Goal: Task Accomplishment & Management: Manage account settings

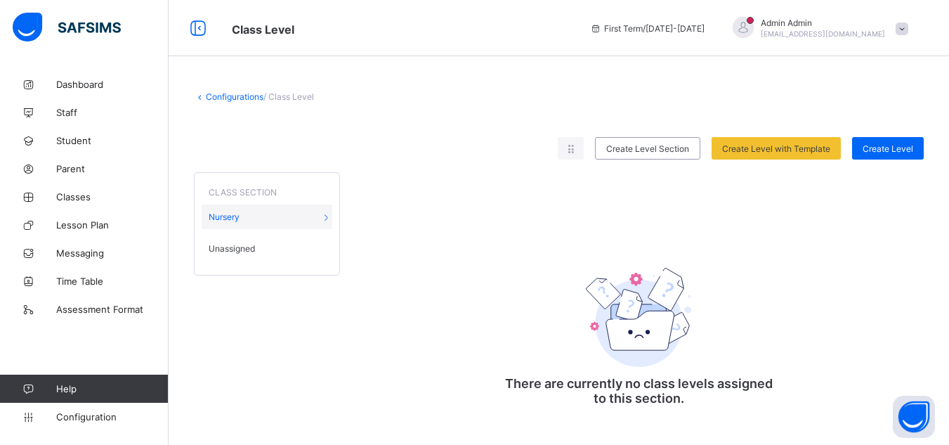
click at [246, 245] on span "Unassigned" at bounding box center [232, 248] width 46 height 11
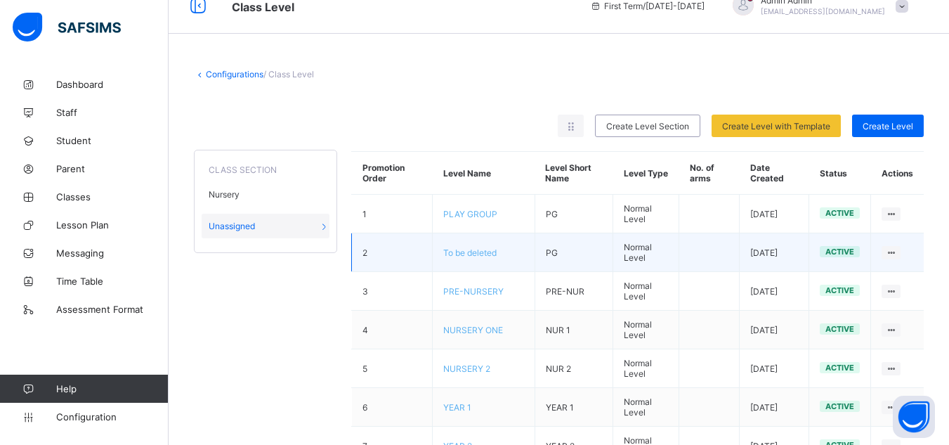
scroll to position [22, 0]
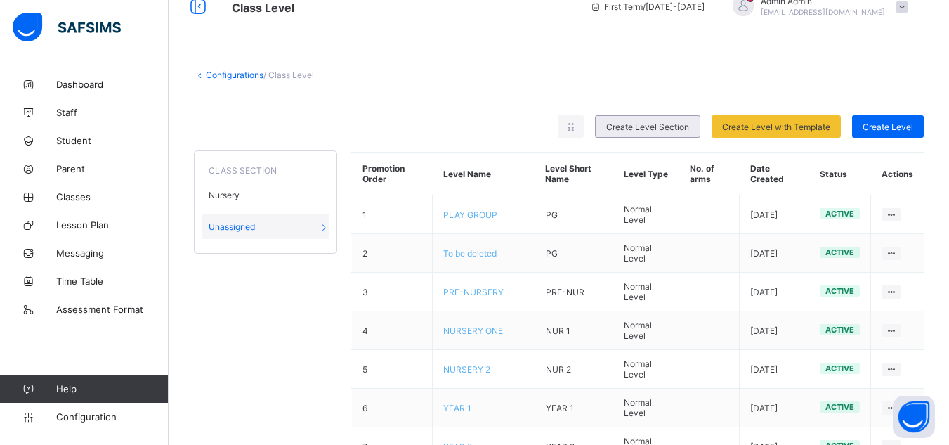
click at [675, 126] on span "Create Level Section" at bounding box center [647, 126] width 83 height 11
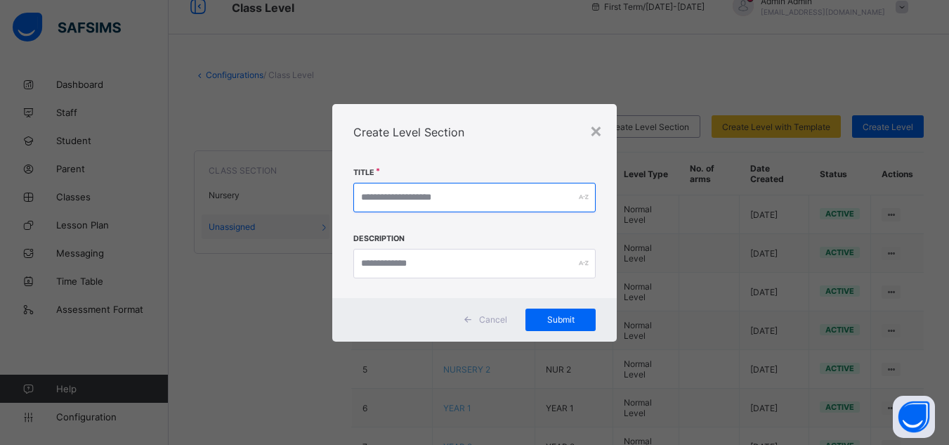
click at [451, 192] on input "text" at bounding box center [474, 197] width 242 height 29
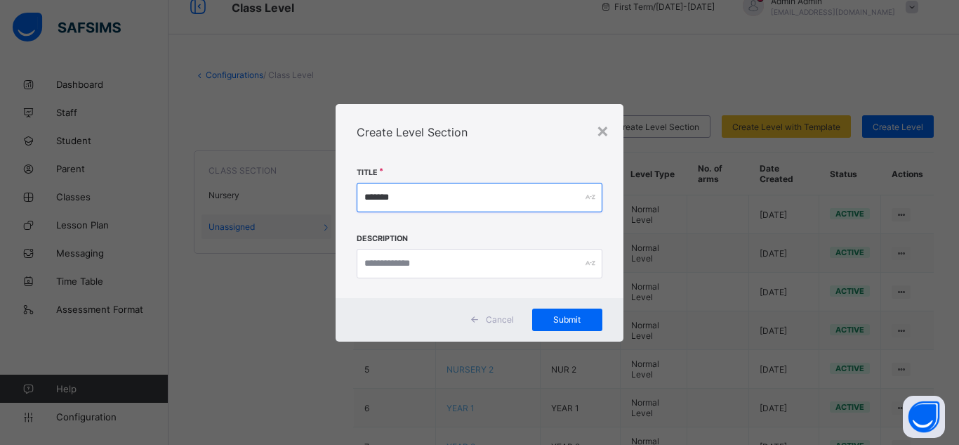
type input "*******"
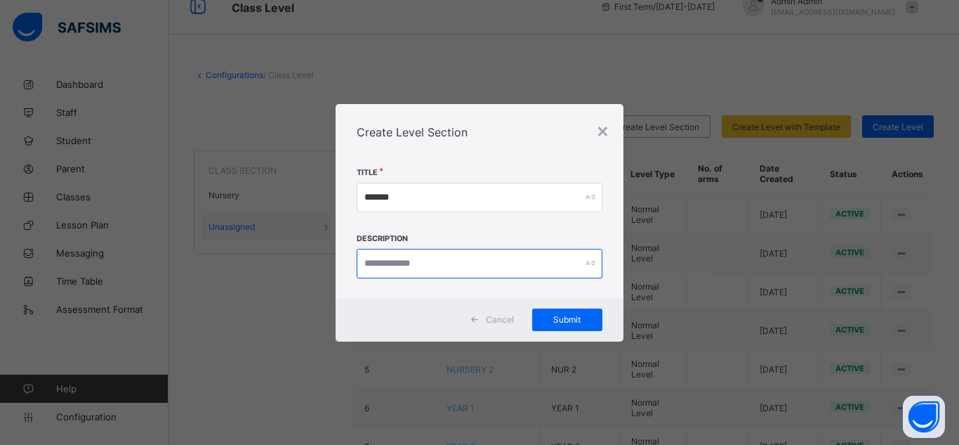
click at [446, 260] on input "text" at bounding box center [480, 263] width 246 height 29
paste input "*******"
type input "*******"
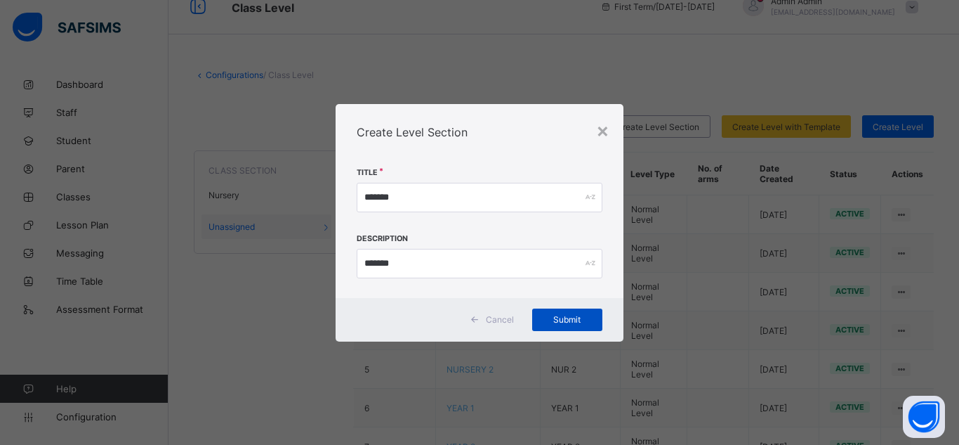
click at [577, 315] on span "Submit" at bounding box center [567, 319] width 49 height 11
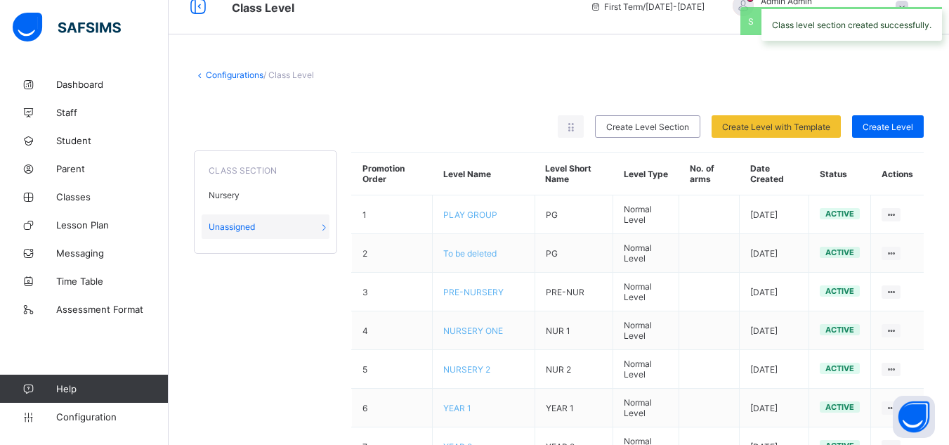
scroll to position [4, 0]
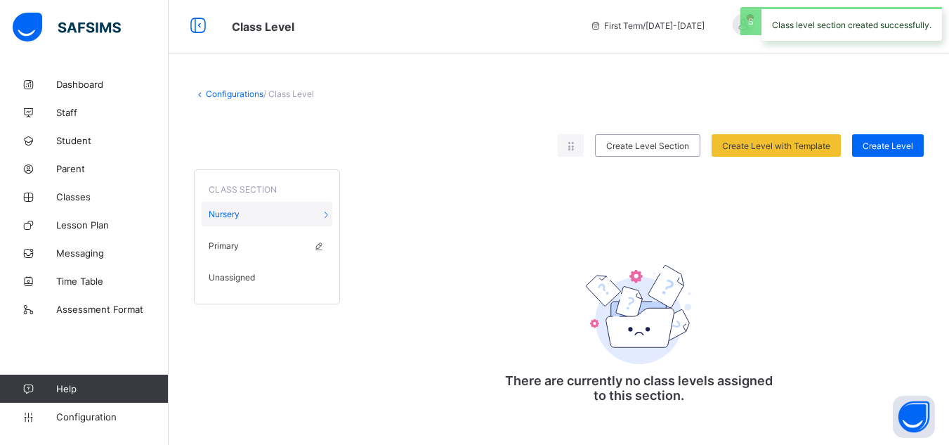
click at [229, 242] on span "Primary" at bounding box center [224, 245] width 30 height 11
click at [233, 272] on span "Unassigned" at bounding box center [232, 277] width 46 height 11
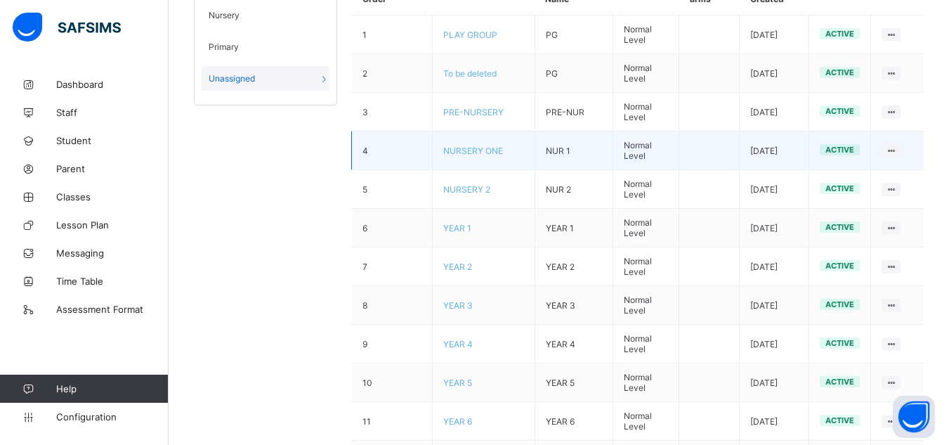
scroll to position [206, 0]
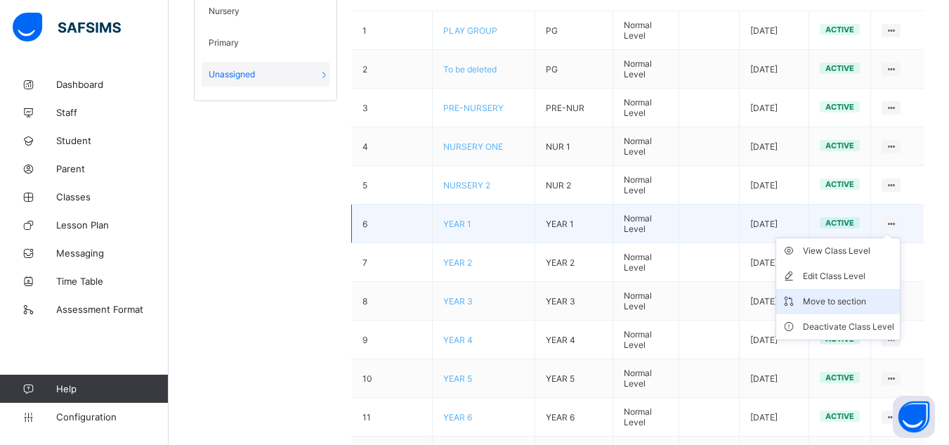
click at [849, 299] on div "Move to section" at bounding box center [848, 301] width 91 height 14
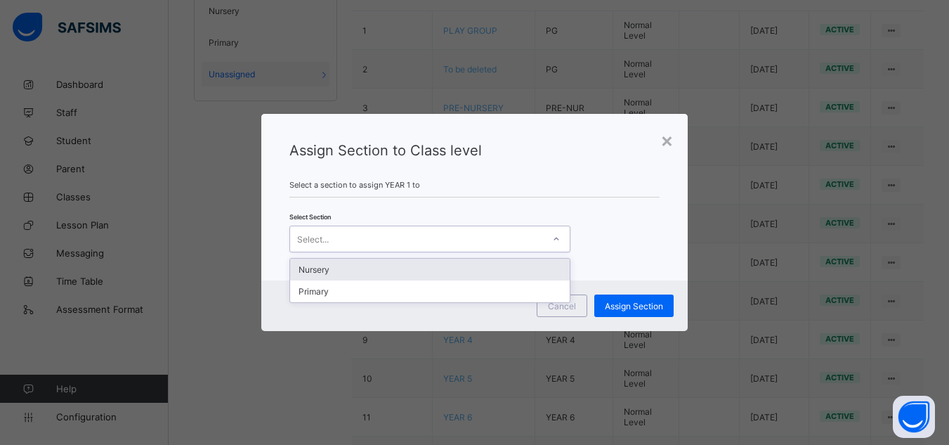
click at [436, 238] on div "Select..." at bounding box center [416, 239] width 253 height 20
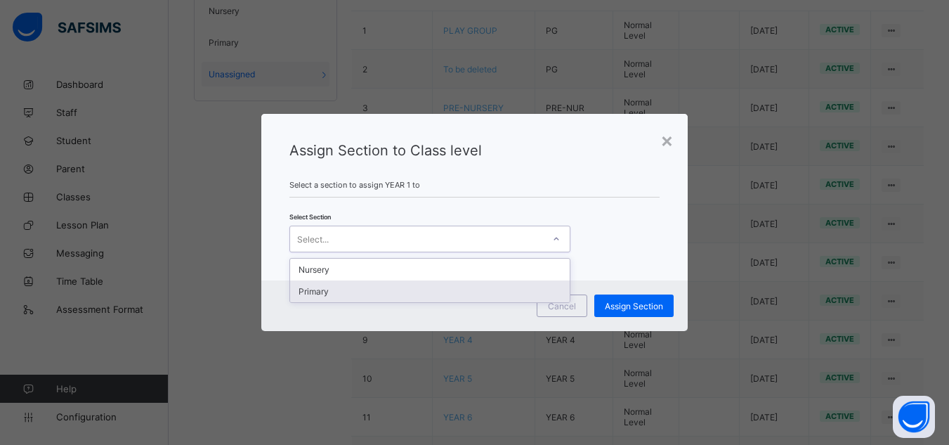
click at [355, 300] on div "Primary" at bounding box center [430, 291] width 280 height 22
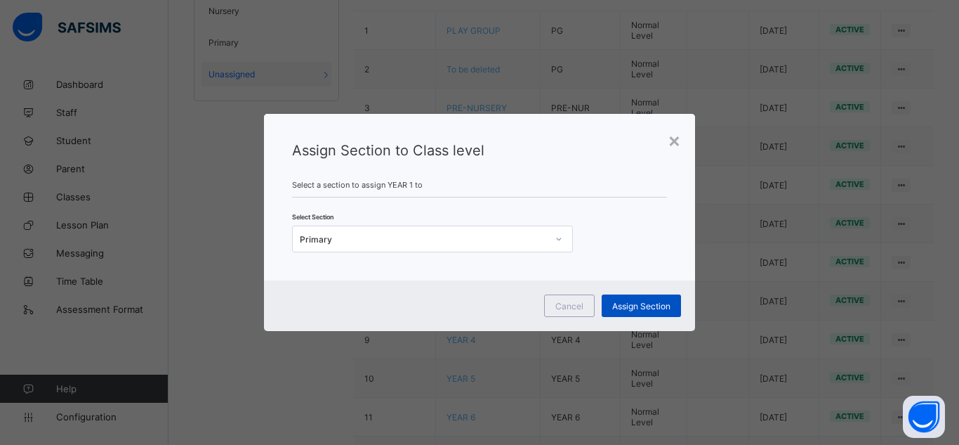
click at [631, 310] on span "Assign Section" at bounding box center [641, 306] width 58 height 11
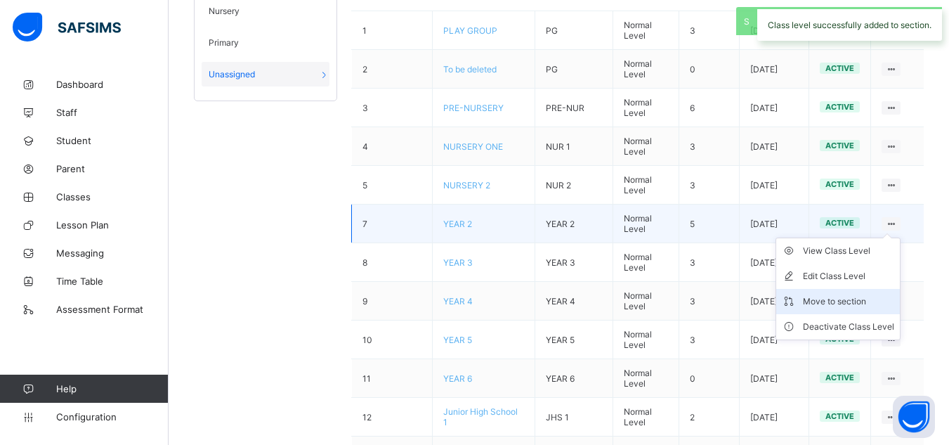
click at [843, 299] on div "Move to section" at bounding box center [848, 301] width 91 height 14
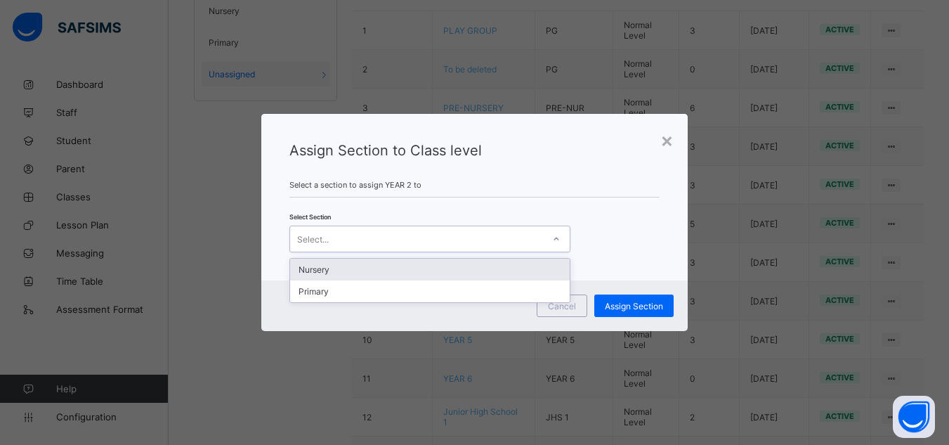
click at [497, 225] on div "Select..." at bounding box center [429, 238] width 281 height 27
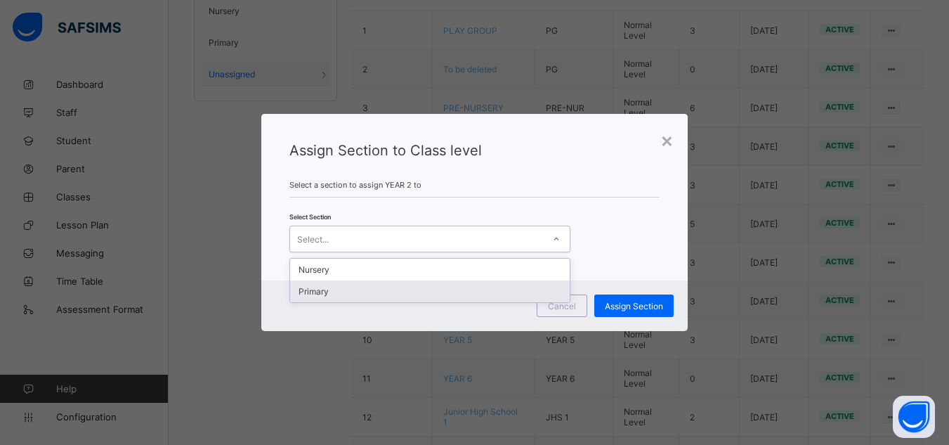
click at [390, 289] on div "Primary" at bounding box center [430, 291] width 280 height 22
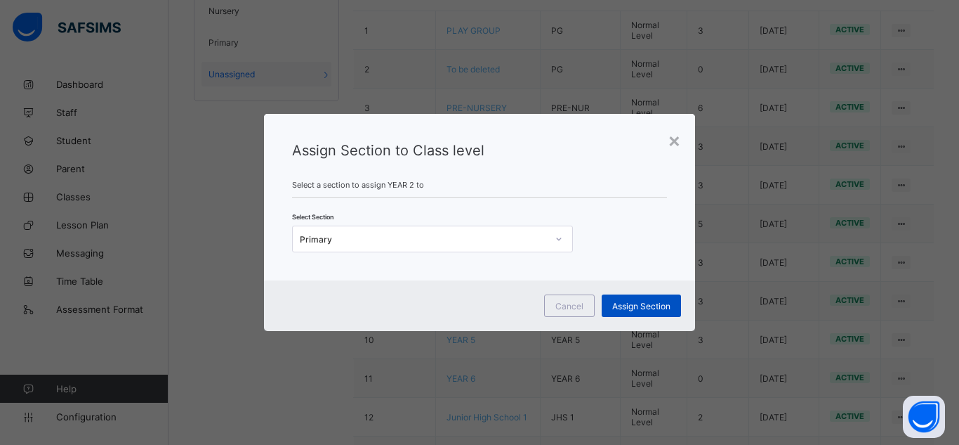
click at [655, 306] on span "Assign Section" at bounding box center [641, 306] width 58 height 11
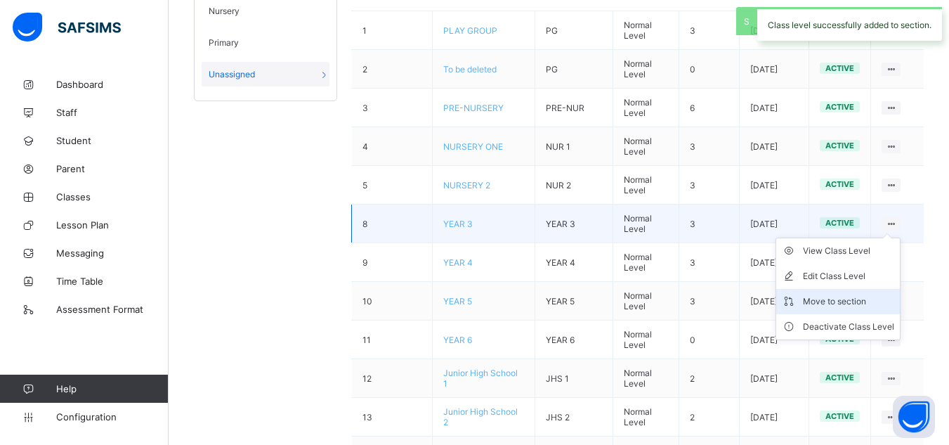
click at [852, 301] on div "Move to section" at bounding box center [848, 301] width 91 height 14
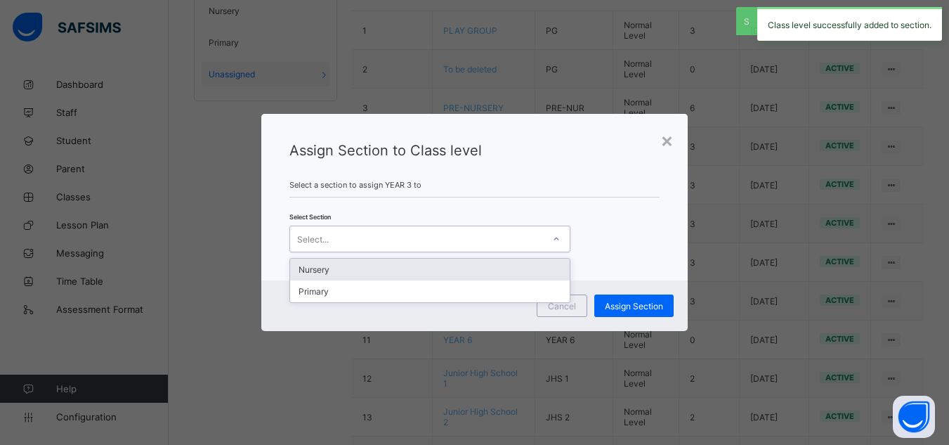
click at [464, 234] on div "Select..." at bounding box center [416, 239] width 253 height 20
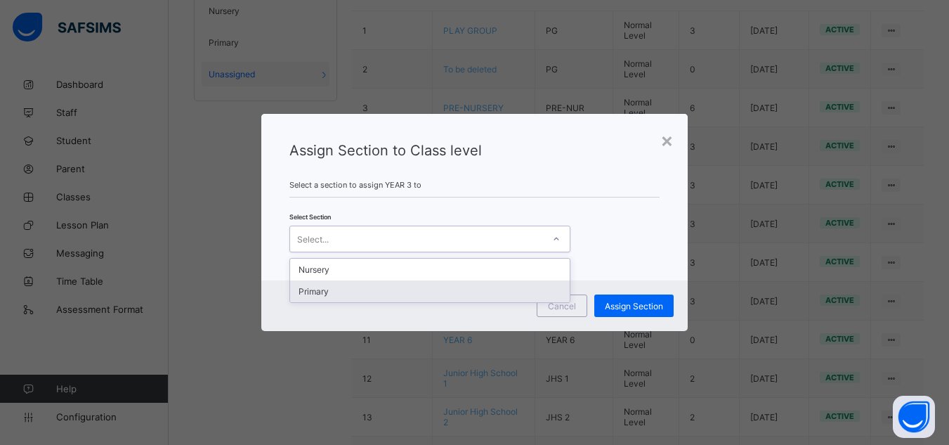
click at [377, 289] on div "Primary" at bounding box center [430, 291] width 280 height 22
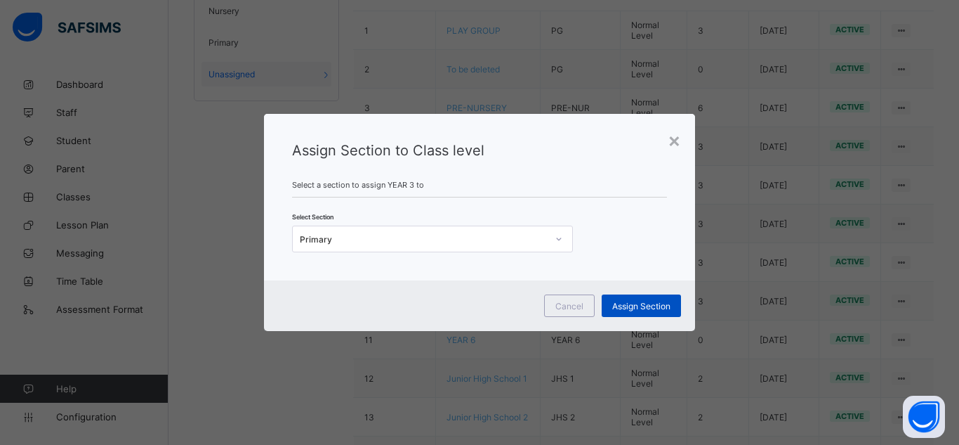
click at [643, 305] on span "Assign Section" at bounding box center [641, 306] width 58 height 11
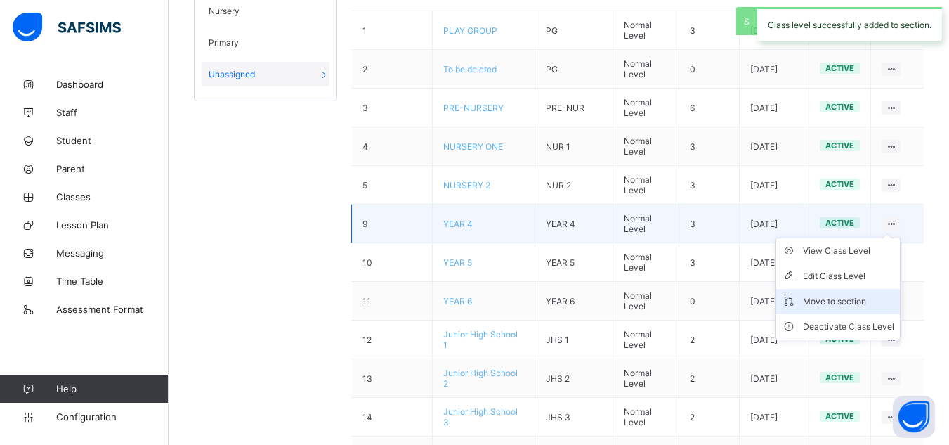
click at [850, 305] on div "Move to section" at bounding box center [848, 301] width 91 height 14
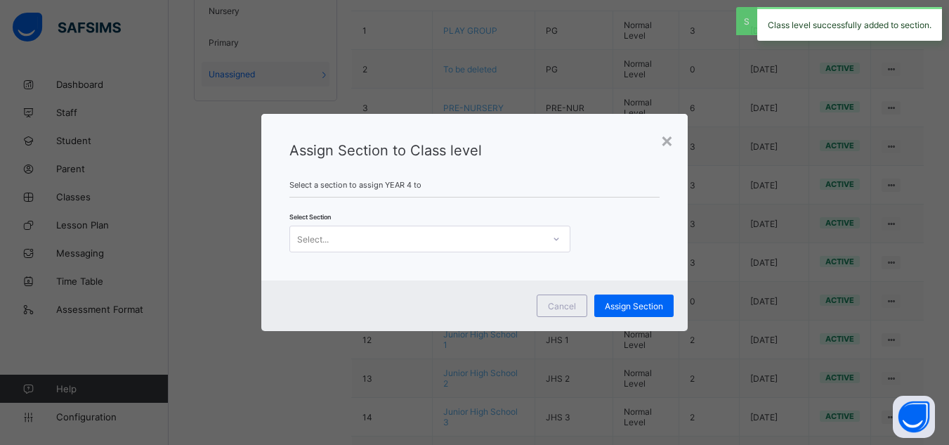
click at [497, 235] on div "Select..." at bounding box center [416, 239] width 253 height 20
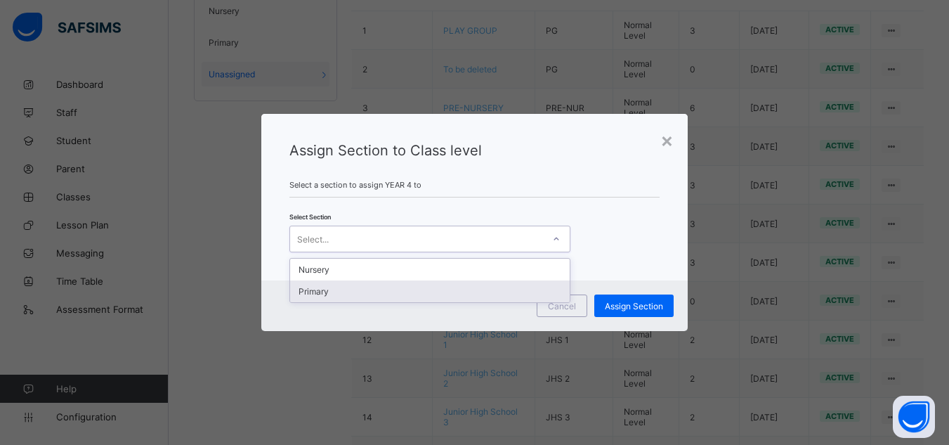
click at [415, 290] on div "Primary" at bounding box center [430, 291] width 280 height 22
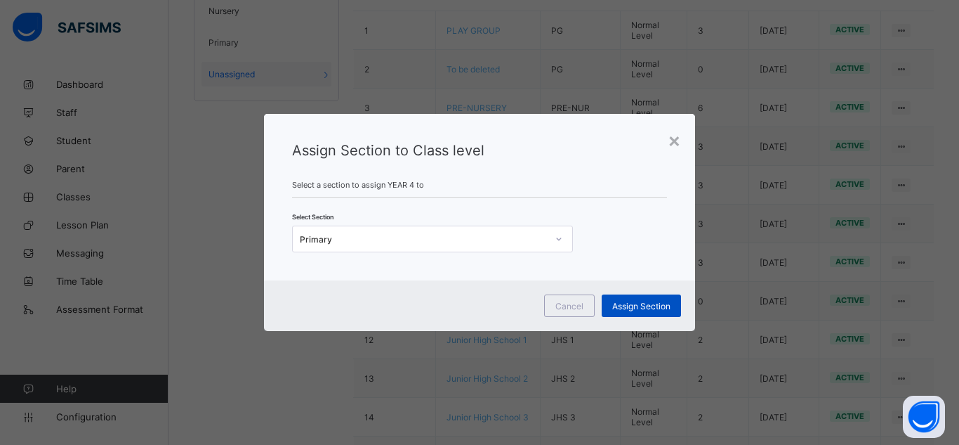
click at [629, 304] on span "Assign Section" at bounding box center [641, 306] width 58 height 11
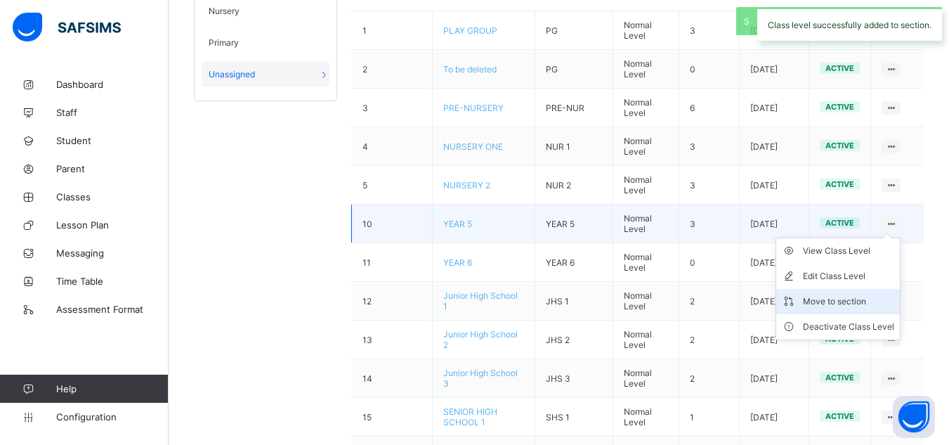
click at [851, 299] on div "Move to section" at bounding box center [848, 301] width 91 height 14
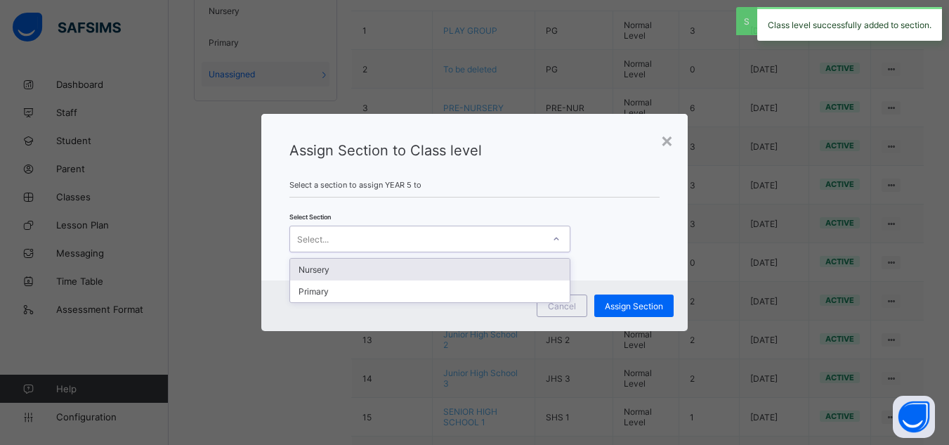
click at [461, 232] on div "Select..." at bounding box center [416, 239] width 253 height 20
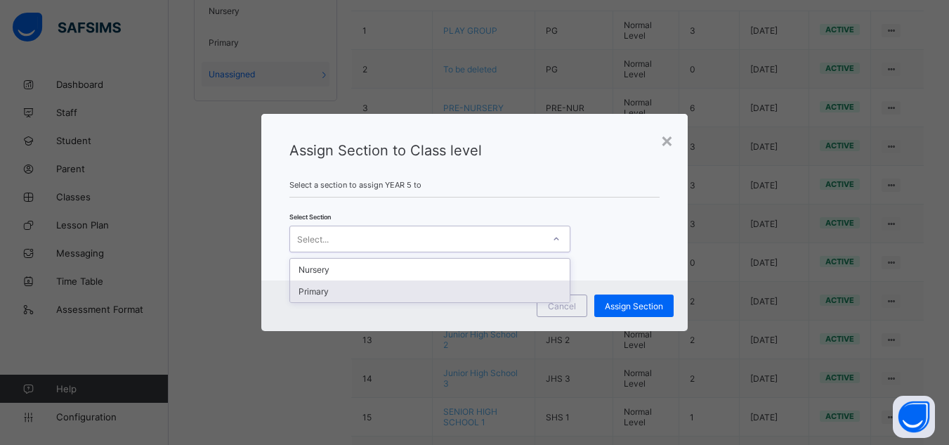
click at [359, 286] on div "Primary" at bounding box center [430, 291] width 280 height 22
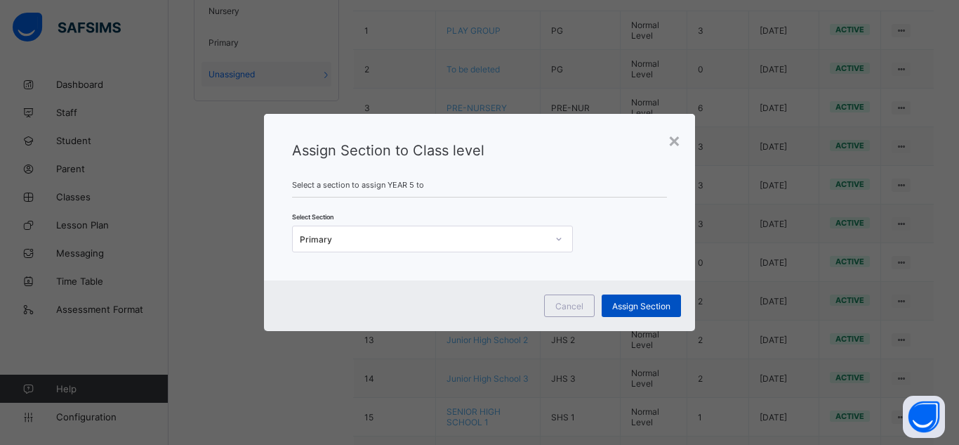
click at [629, 310] on span "Assign Section" at bounding box center [641, 306] width 58 height 11
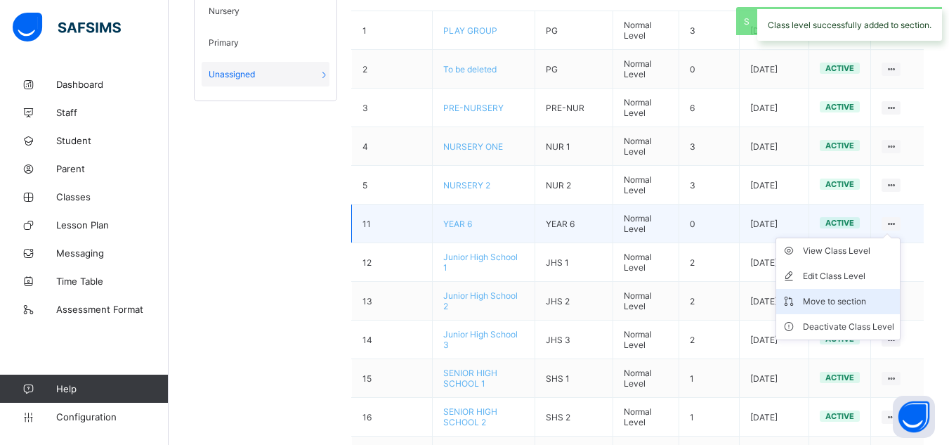
click at [842, 299] on div "Move to section" at bounding box center [848, 301] width 91 height 14
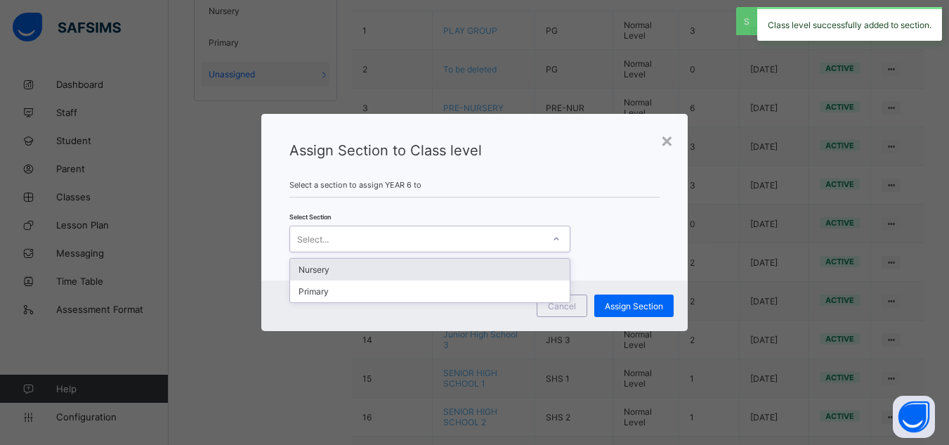
click at [416, 232] on div "Select..." at bounding box center [416, 239] width 253 height 20
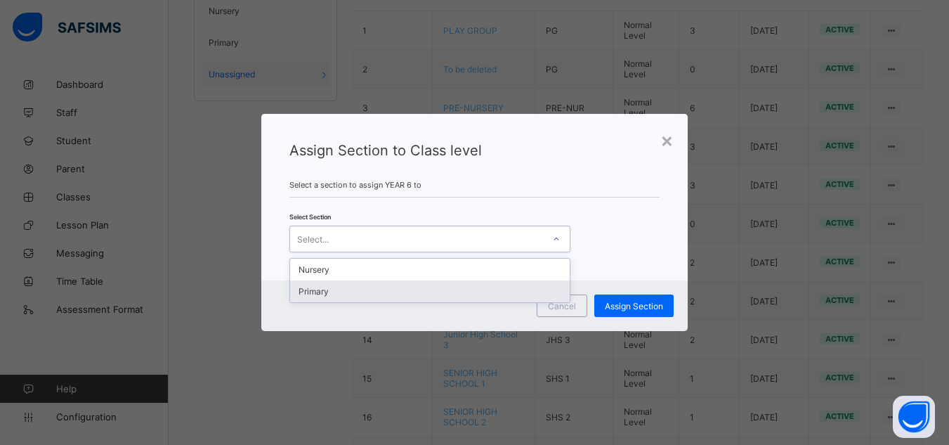
click at [344, 292] on div "Primary" at bounding box center [430, 291] width 280 height 22
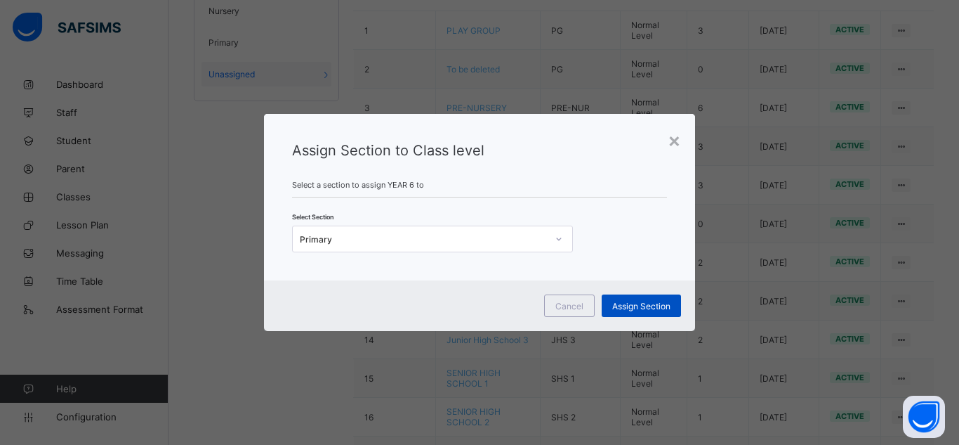
click at [652, 304] on span "Assign Section" at bounding box center [641, 306] width 58 height 11
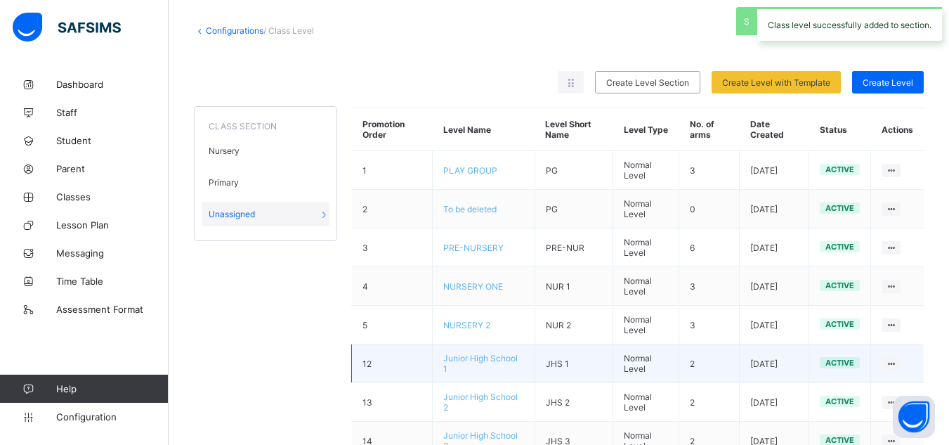
scroll to position [65, 0]
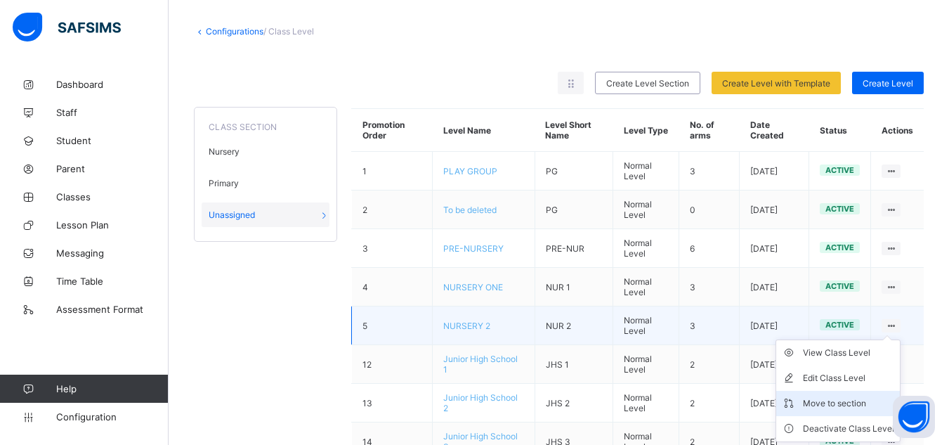
click at [845, 401] on div "Move to section" at bounding box center [848, 403] width 91 height 14
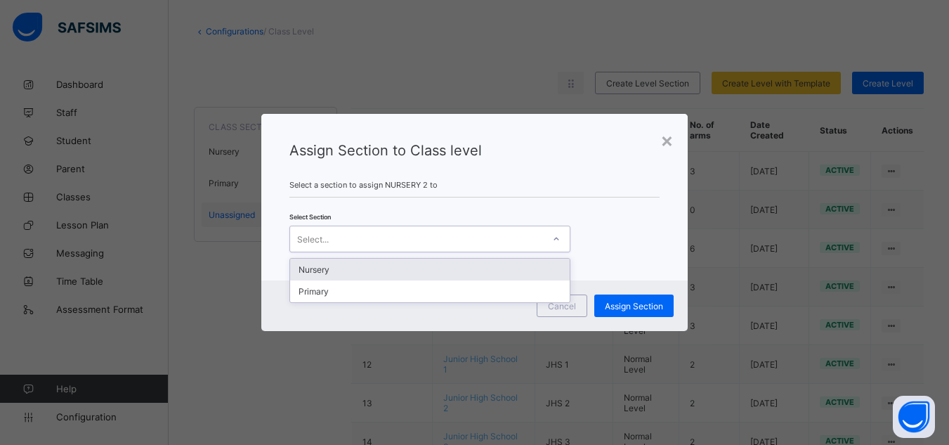
click at [416, 231] on div "Select..." at bounding box center [416, 239] width 253 height 20
click at [336, 273] on div "Nursery" at bounding box center [430, 269] width 280 height 22
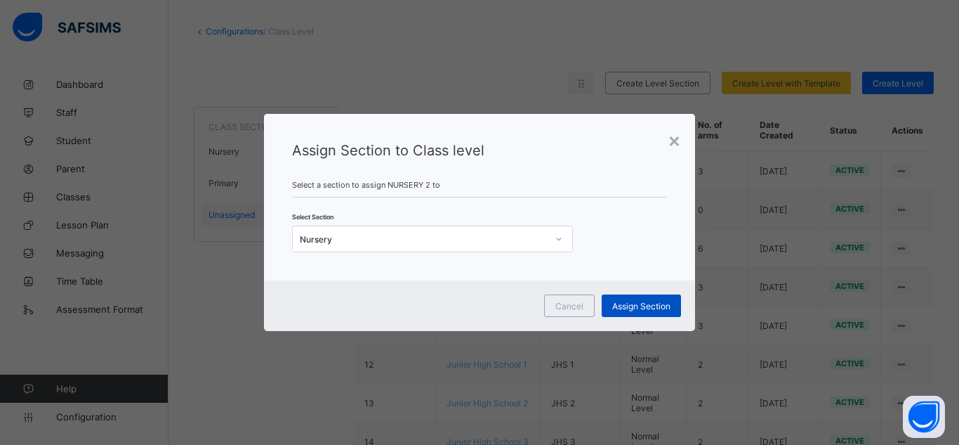
click at [629, 305] on span "Assign Section" at bounding box center [641, 306] width 58 height 11
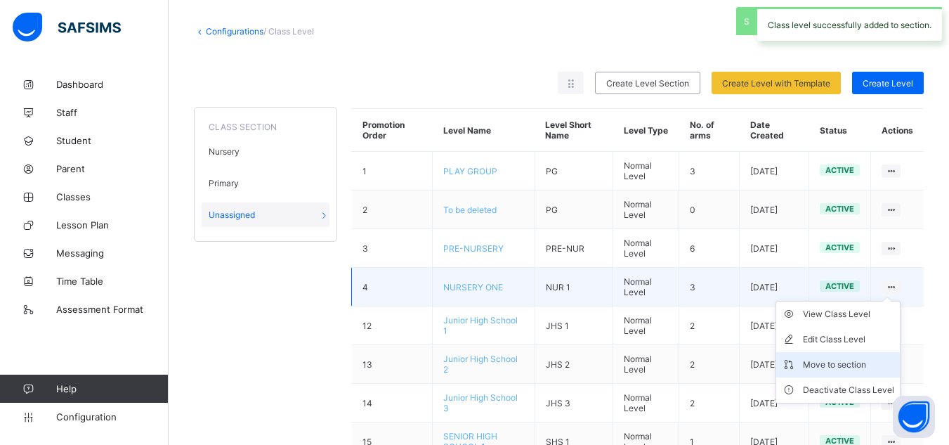
click at [846, 361] on div "Move to section" at bounding box center [848, 364] width 91 height 14
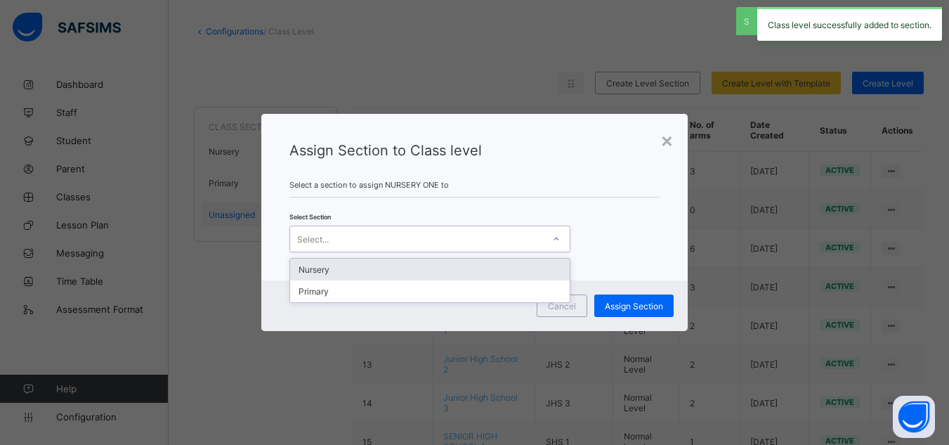
click at [447, 237] on div "Select..." at bounding box center [416, 239] width 253 height 20
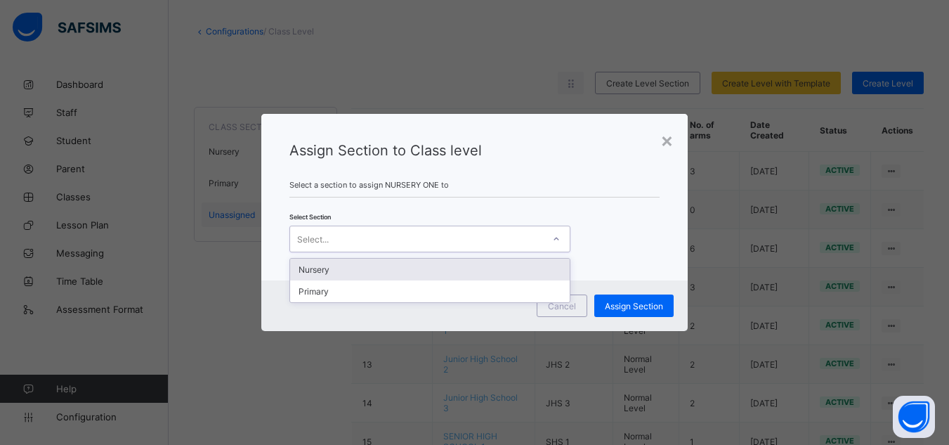
click at [324, 267] on div "Nursery" at bounding box center [430, 269] width 280 height 22
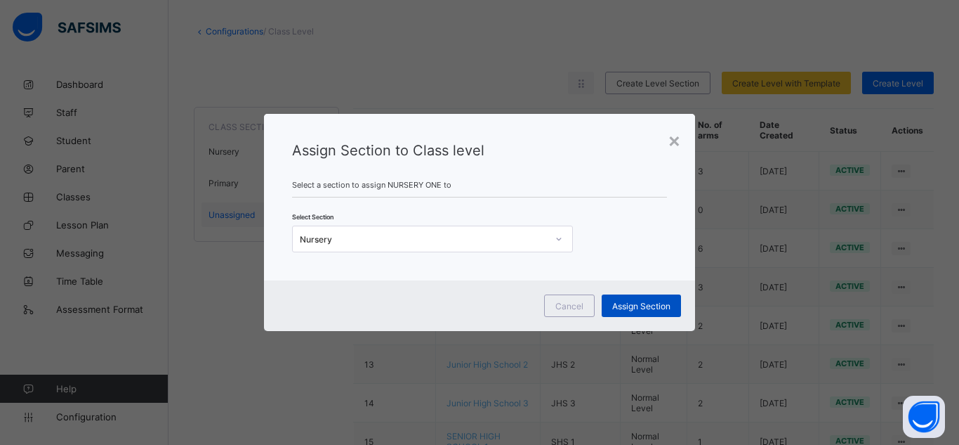
click at [629, 304] on span "Assign Section" at bounding box center [641, 306] width 58 height 11
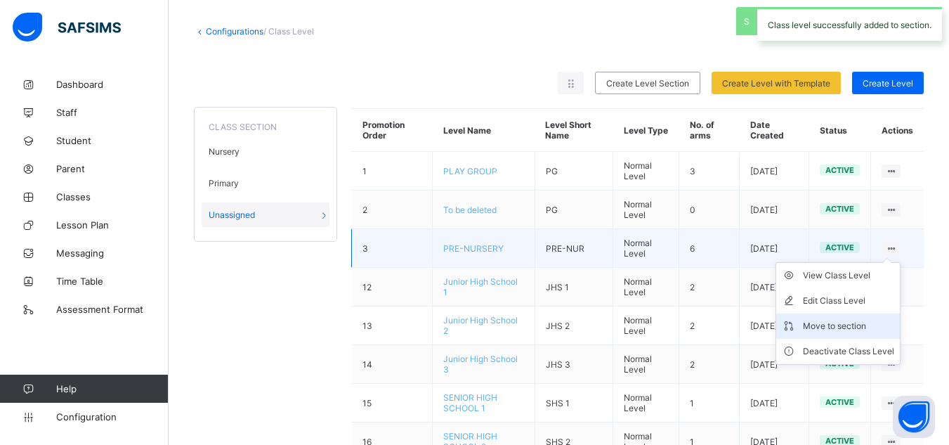
click at [846, 322] on div "Move to section" at bounding box center [848, 326] width 91 height 14
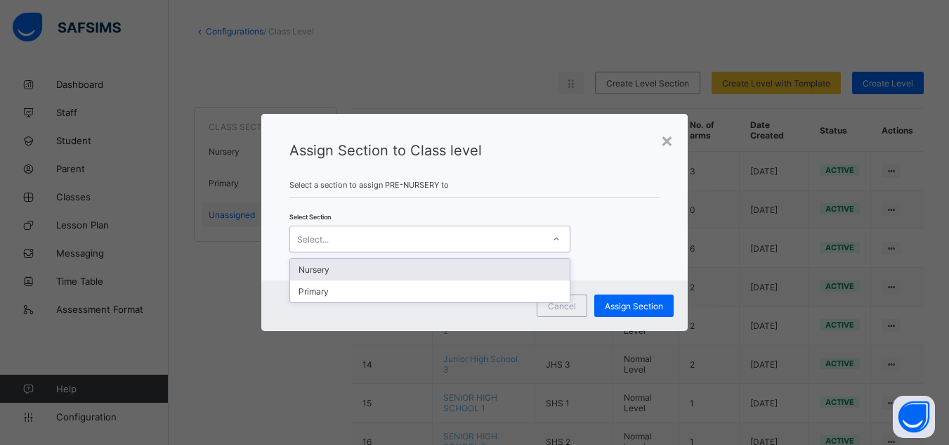
click at [509, 239] on div "Select..." at bounding box center [416, 239] width 253 height 20
click at [362, 268] on div "Nursery" at bounding box center [430, 269] width 280 height 22
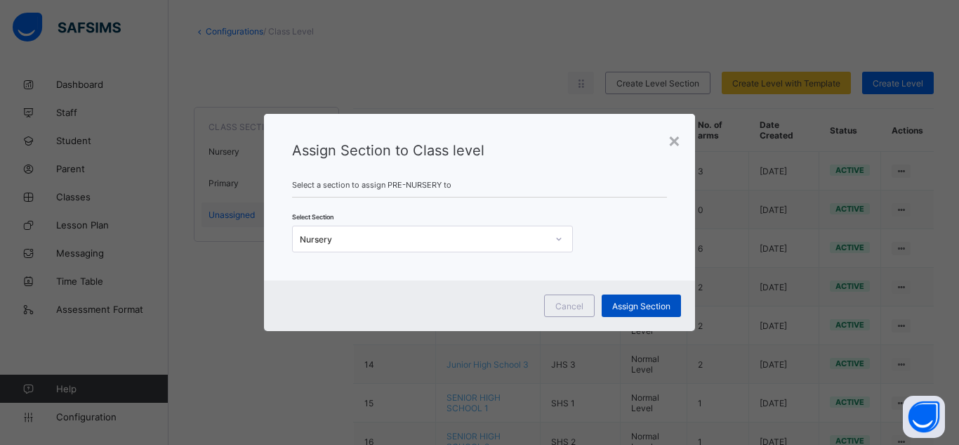
click at [648, 305] on span "Assign Section" at bounding box center [641, 306] width 58 height 11
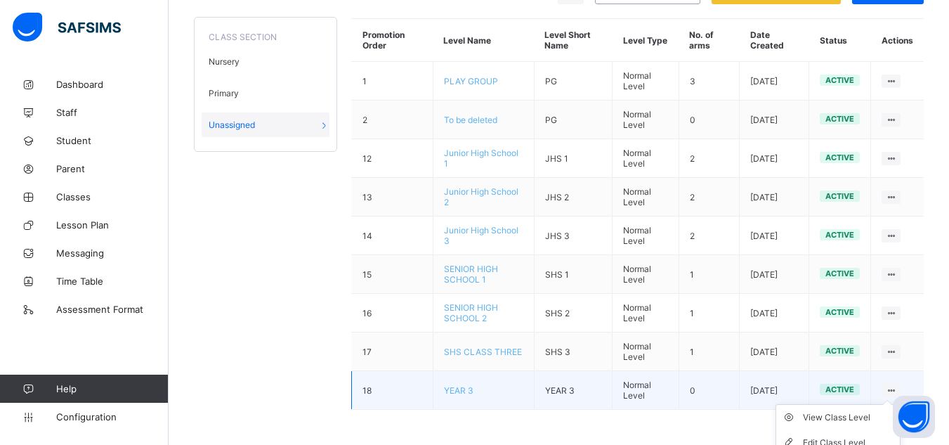
scroll to position [217, 0]
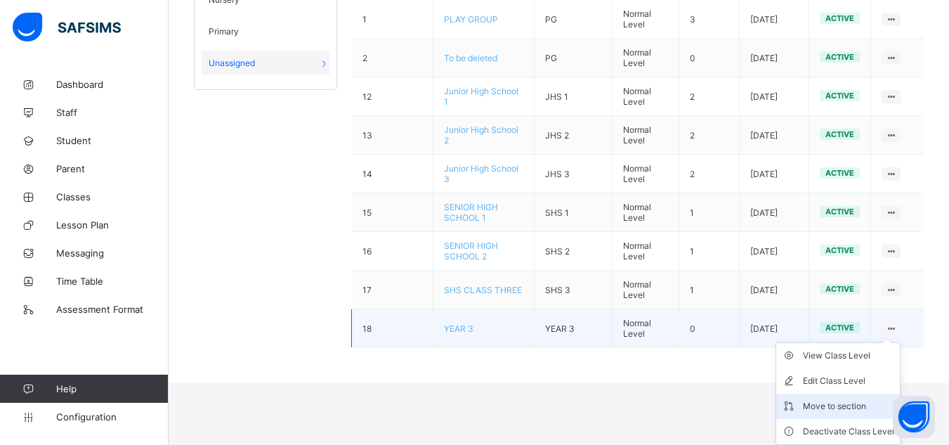
click at [851, 406] on div "Move to section" at bounding box center [848, 406] width 91 height 14
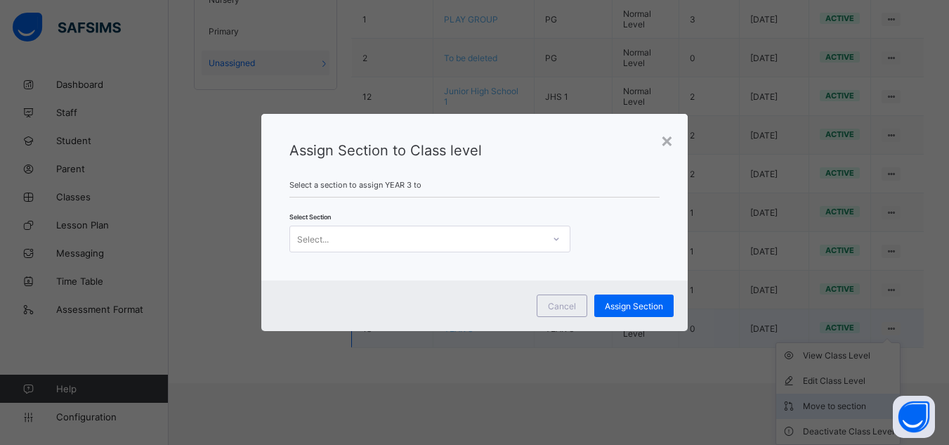
scroll to position [155, 0]
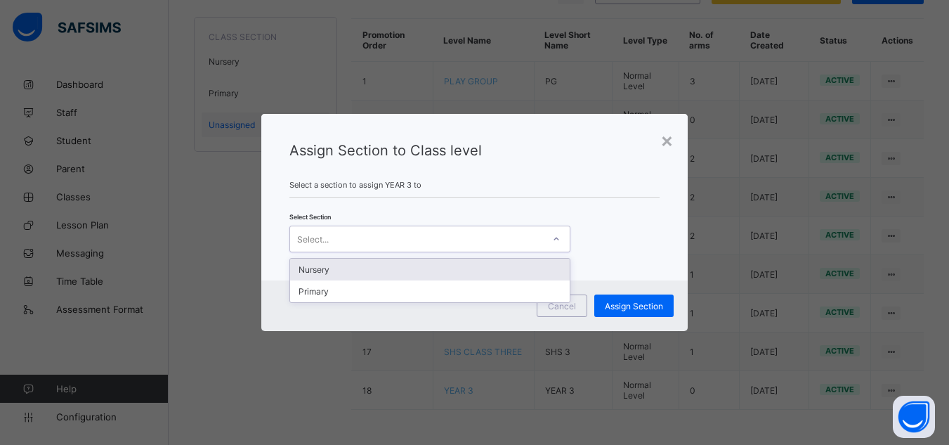
click at [471, 234] on div "Select..." at bounding box center [416, 239] width 253 height 20
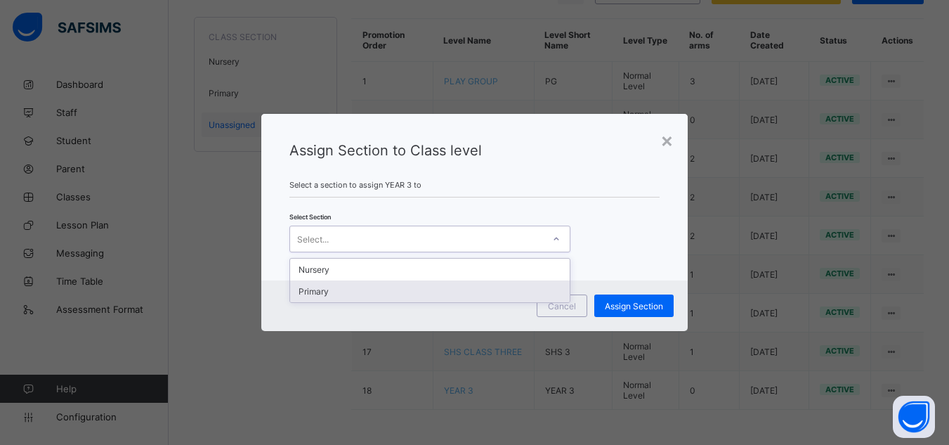
click at [368, 295] on div "Primary" at bounding box center [430, 291] width 280 height 22
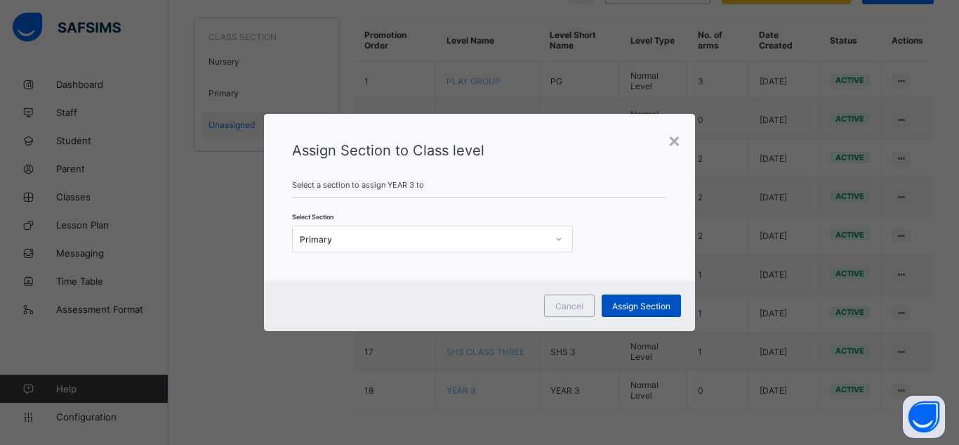
click at [633, 304] on span "Assign Section" at bounding box center [641, 306] width 58 height 11
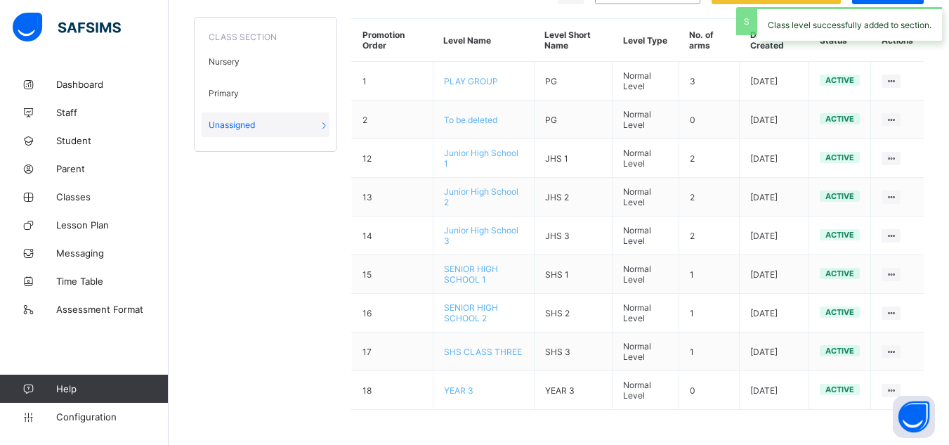
scroll to position [117, 0]
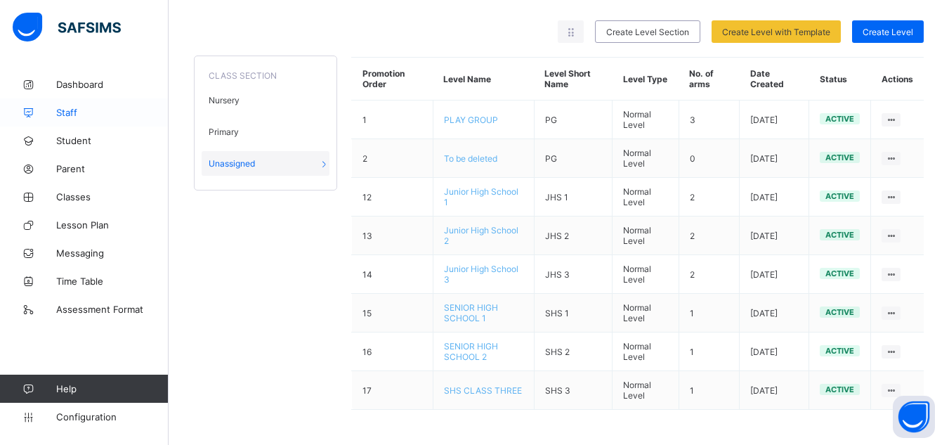
click at [65, 109] on span "Staff" at bounding box center [112, 112] width 112 height 11
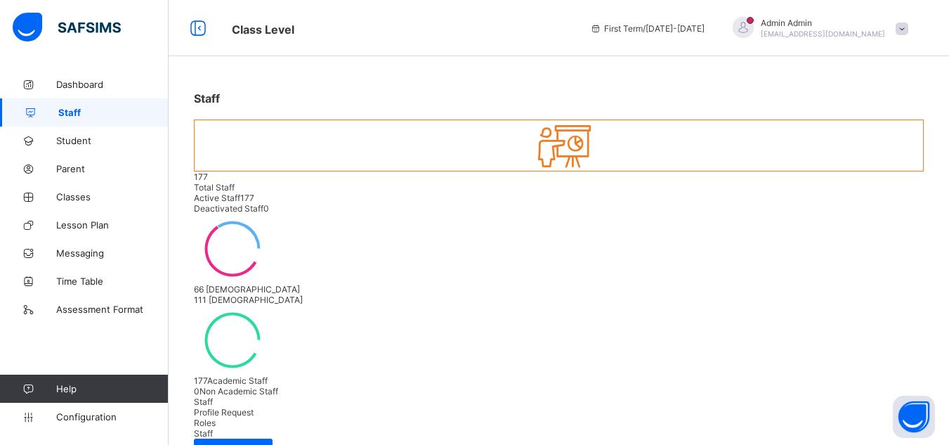
paste input "**********"
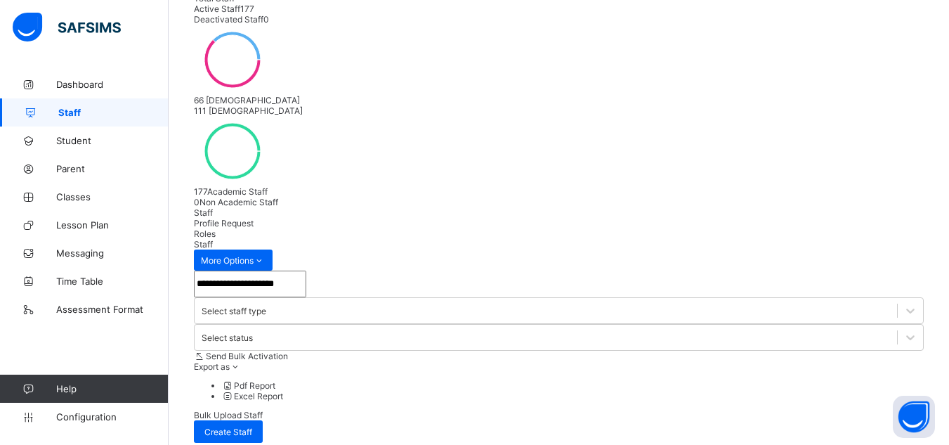
scroll to position [58, 0]
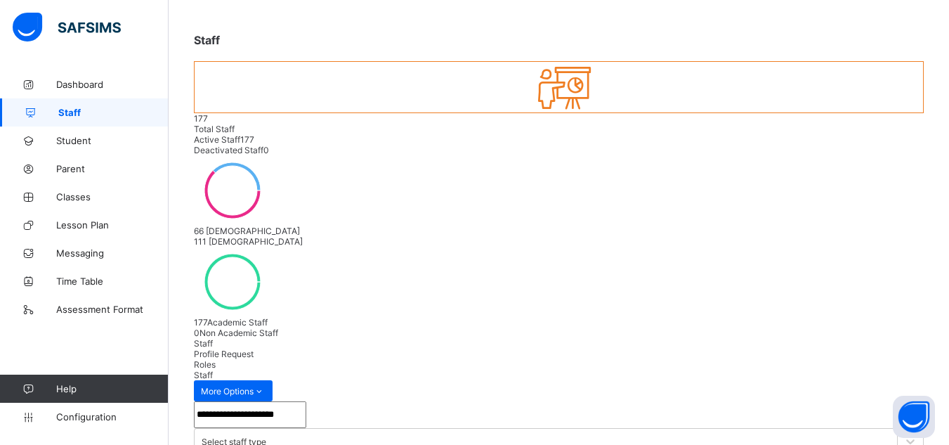
type input "**********"
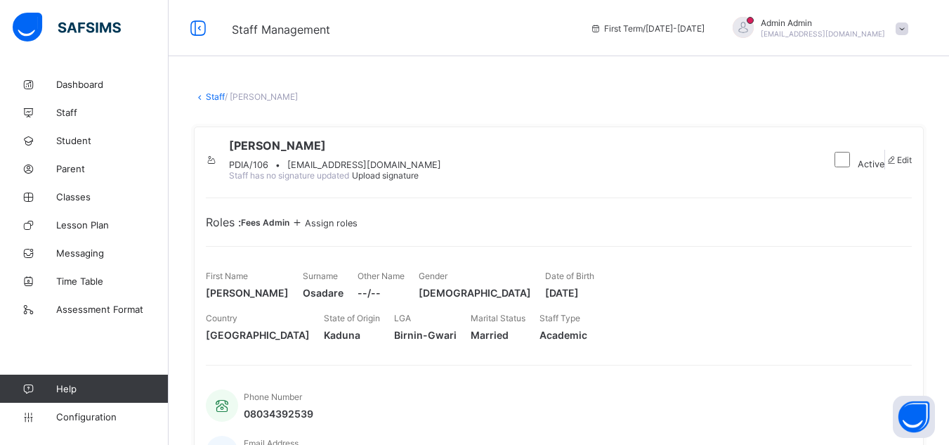
click at [216, 96] on link "Staff" at bounding box center [215, 96] width 19 height 11
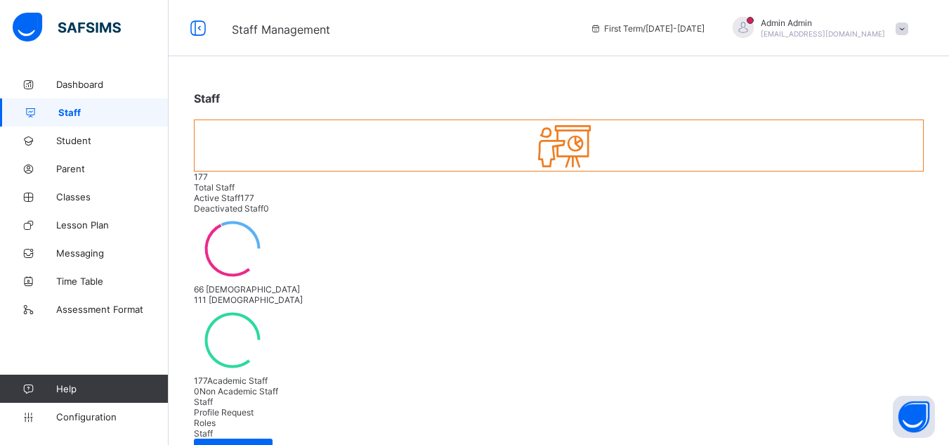
paste input "**********"
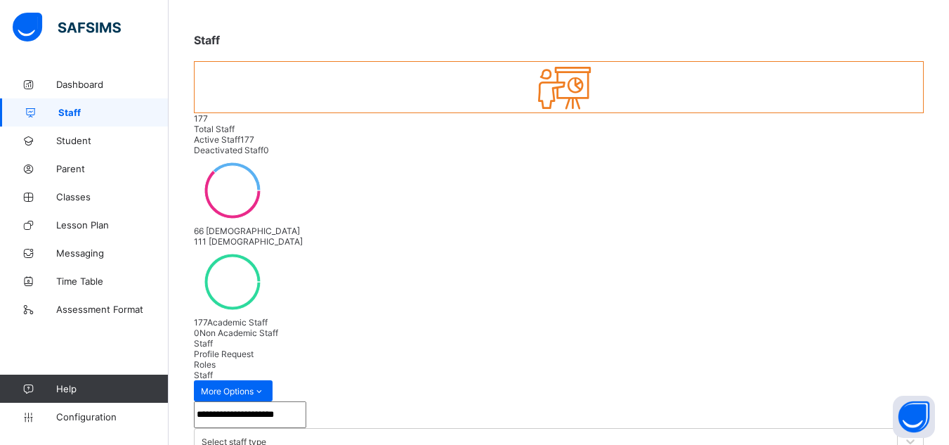
scroll to position [121, 0]
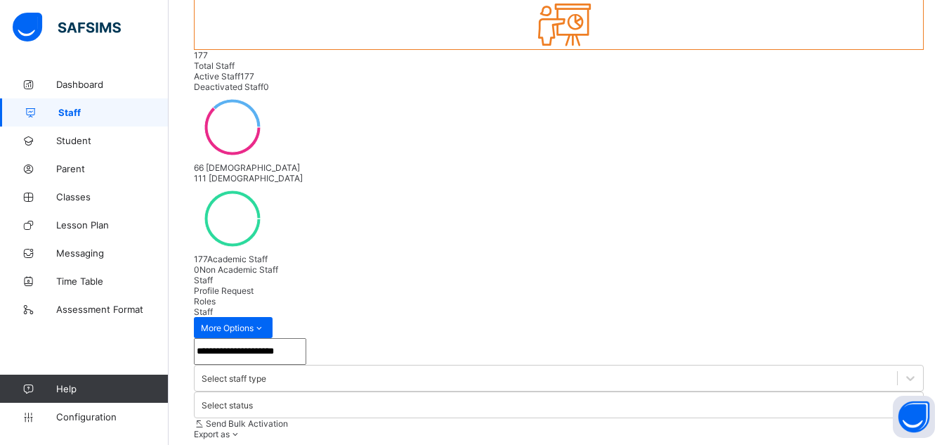
type input "**********"
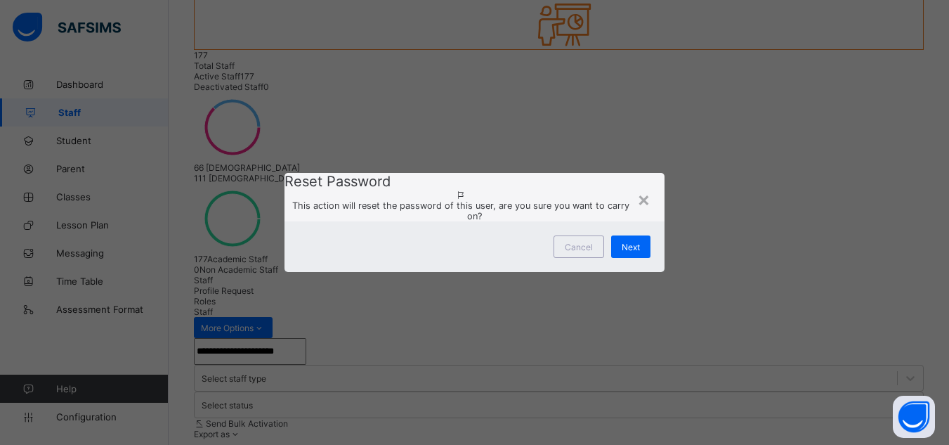
scroll to position [58, 0]
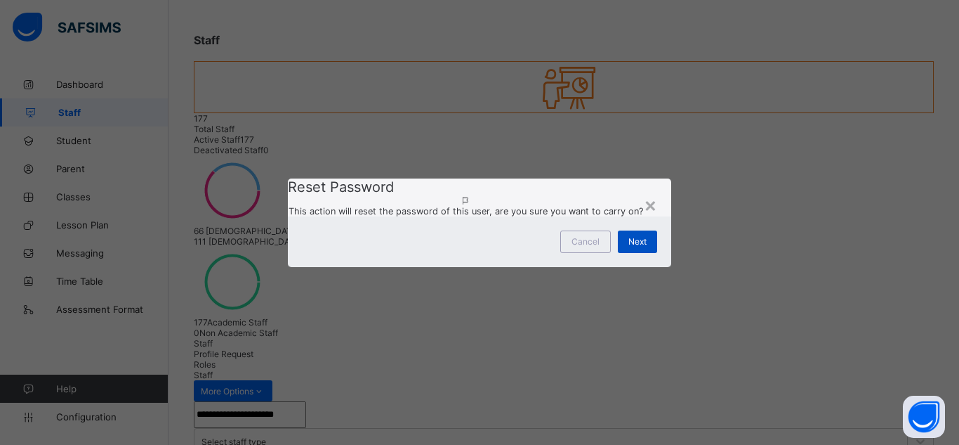
click at [639, 247] on span "Next" at bounding box center [638, 241] width 18 height 11
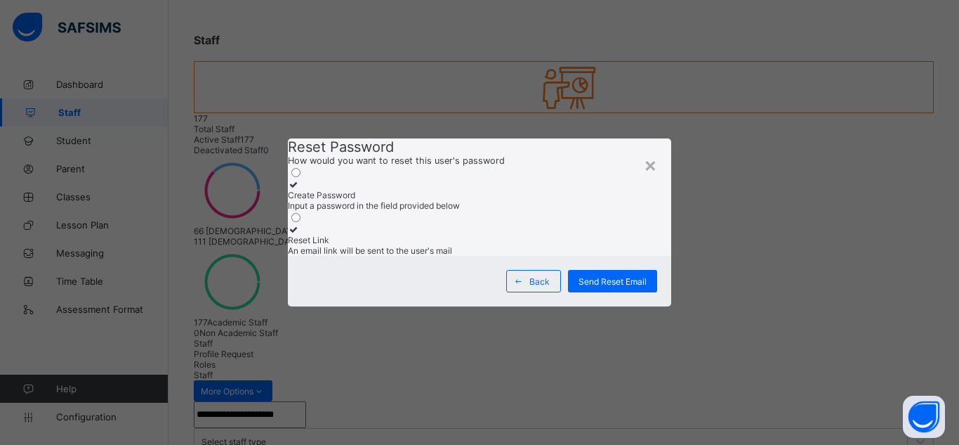
click at [393, 190] on div "Create Password" at bounding box center [479, 195] width 383 height 11
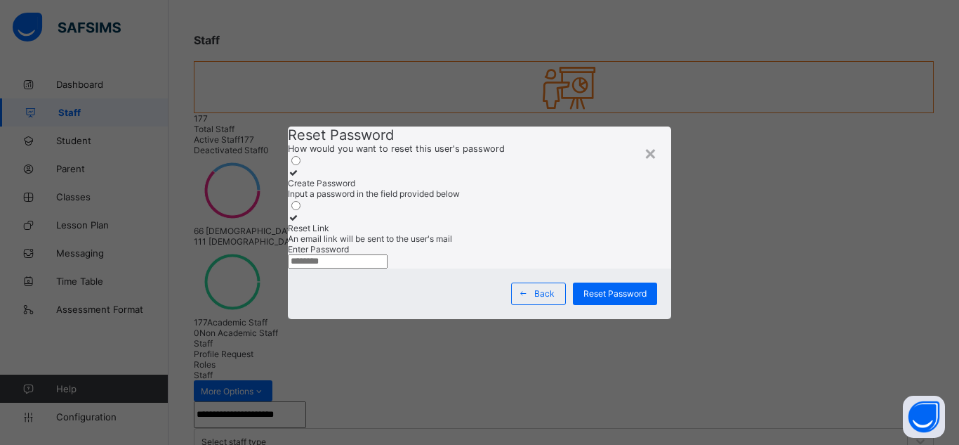
click at [388, 268] on input "text" at bounding box center [338, 261] width 100 height 14
paste input "**********"
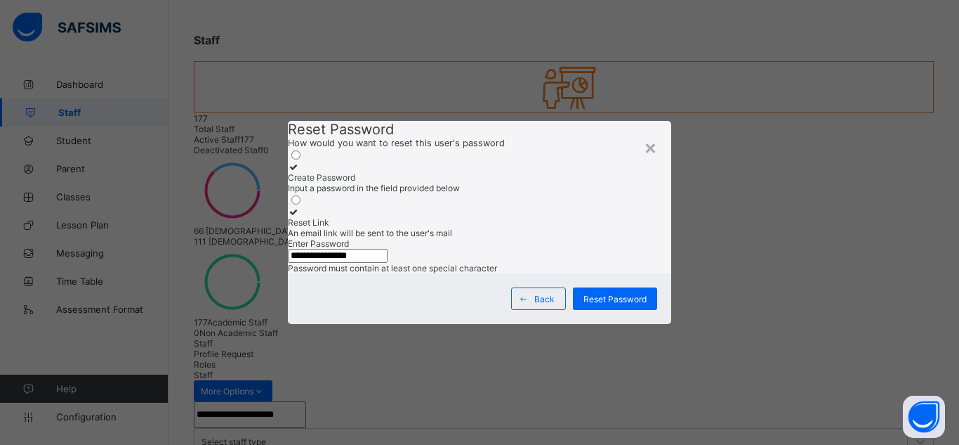
click at [387, 262] on input "**********" at bounding box center [338, 256] width 100 height 14
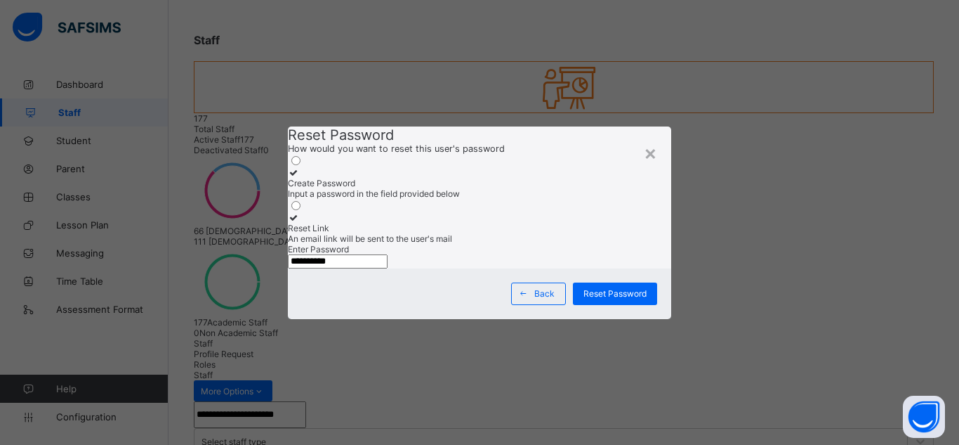
type input "**********"
click at [414, 268] on div "**********" at bounding box center [479, 211] width 383 height 114
click at [388, 268] on input "**********" at bounding box center [338, 261] width 100 height 14
click at [609, 298] on span "Reset Password" at bounding box center [615, 293] width 63 height 11
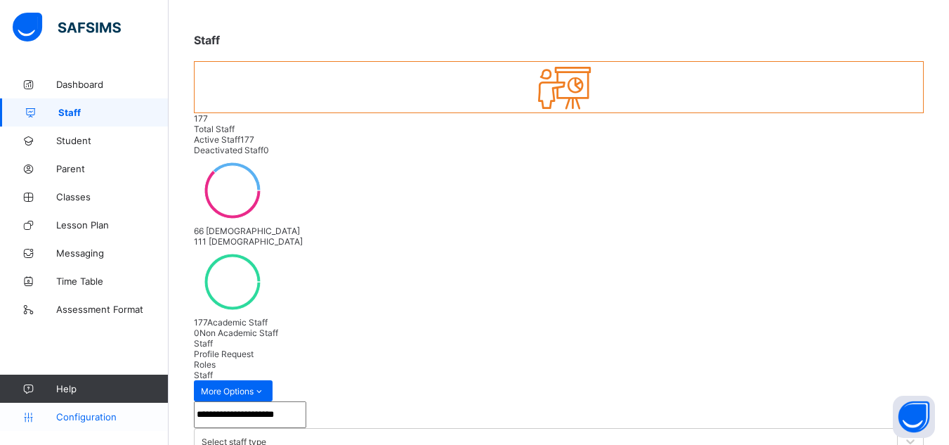
click at [69, 419] on span "Configuration" at bounding box center [112, 416] width 112 height 11
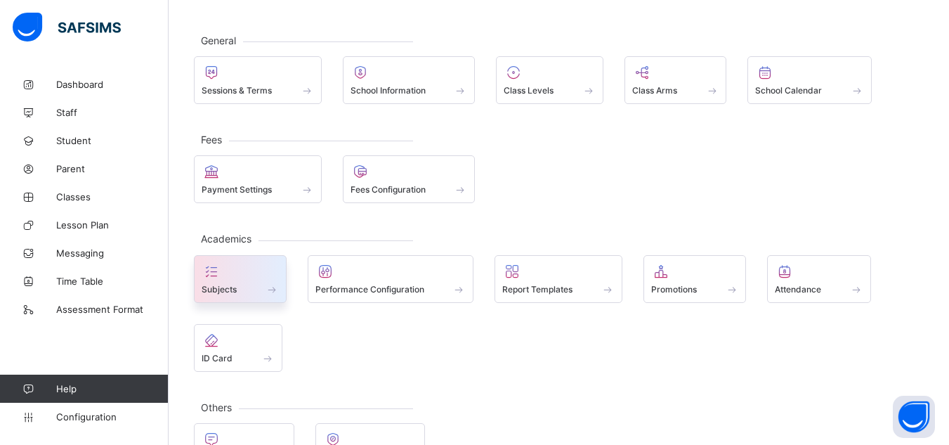
click at [237, 296] on div "Subjects" at bounding box center [240, 279] width 93 height 48
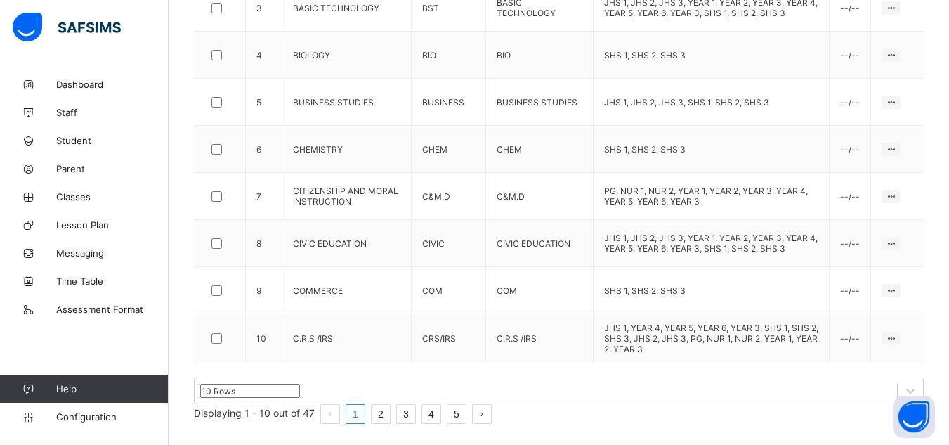
scroll to position [536, 0]
click at [81, 421] on span "Configuration" at bounding box center [112, 416] width 112 height 11
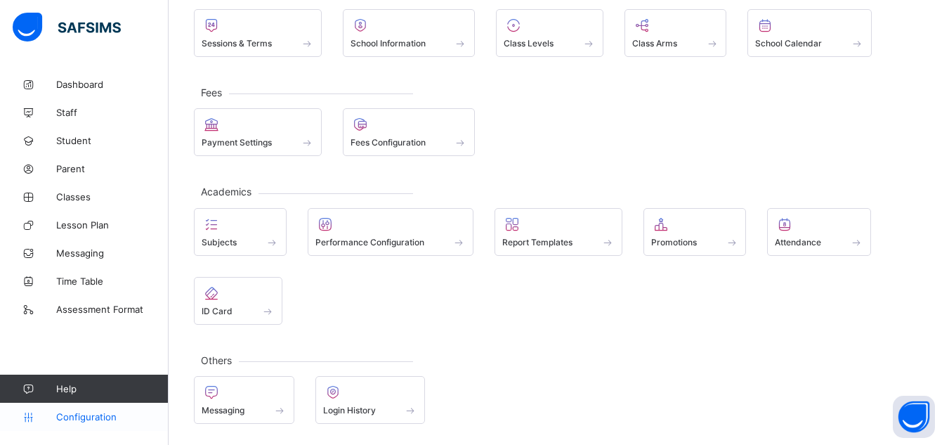
scroll to position [105, 0]
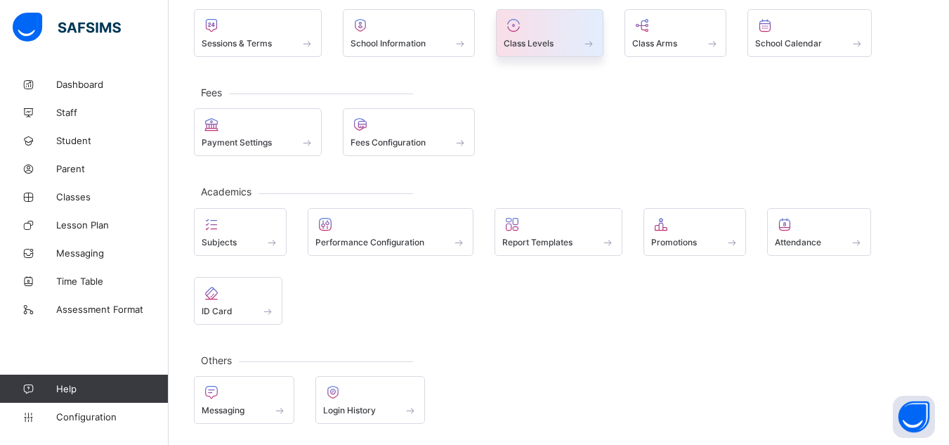
click at [531, 46] on span "Class Levels" at bounding box center [529, 43] width 50 height 11
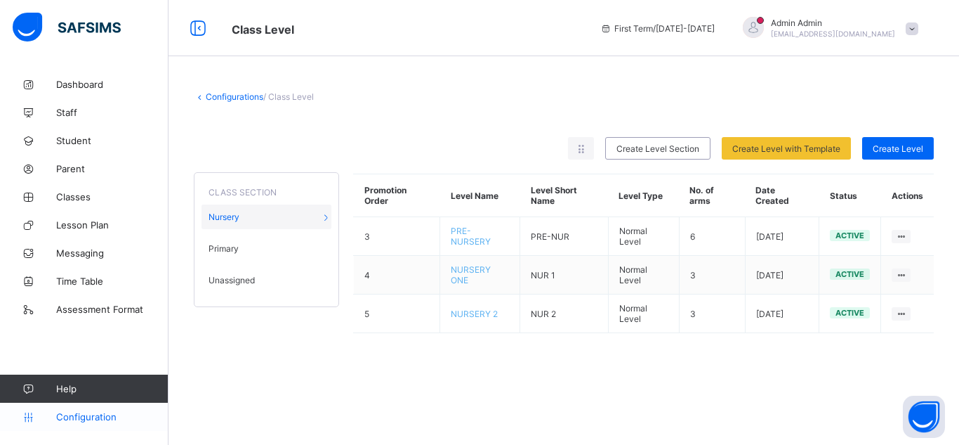
click at [77, 414] on span "Configuration" at bounding box center [112, 416] width 112 height 11
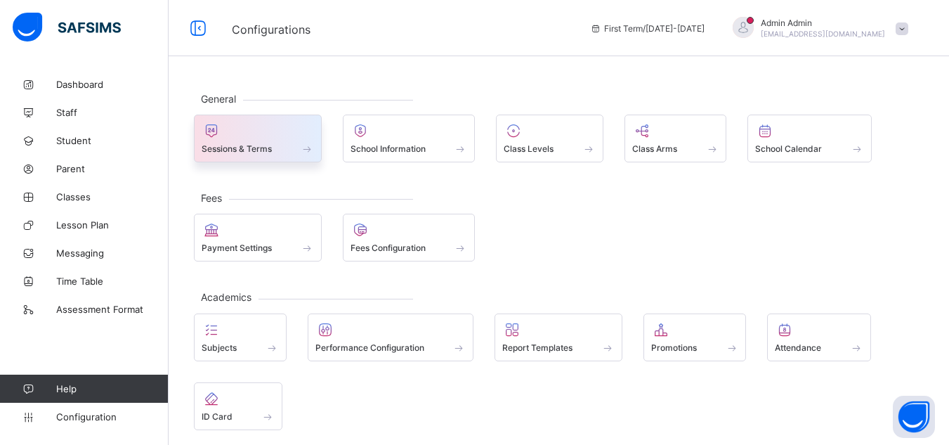
click at [230, 145] on span "Sessions & Terms" at bounding box center [237, 148] width 70 height 11
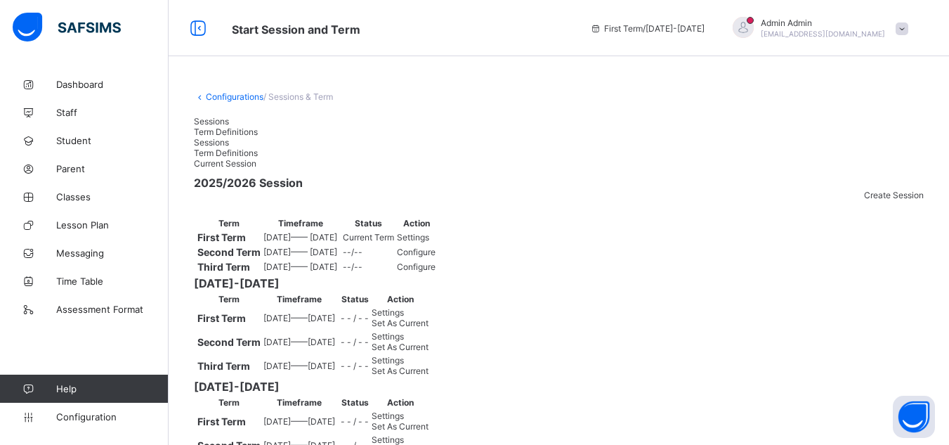
click at [429, 242] on span "Settings" at bounding box center [413, 237] width 32 height 11
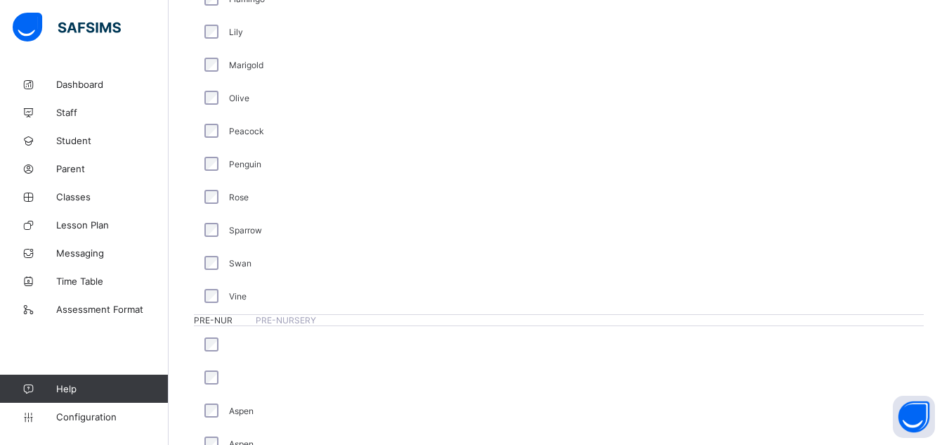
scroll to position [1512, 0]
click at [67, 199] on span "Classes" at bounding box center [112, 196] width 112 height 11
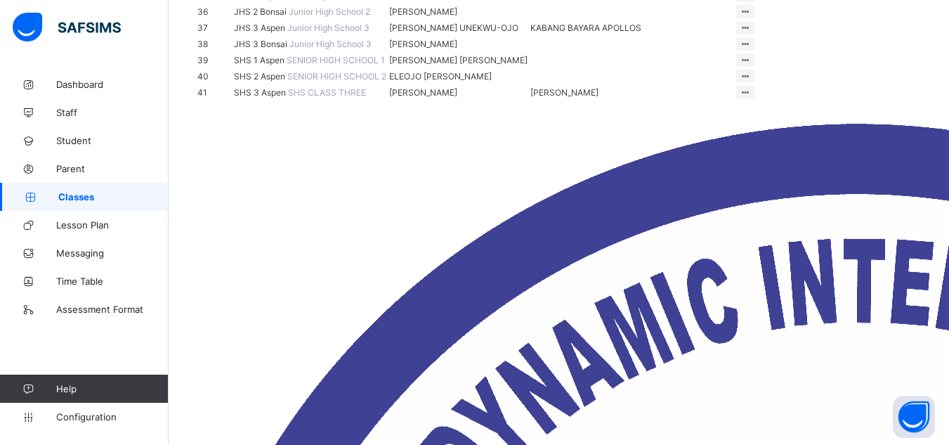
scroll to position [812, 0]
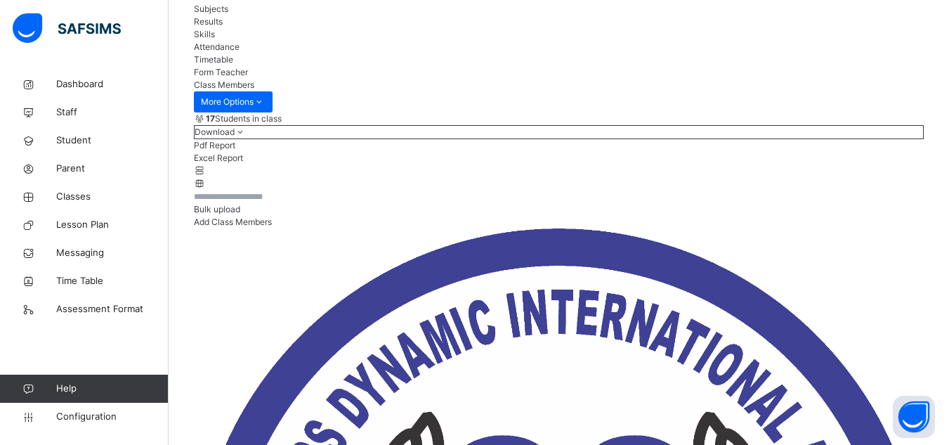
scroll to position [141, 0]
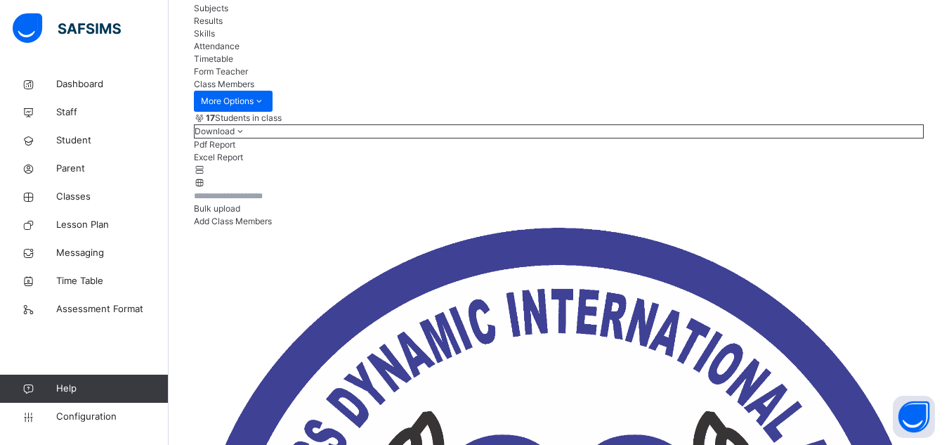
click at [228, 13] on span "Subjects" at bounding box center [211, 8] width 34 height 11
click at [97, 418] on span "Configuration" at bounding box center [112, 416] width 112 height 14
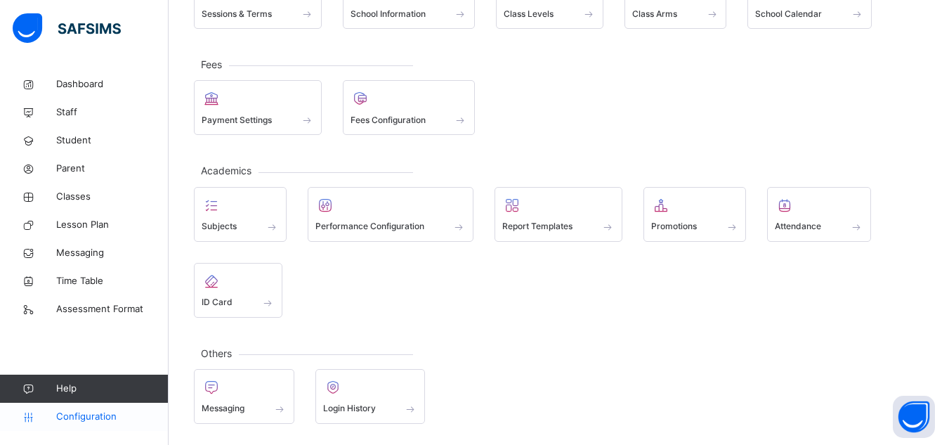
scroll to position [140, 0]
click at [537, 19] on span "Class Levels" at bounding box center [529, 14] width 50 height 13
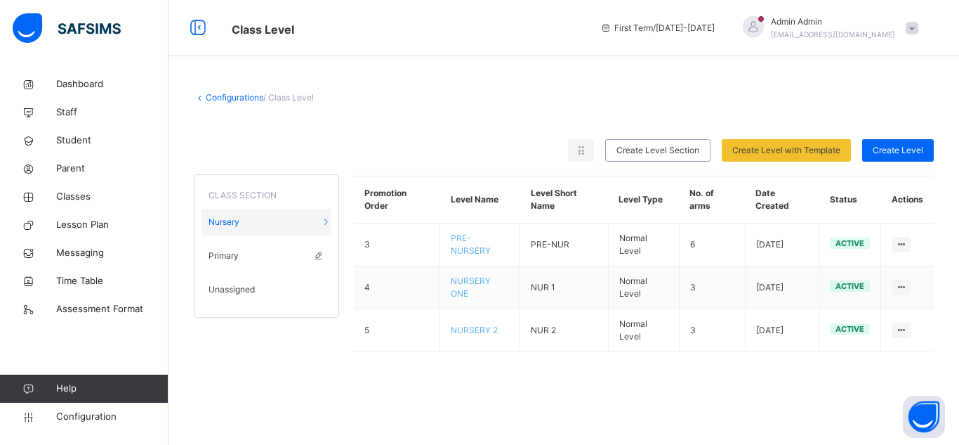
click at [238, 252] on span "Primary" at bounding box center [224, 255] width 30 height 13
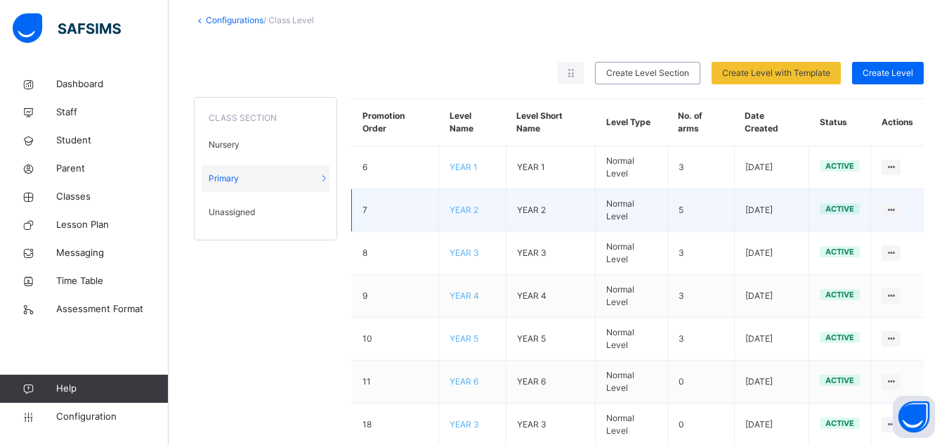
scroll to position [79, 0]
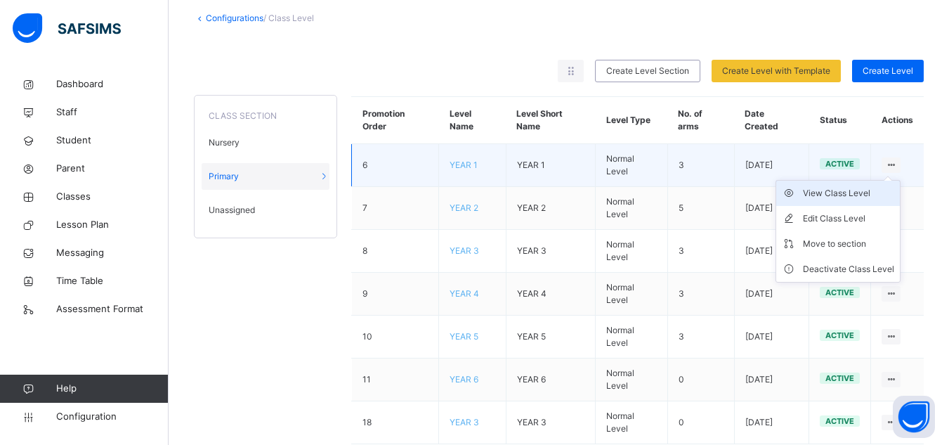
click at [854, 200] on li "View Class Level" at bounding box center [838, 192] width 124 height 25
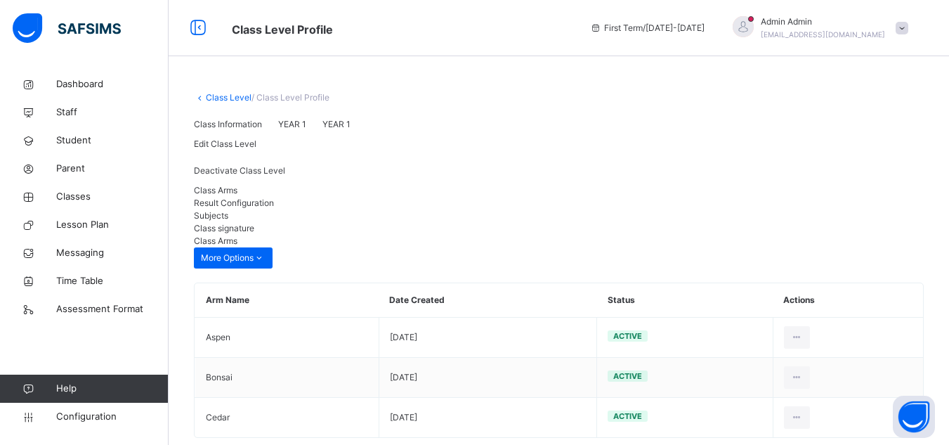
scroll to position [114, 0]
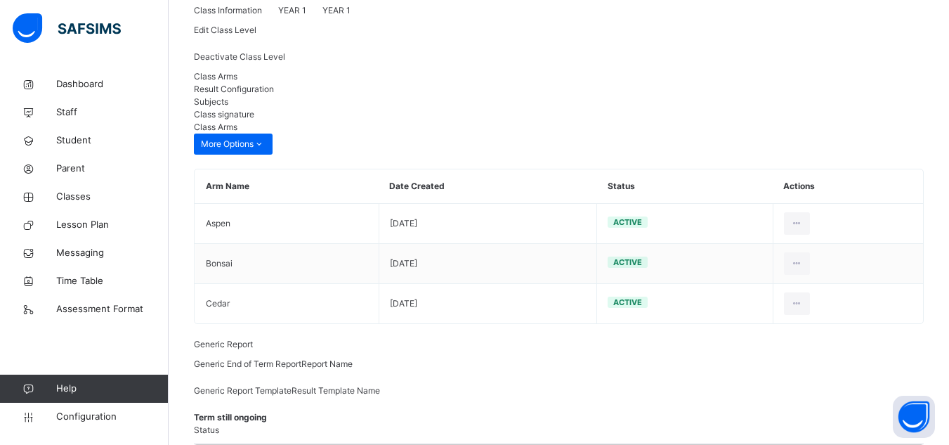
click at [324, 96] on div "Result Configuration" at bounding box center [559, 89] width 730 height 13
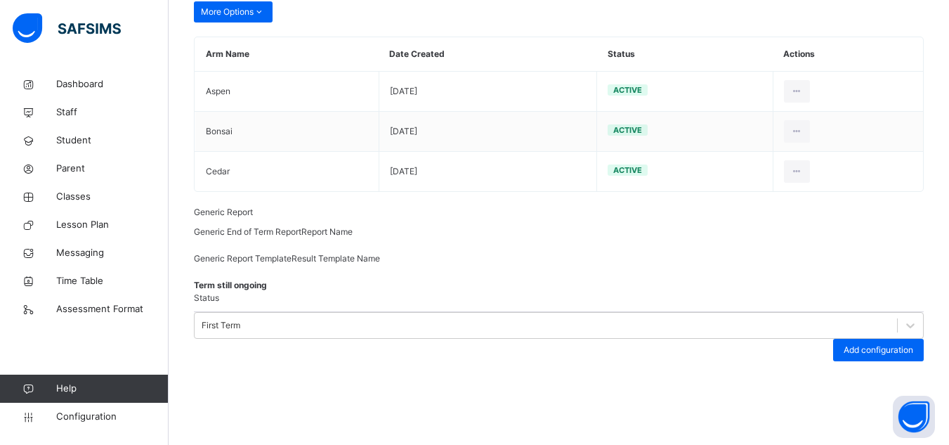
scroll to position [245, 0]
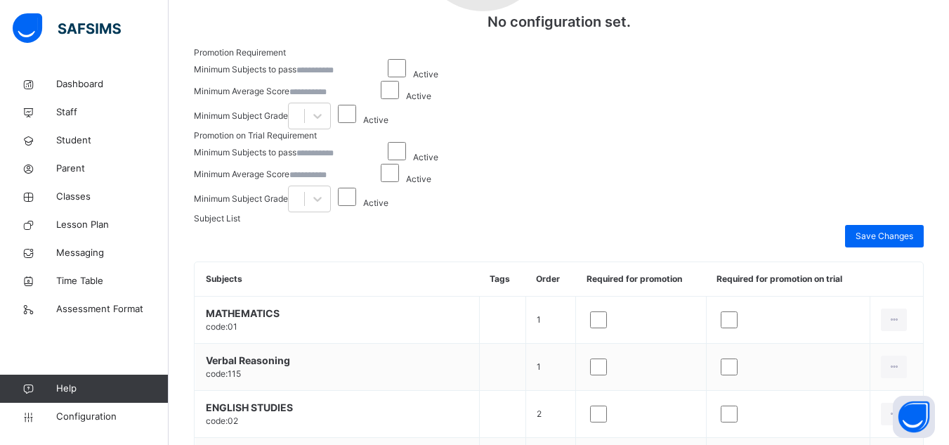
scroll to position [563, 0]
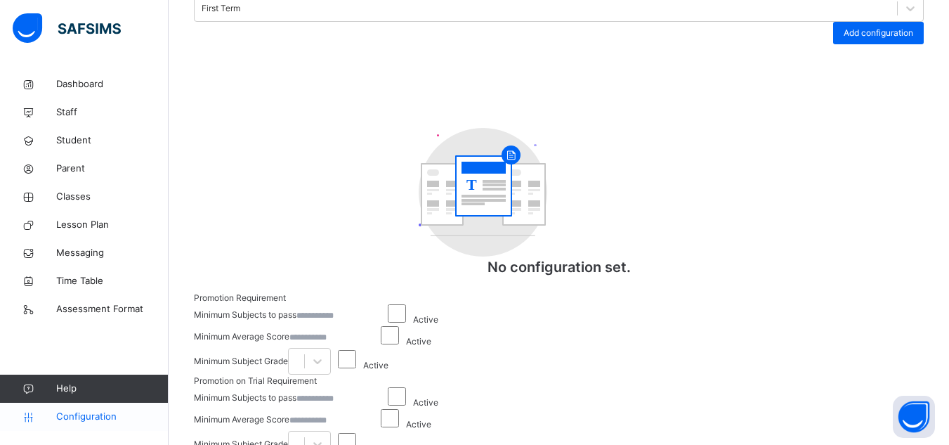
click at [91, 418] on span "Configuration" at bounding box center [112, 416] width 112 height 14
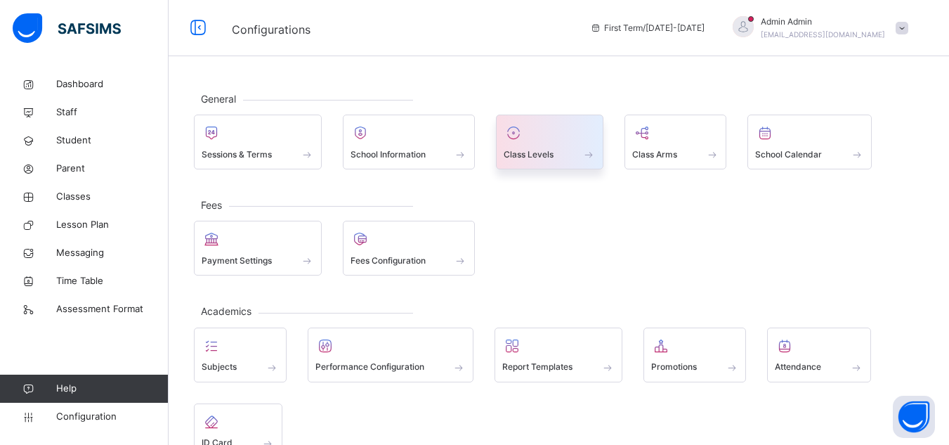
click at [537, 151] on span "Class Levels" at bounding box center [529, 154] width 50 height 13
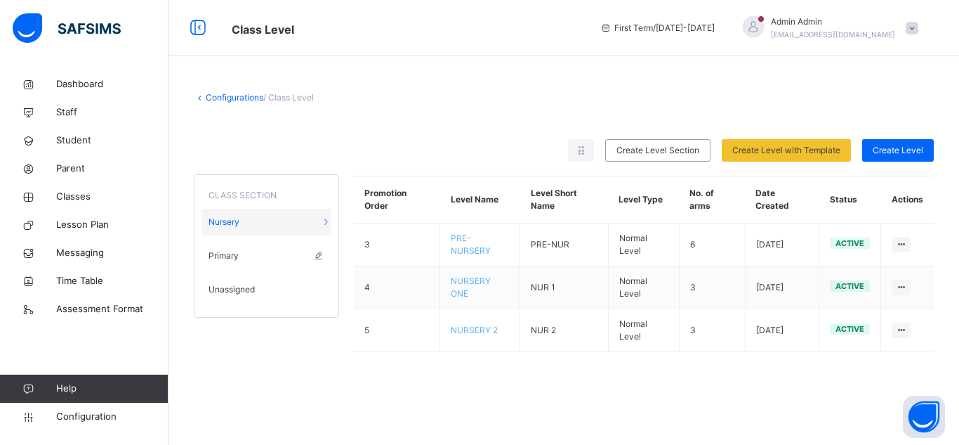
click at [242, 251] on div "Primary" at bounding box center [267, 255] width 130 height 27
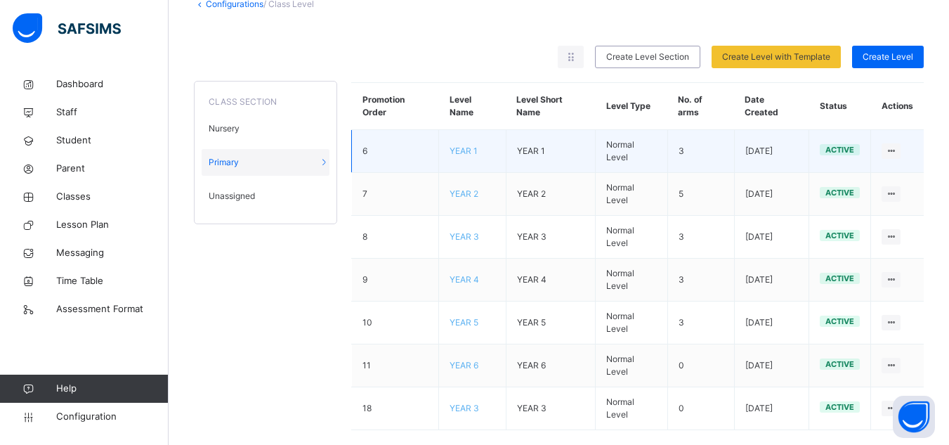
scroll to position [112, 0]
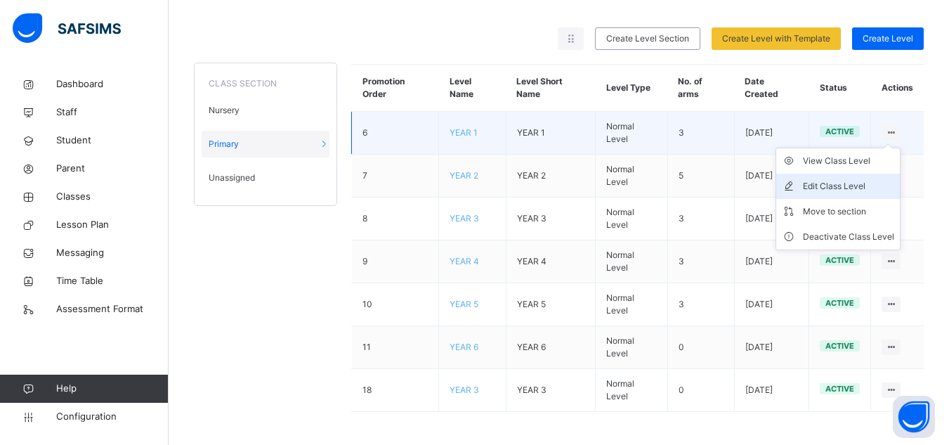
click at [854, 183] on div "Edit Class Level" at bounding box center [848, 186] width 91 height 14
type input "******"
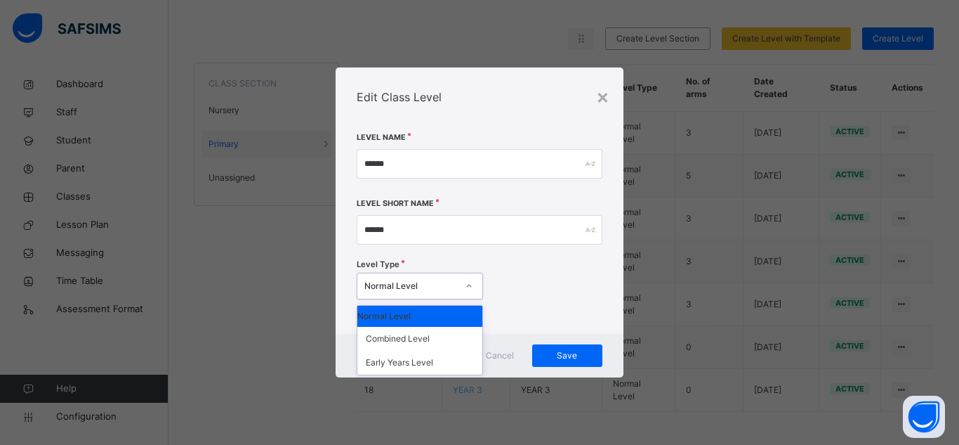
click at [434, 280] on div "Normal Level" at bounding box center [410, 286] width 93 height 13
click at [419, 306] on div "Normal Level" at bounding box center [419, 315] width 125 height 21
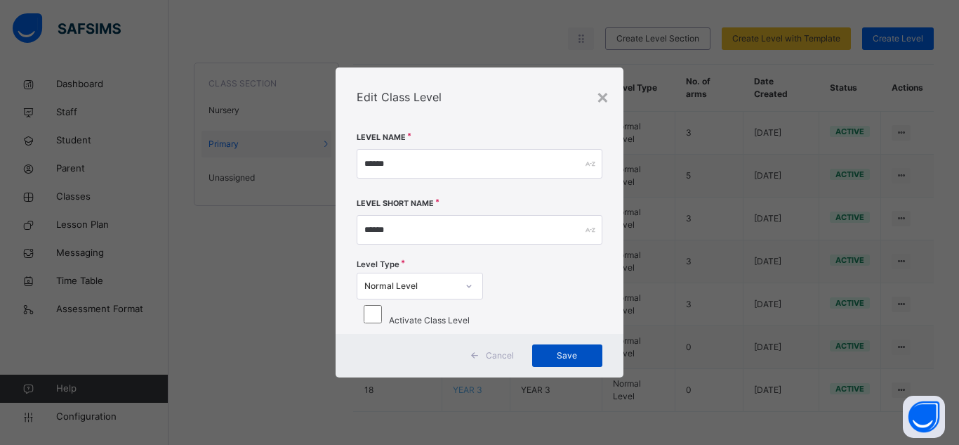
click at [570, 362] on span "Save" at bounding box center [567, 355] width 49 height 13
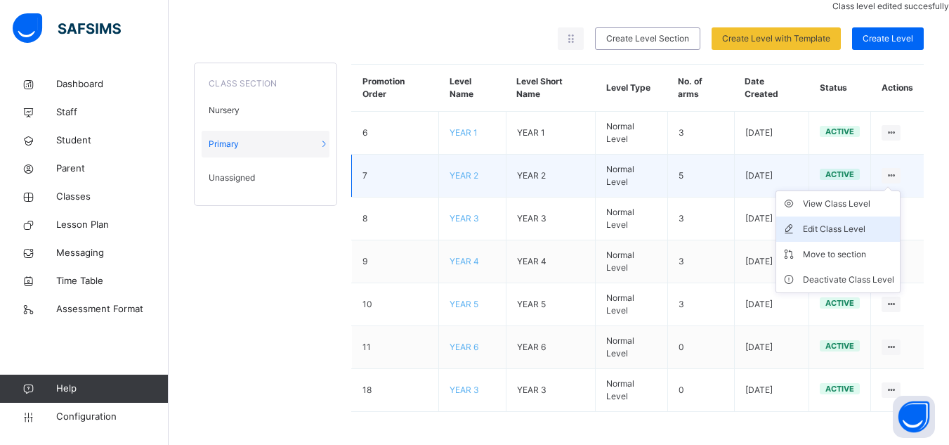
click at [861, 230] on div "Edit Class Level" at bounding box center [848, 229] width 91 height 14
type input "******"
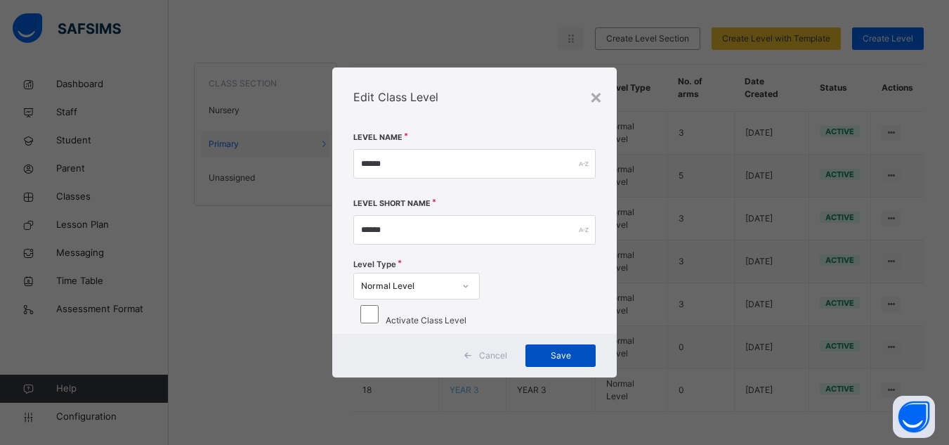
click at [554, 362] on span "Save" at bounding box center [560, 355] width 49 height 13
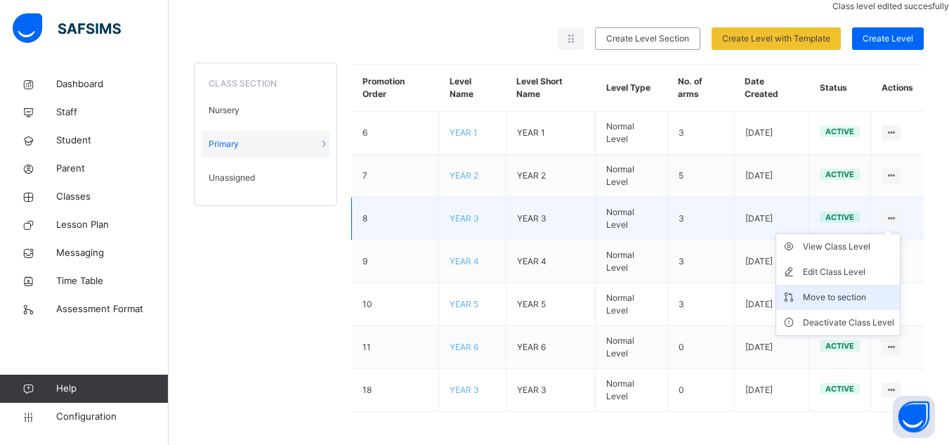
click at [837, 296] on div "Move to section" at bounding box center [848, 297] width 91 height 14
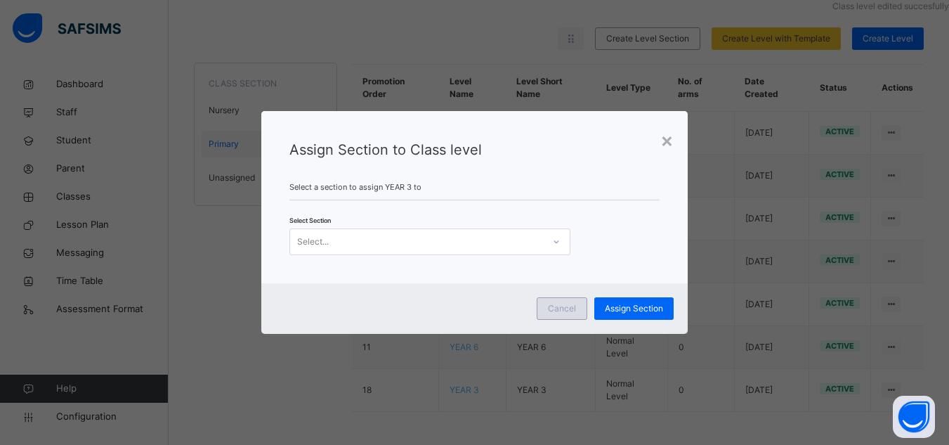
click at [567, 309] on span "Cancel" at bounding box center [562, 308] width 28 height 13
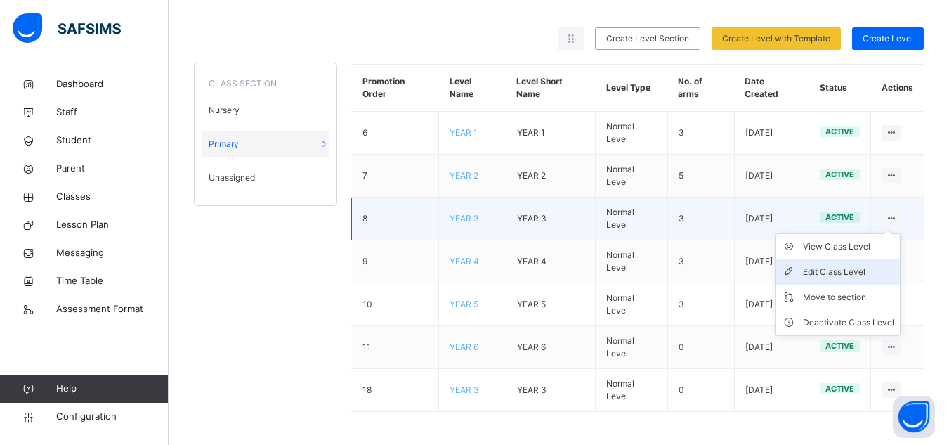
click at [848, 272] on div "Edit Class Level" at bounding box center [848, 272] width 91 height 14
type input "******"
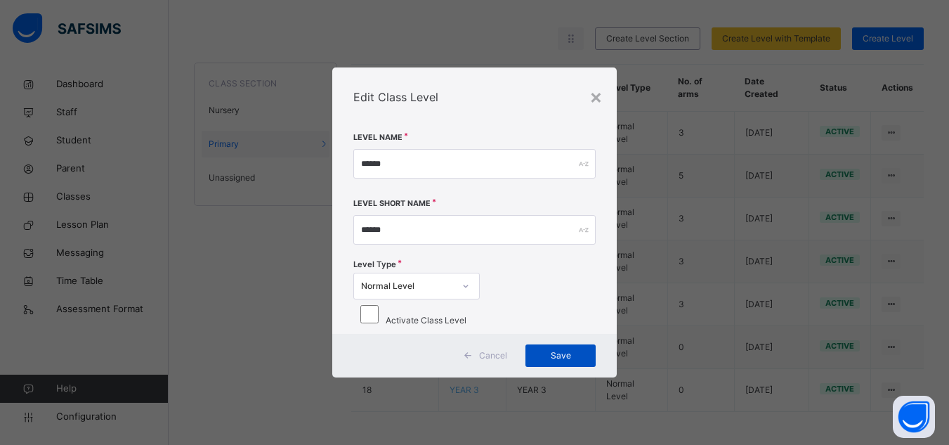
click at [548, 360] on div "Save" at bounding box center [560, 355] width 70 height 22
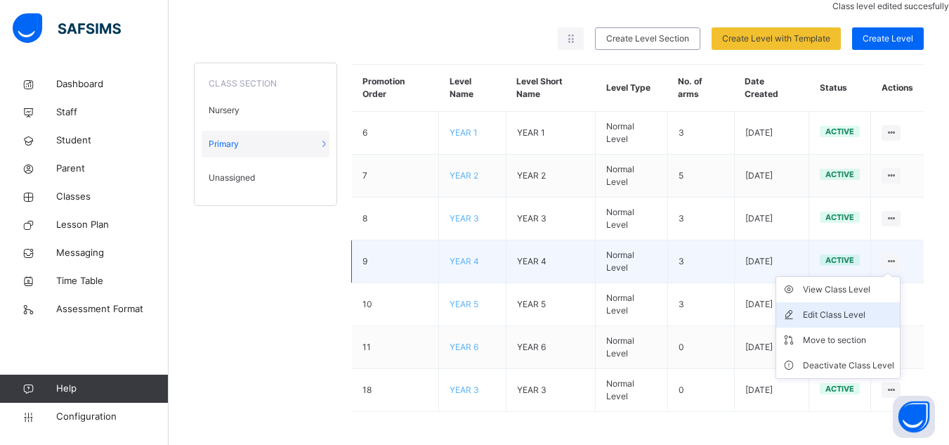
click at [859, 315] on div "Edit Class Level" at bounding box center [848, 315] width 91 height 14
type input "******"
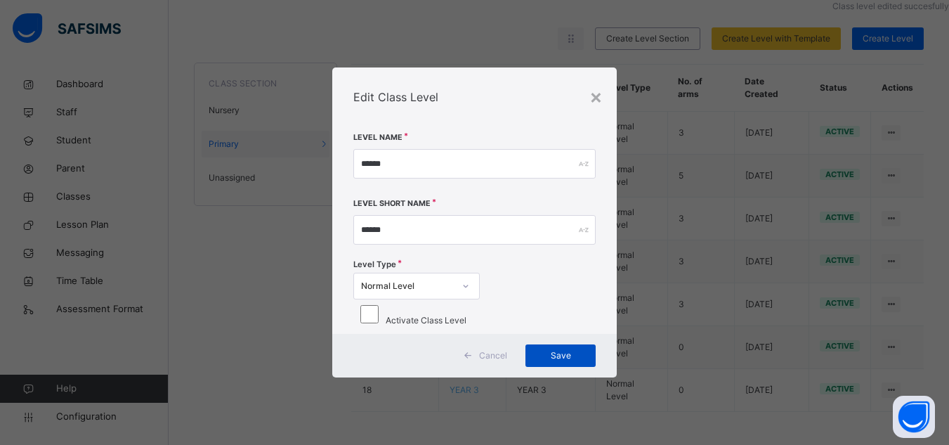
click at [553, 362] on span "Save" at bounding box center [560, 355] width 49 height 13
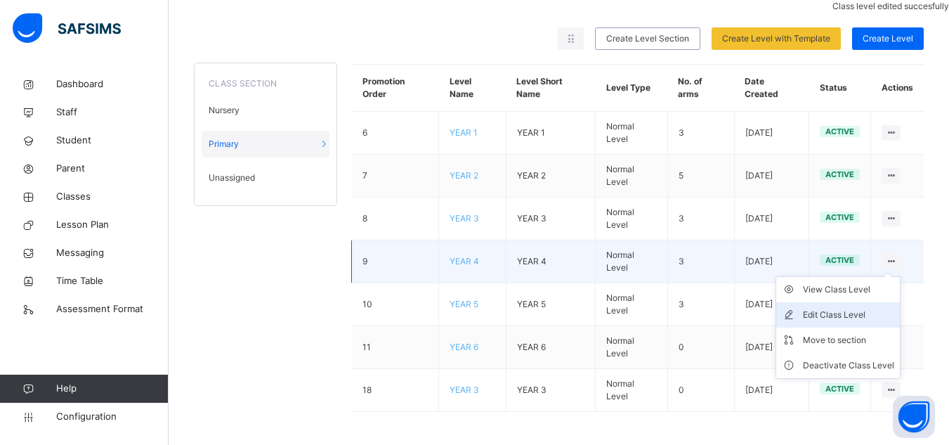
click at [868, 310] on div "Edit Class Level" at bounding box center [848, 315] width 91 height 14
type input "******"
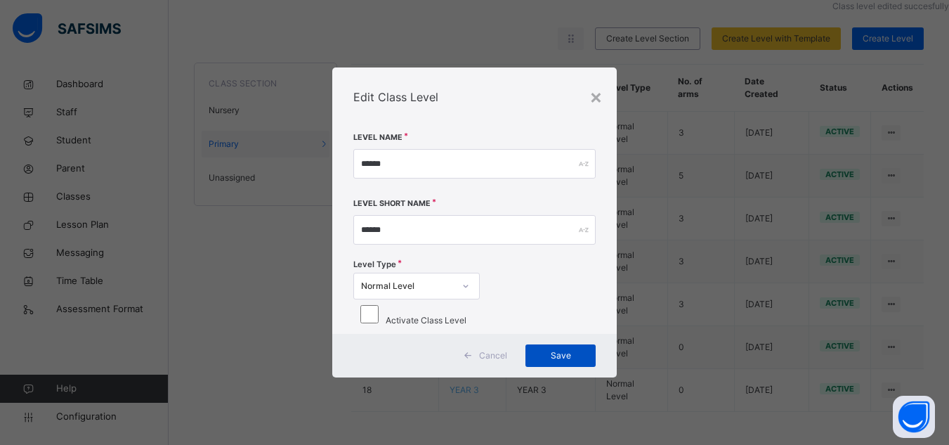
click at [554, 362] on span "Save" at bounding box center [560, 355] width 49 height 13
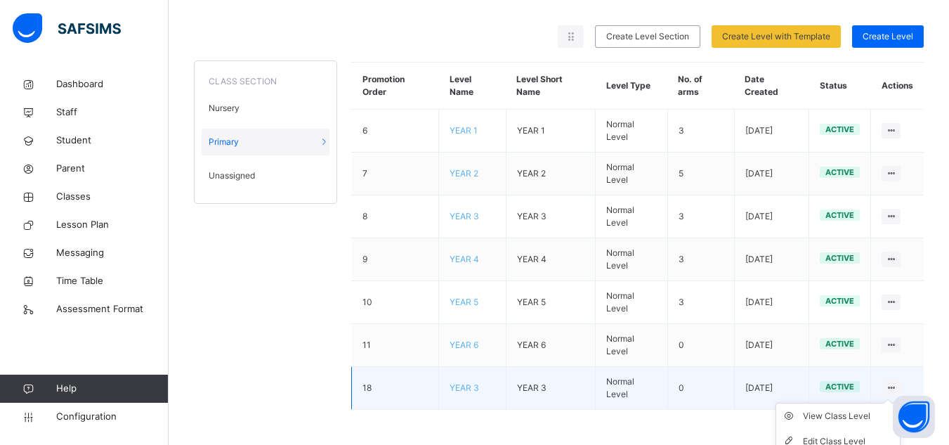
scroll to position [174, 0]
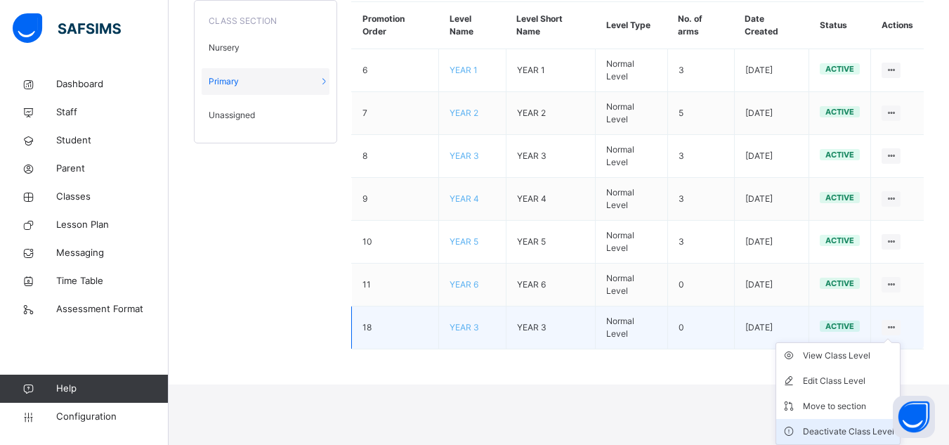
click at [841, 431] on div "Deactivate Class Level" at bounding box center [848, 431] width 91 height 14
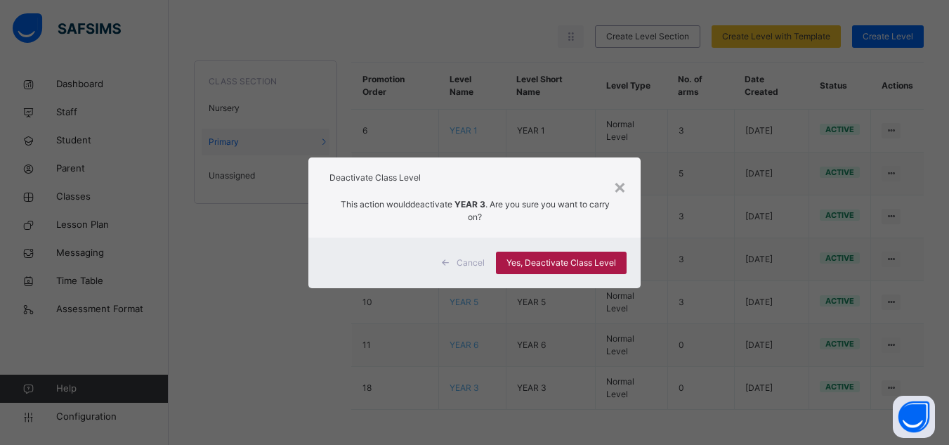
click at [598, 267] on span "Yes, Deactivate Class Level" at bounding box center [561, 262] width 110 height 13
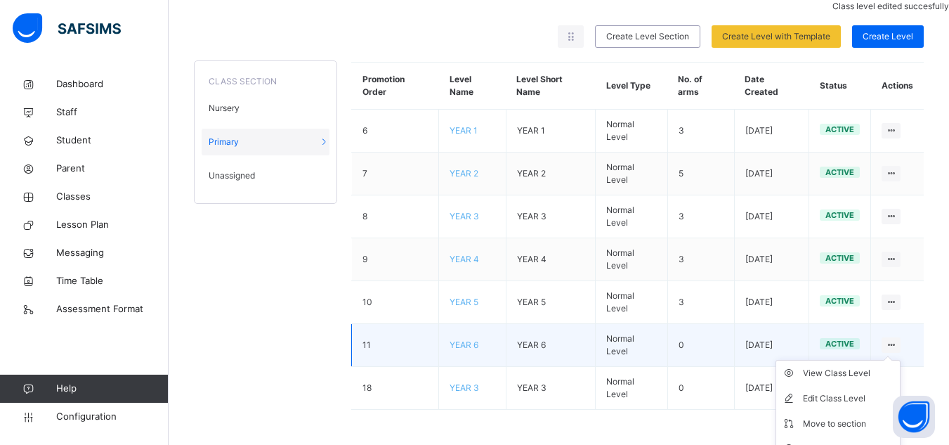
scroll to position [131, 0]
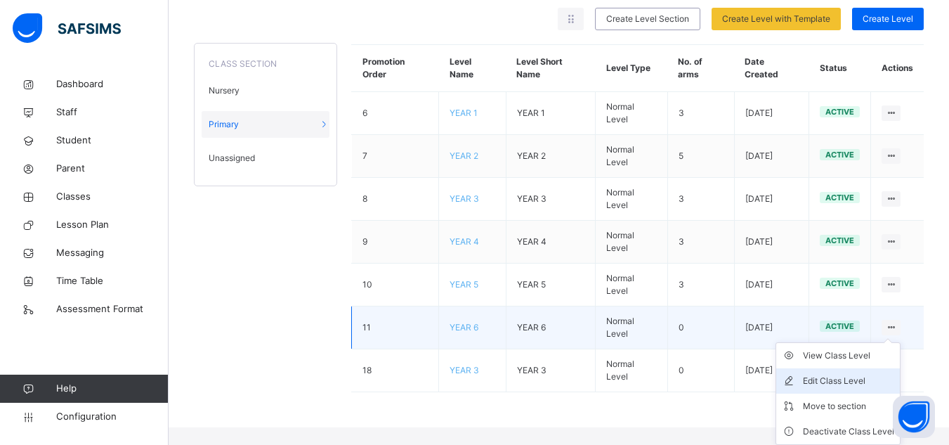
click at [846, 382] on div "Edit Class Level" at bounding box center [848, 381] width 91 height 14
type input "******"
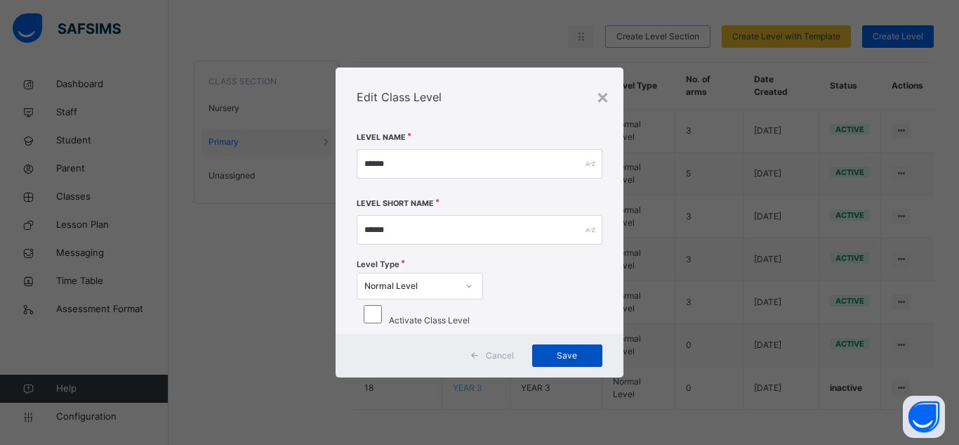
click at [570, 362] on span "Save" at bounding box center [567, 355] width 49 height 13
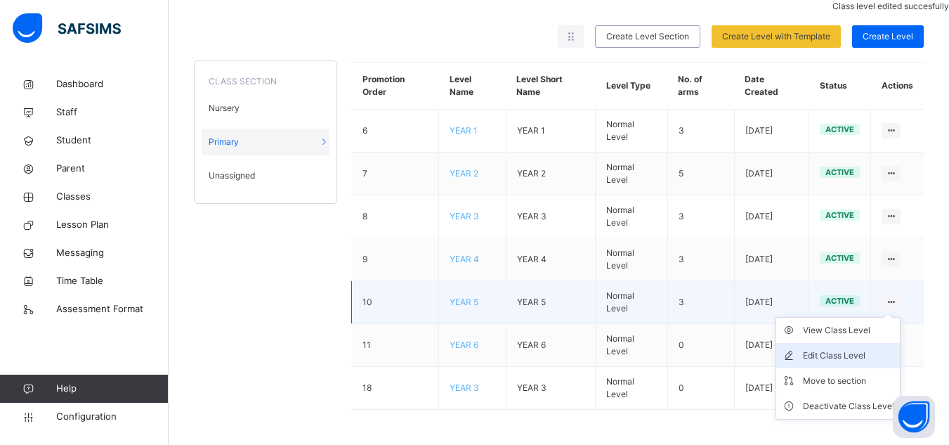
click at [863, 356] on div "Edit Class Level" at bounding box center [848, 355] width 91 height 14
type input "******"
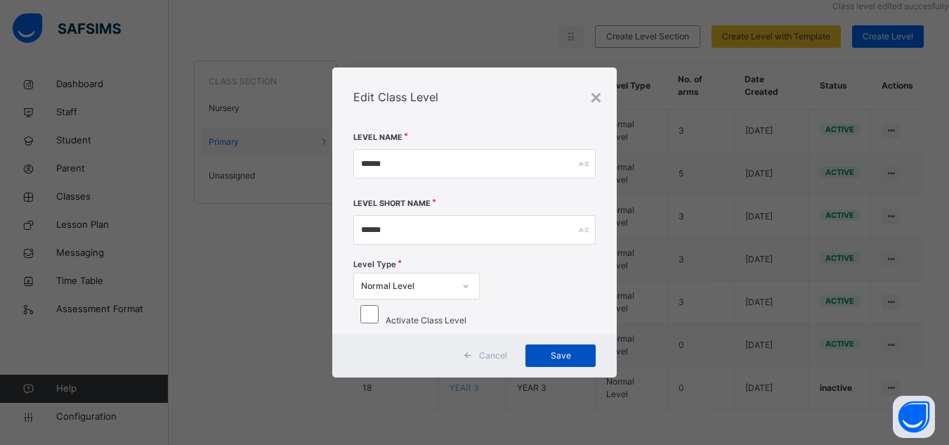
click at [556, 362] on span "Save" at bounding box center [560, 355] width 49 height 13
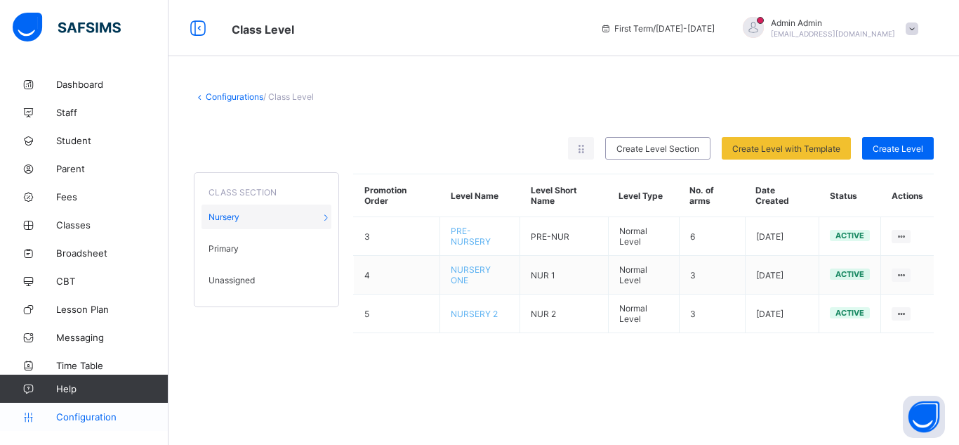
click at [92, 417] on span "Configuration" at bounding box center [112, 416] width 112 height 11
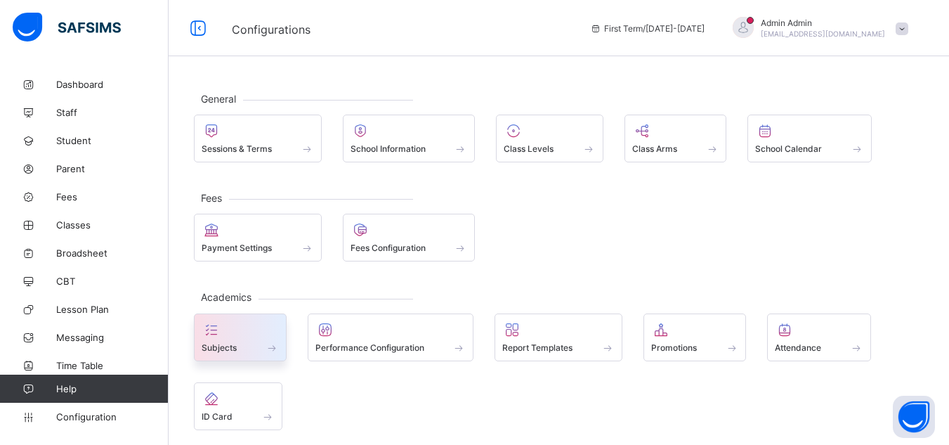
click at [226, 348] on span "Subjects" at bounding box center [219, 347] width 35 height 11
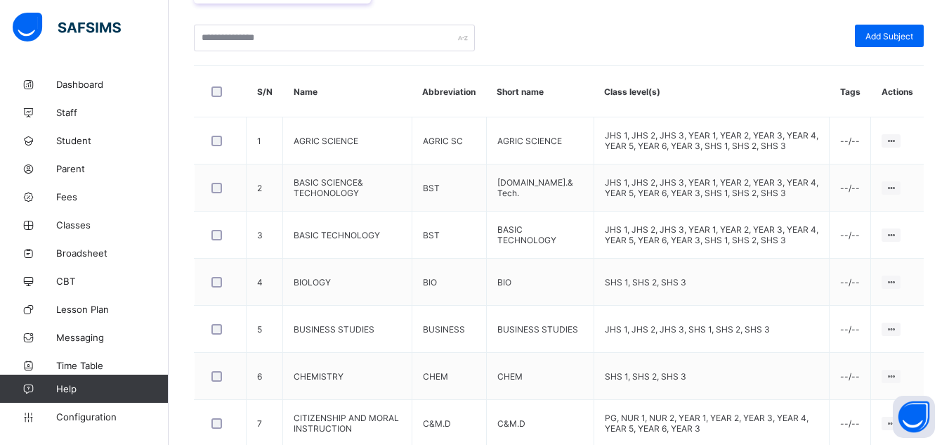
scroll to position [327, 0]
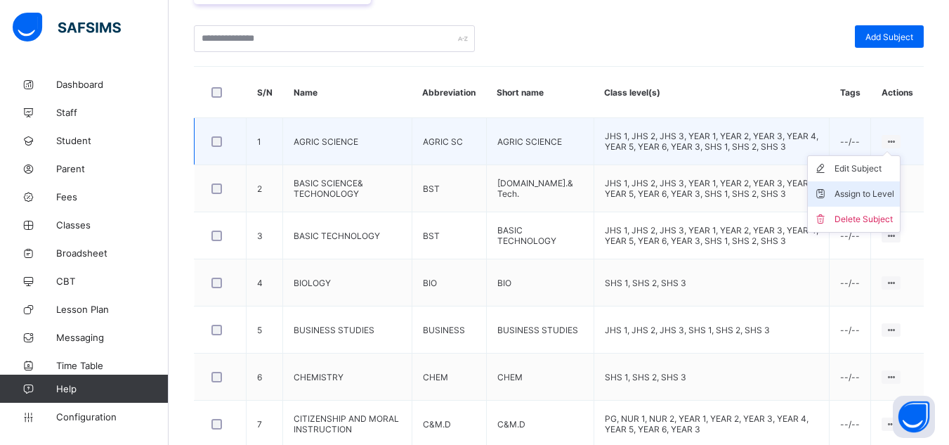
click at [883, 194] on div "Assign to Level" at bounding box center [864, 194] width 60 height 14
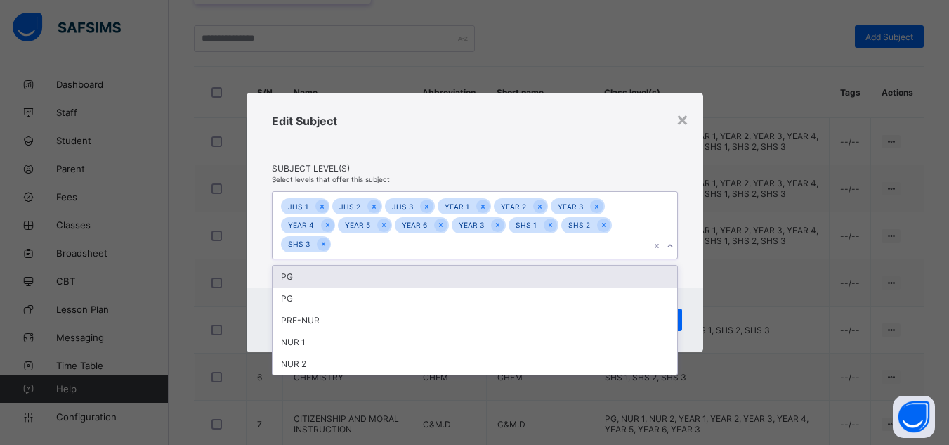
click at [671, 243] on icon at bounding box center [670, 246] width 8 height 14
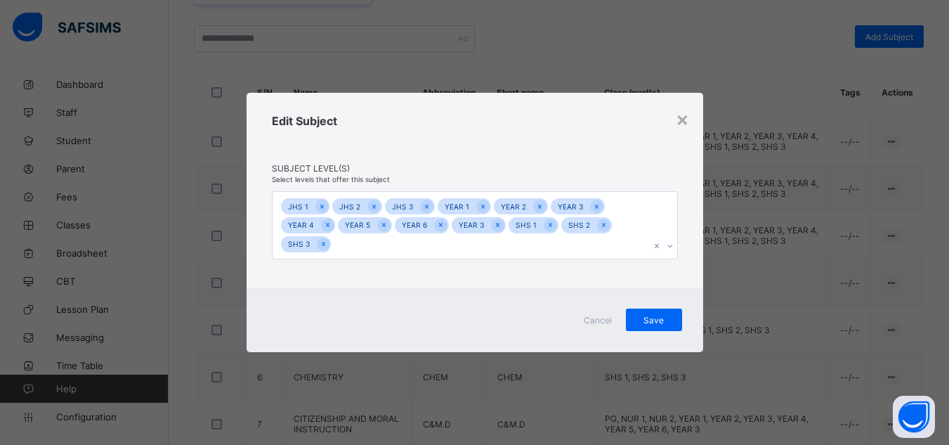
click at [631, 136] on div "Edit Subject" at bounding box center [475, 138] width 406 height 49
click at [598, 315] on span "Cancel" at bounding box center [598, 320] width 34 height 11
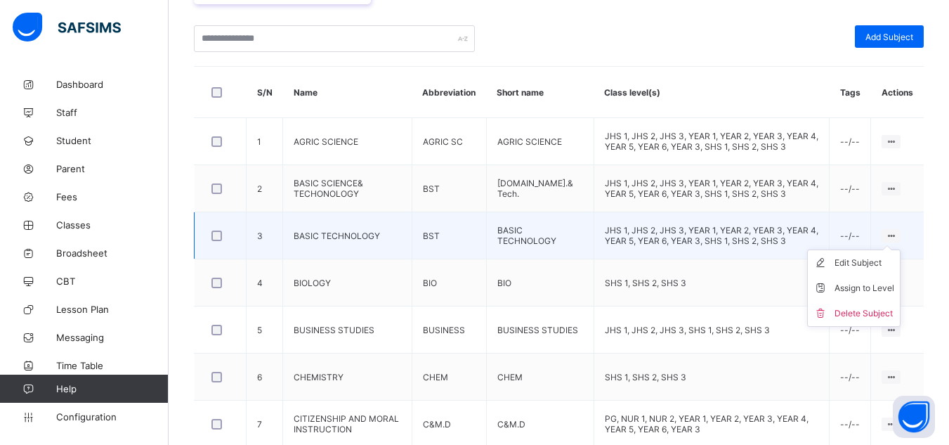
click at [900, 249] on ul "Edit Subject Assign to Level Delete Subject" at bounding box center [853, 287] width 93 height 77
click at [882, 284] on div "Assign to Level" at bounding box center [864, 288] width 60 height 14
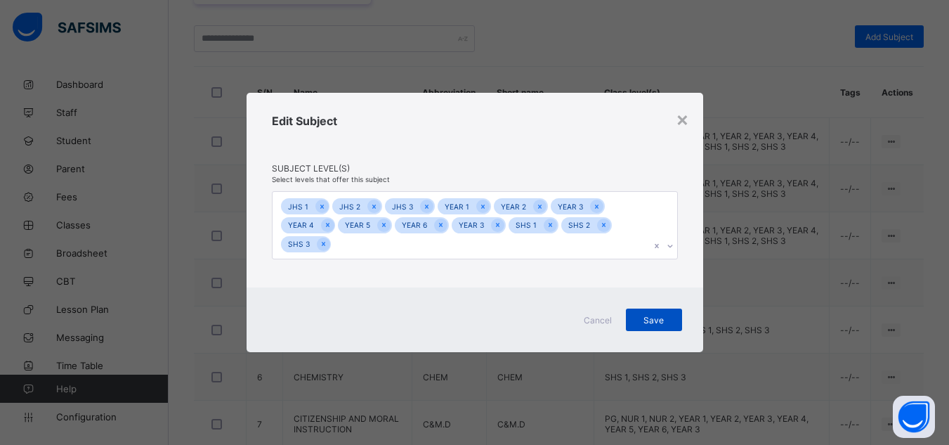
click at [669, 325] on div "Save" at bounding box center [654, 319] width 56 height 22
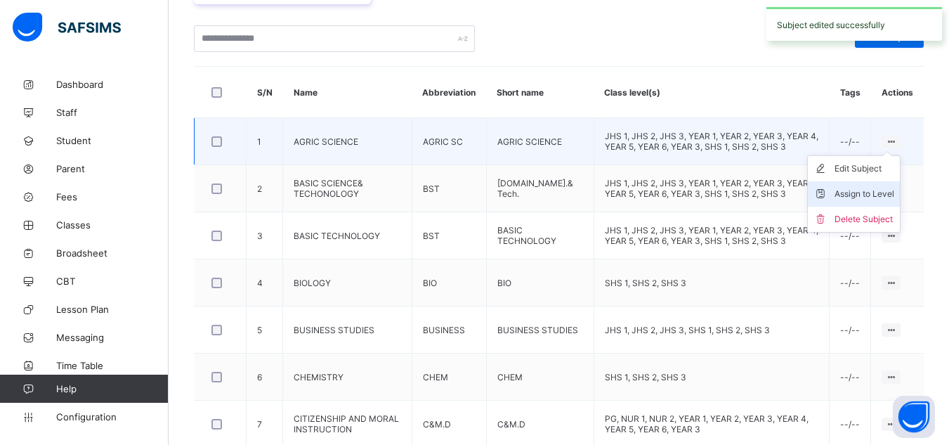
click at [875, 192] on div "Assign to Level" at bounding box center [864, 194] width 60 height 14
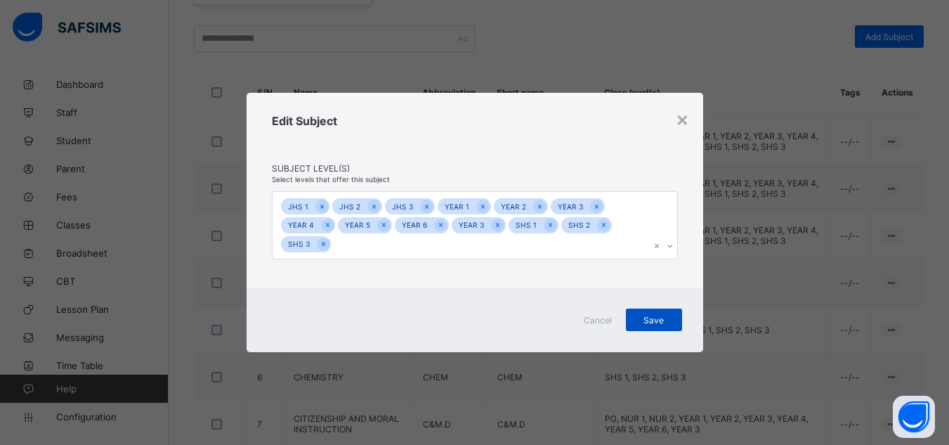
click at [658, 315] on span "Save" at bounding box center [653, 320] width 35 height 11
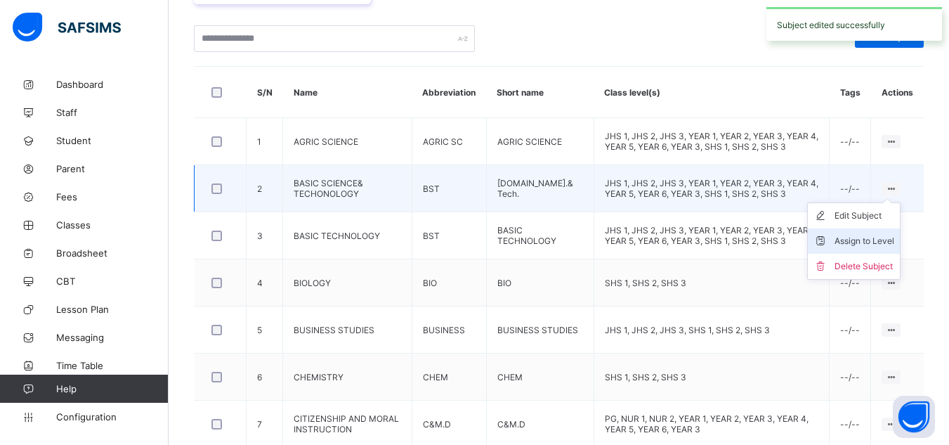
click at [881, 244] on div "Assign to Level" at bounding box center [864, 241] width 60 height 14
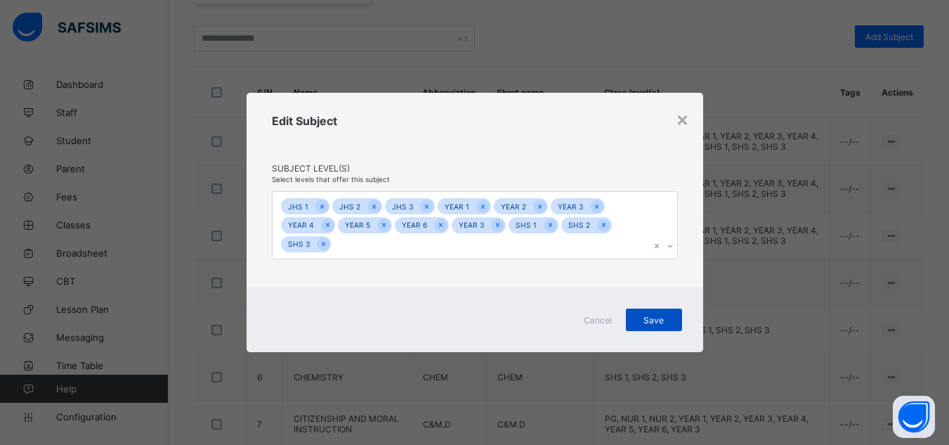
click at [657, 323] on span "Save" at bounding box center [653, 320] width 35 height 11
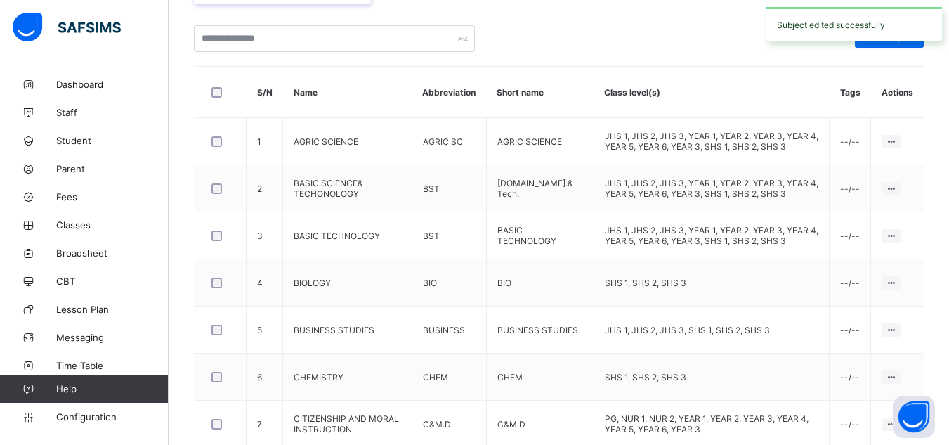
scroll to position [536, 0]
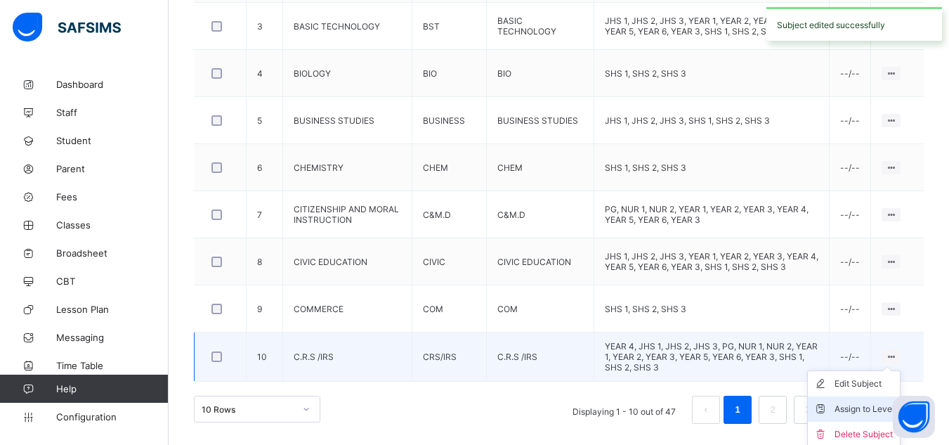
click at [871, 405] on div "Assign to Level" at bounding box center [864, 409] width 60 height 14
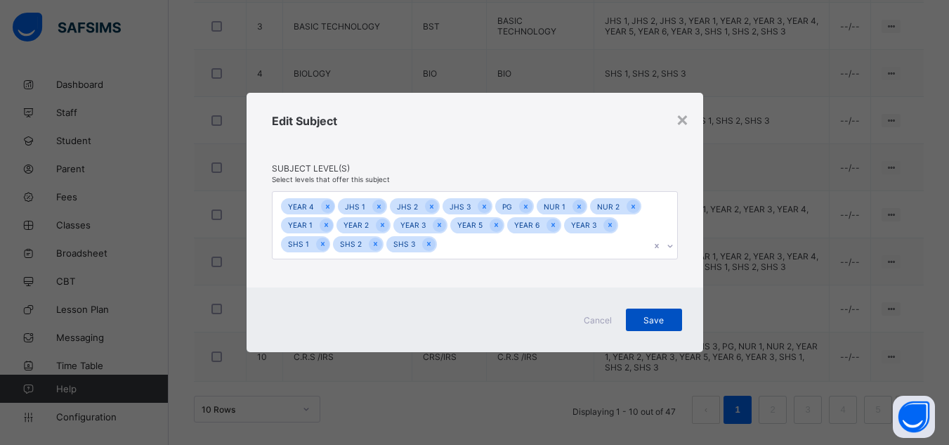
click at [646, 319] on span "Save" at bounding box center [653, 320] width 35 height 11
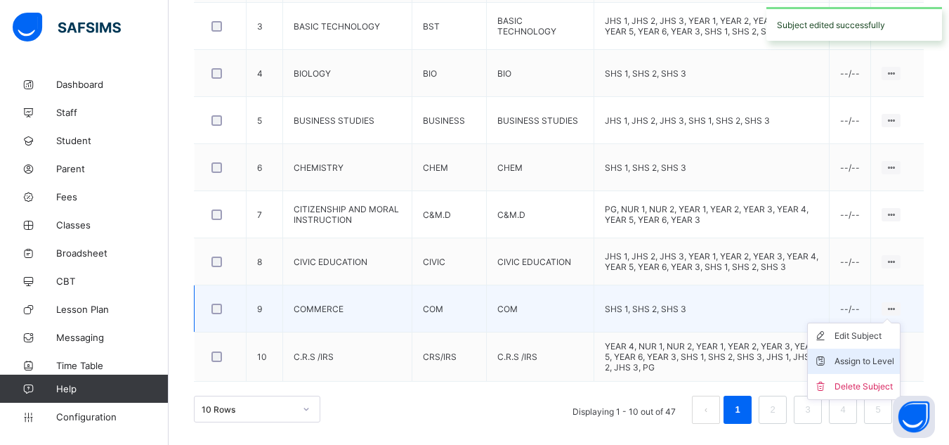
click at [875, 368] on li "Assign to Level" at bounding box center [854, 360] width 92 height 25
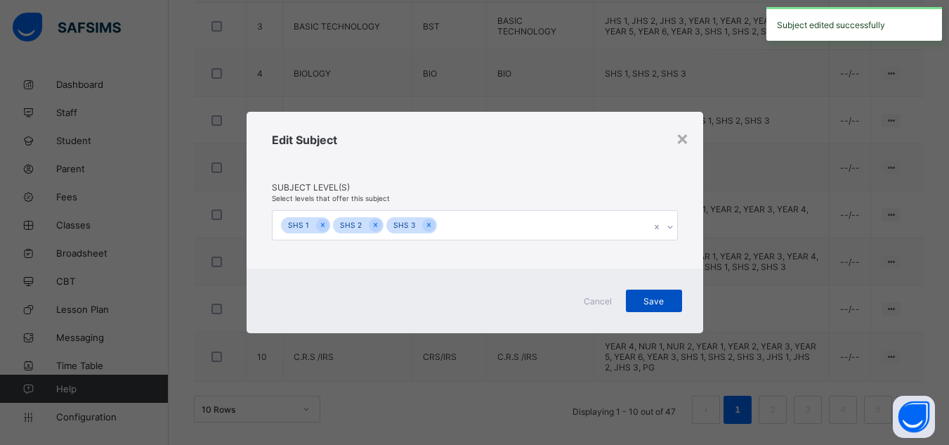
click at [659, 297] on span "Save" at bounding box center [653, 301] width 35 height 11
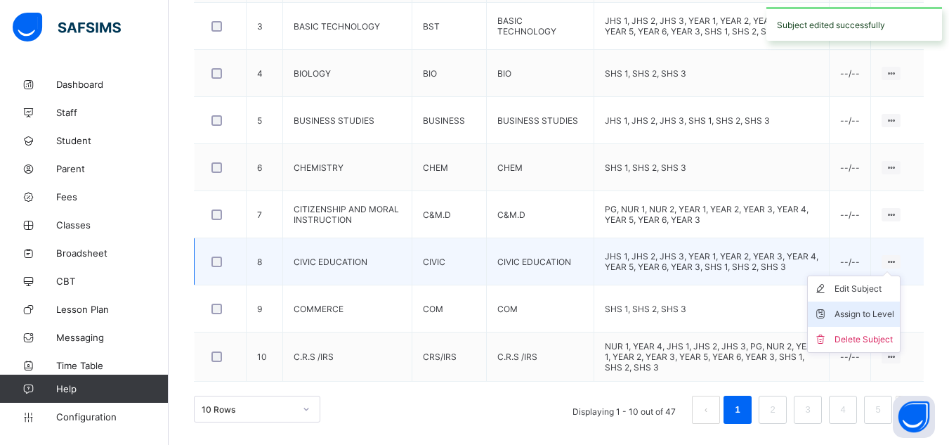
click at [877, 312] on div "Assign to Level" at bounding box center [864, 314] width 60 height 14
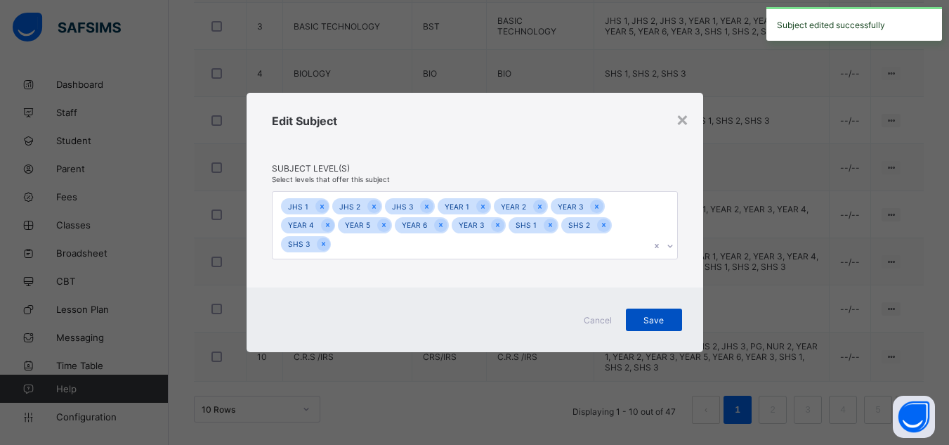
click at [657, 317] on span "Save" at bounding box center [653, 320] width 35 height 11
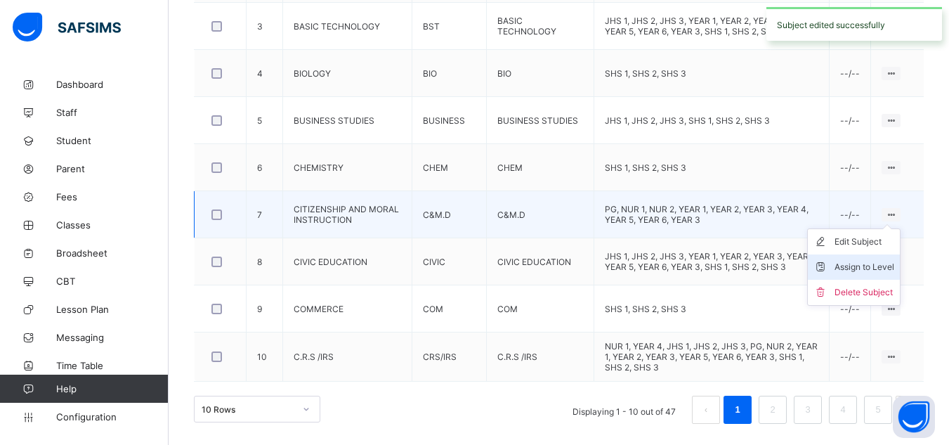
click at [878, 265] on div "Assign to Level" at bounding box center [864, 267] width 60 height 14
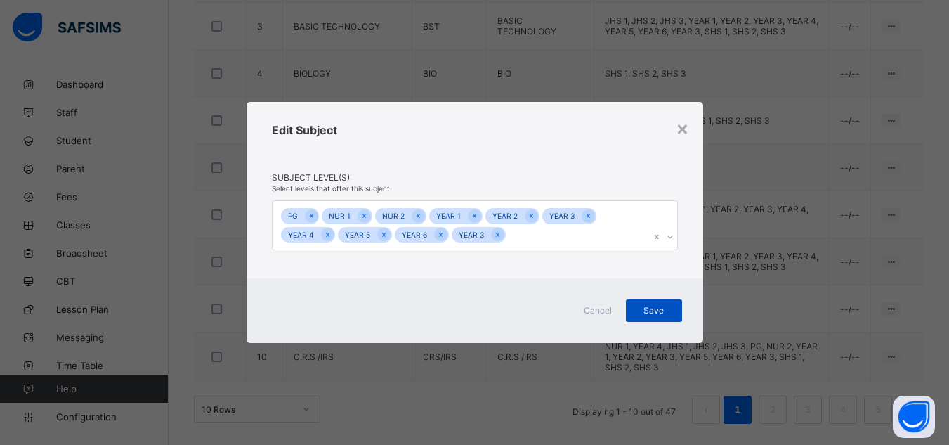
click at [652, 308] on span "Save" at bounding box center [653, 310] width 35 height 11
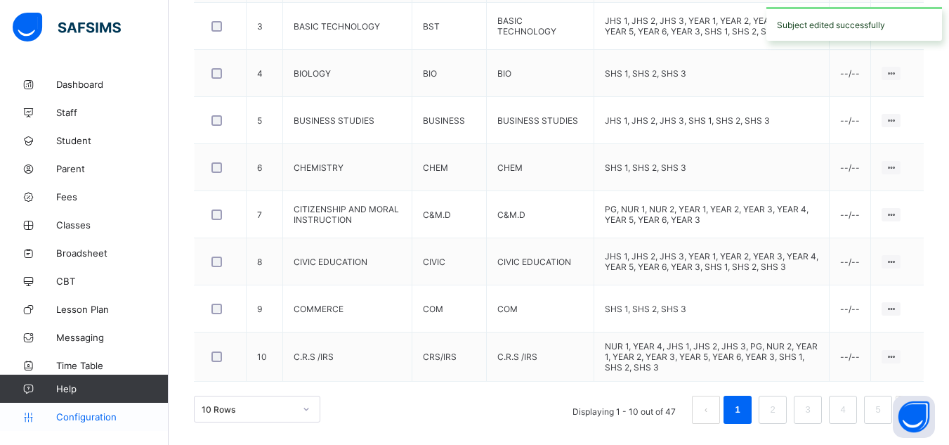
click at [67, 409] on link "Configuration" at bounding box center [84, 416] width 168 height 28
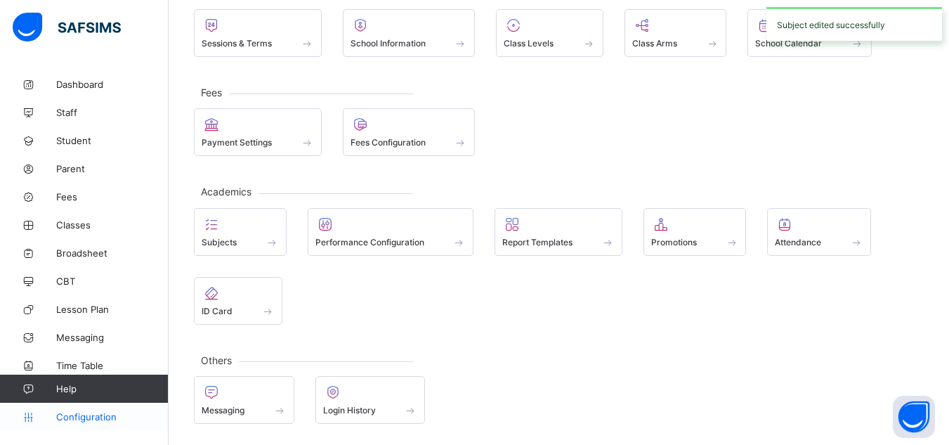
scroll to position [105, 0]
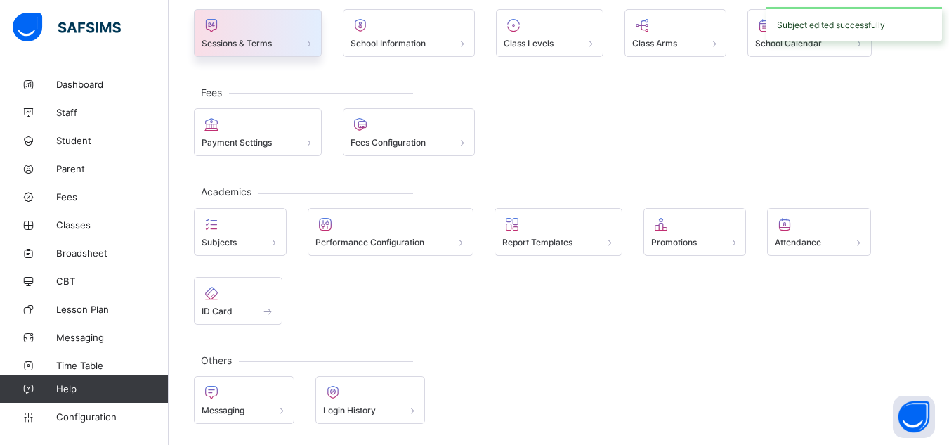
click at [245, 46] on span "Sessions & Terms" at bounding box center [237, 43] width 70 height 11
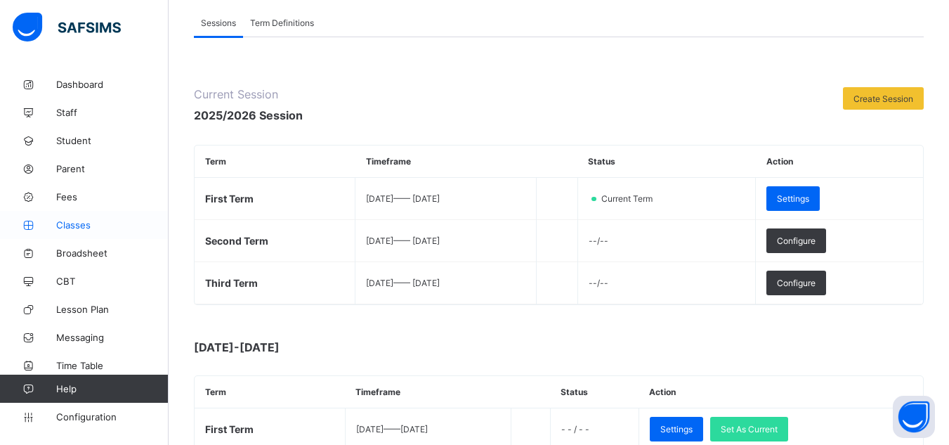
scroll to position [103, 0]
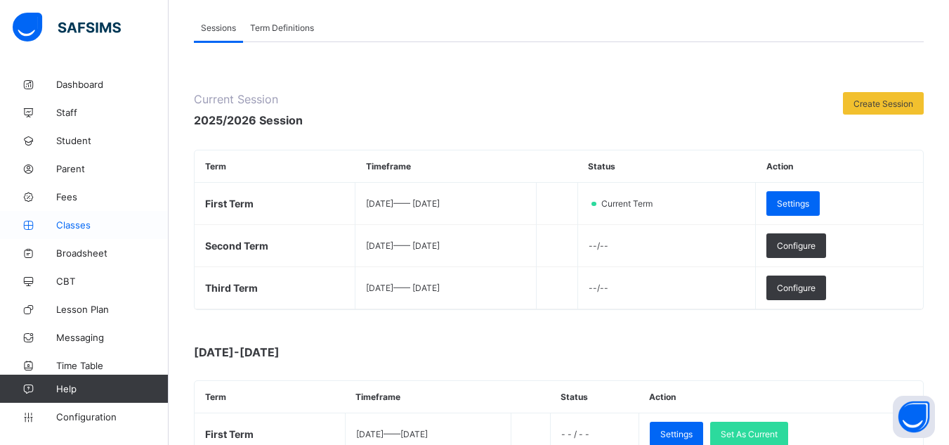
click at [85, 224] on span "Classes" at bounding box center [112, 224] width 112 height 11
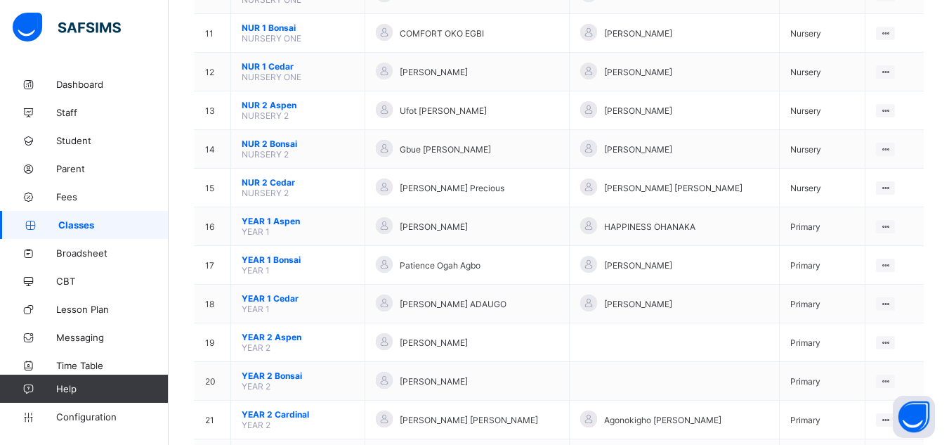
scroll to position [539, 0]
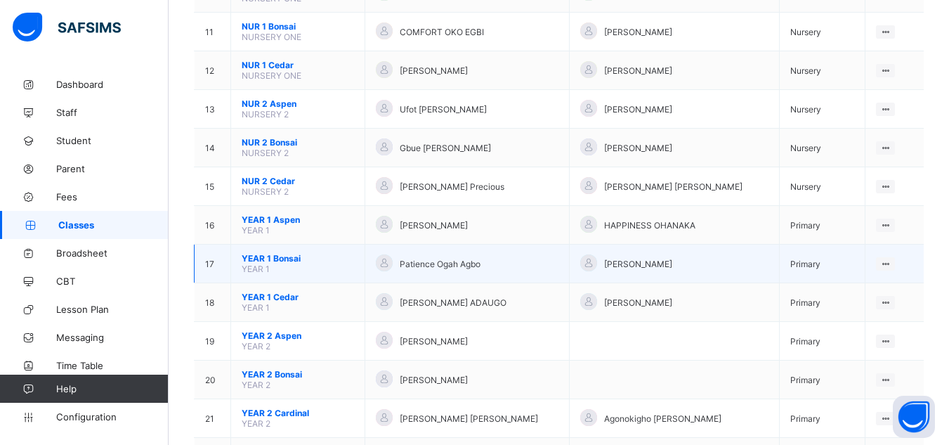
click at [257, 258] on span "YEAR 1 Bonsai" at bounding box center [298, 258] width 112 height 11
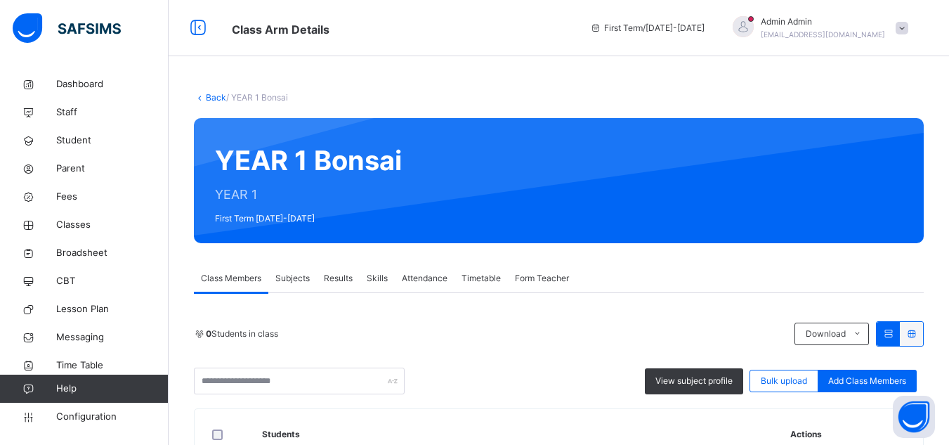
click at [296, 277] on span "Subjects" at bounding box center [292, 278] width 34 height 13
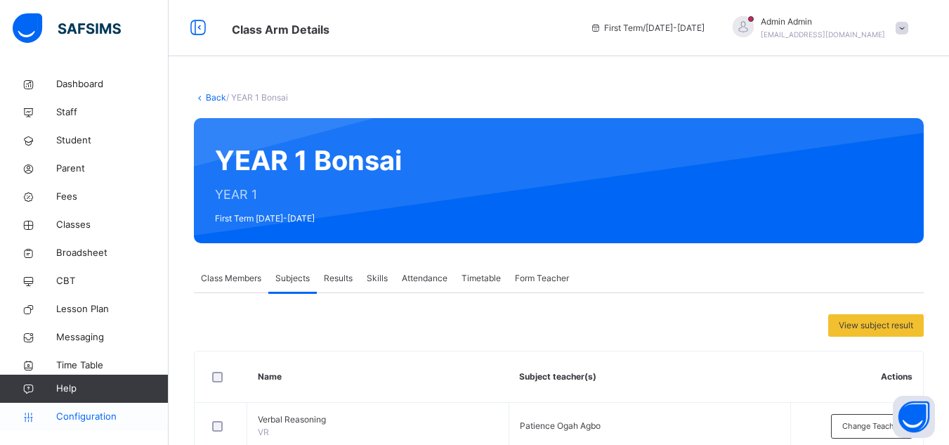
click at [90, 416] on span "Configuration" at bounding box center [112, 416] width 112 height 14
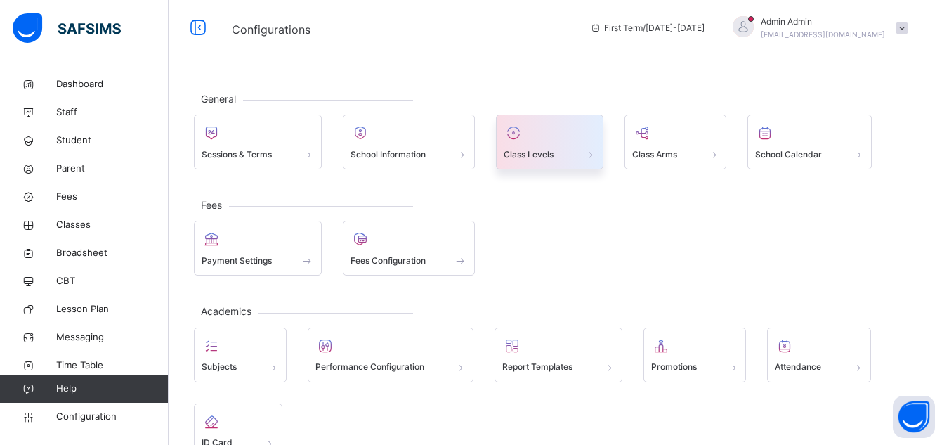
click at [533, 157] on span "Class Levels" at bounding box center [529, 154] width 50 height 13
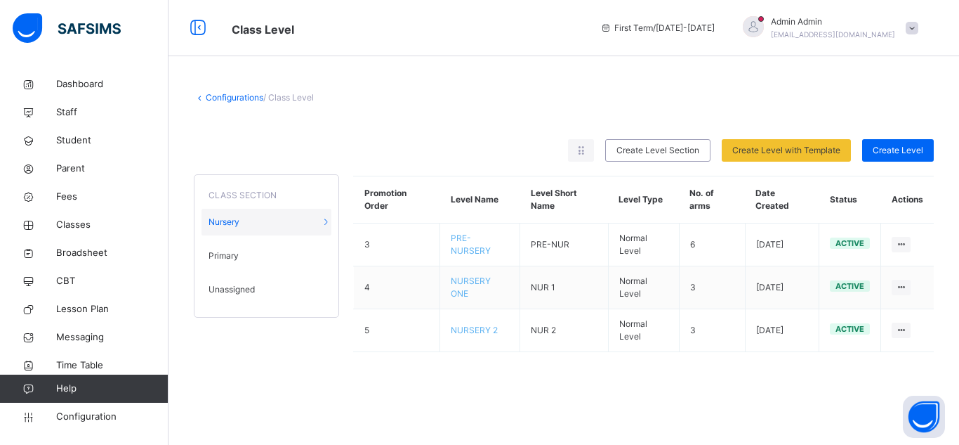
click at [491, 18] on span "Class Level" at bounding box center [406, 28] width 348 height 23
click at [234, 285] on span "Unassigned" at bounding box center [232, 289] width 46 height 13
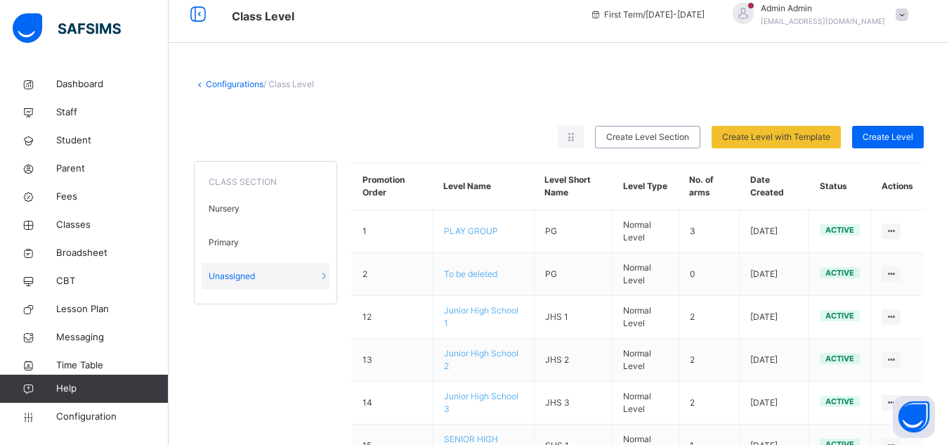
scroll to position [13, 0]
click at [644, 138] on span "Create Level Section" at bounding box center [647, 137] width 83 height 13
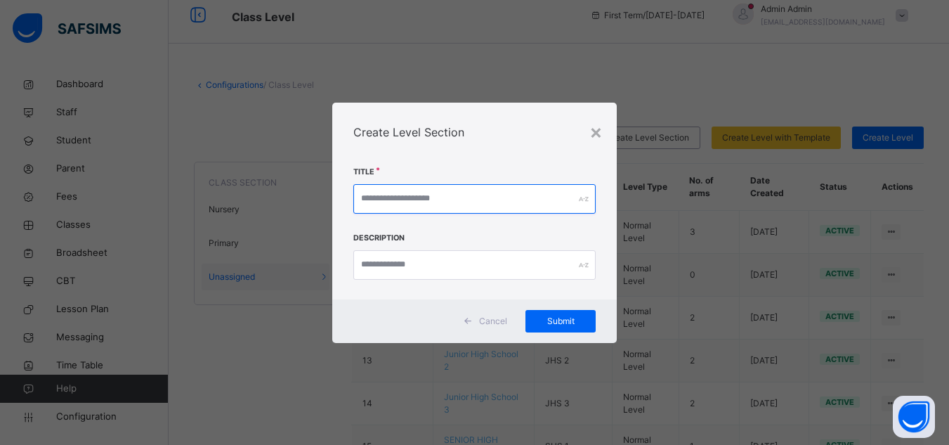
click at [456, 191] on input "text" at bounding box center [474, 198] width 242 height 29
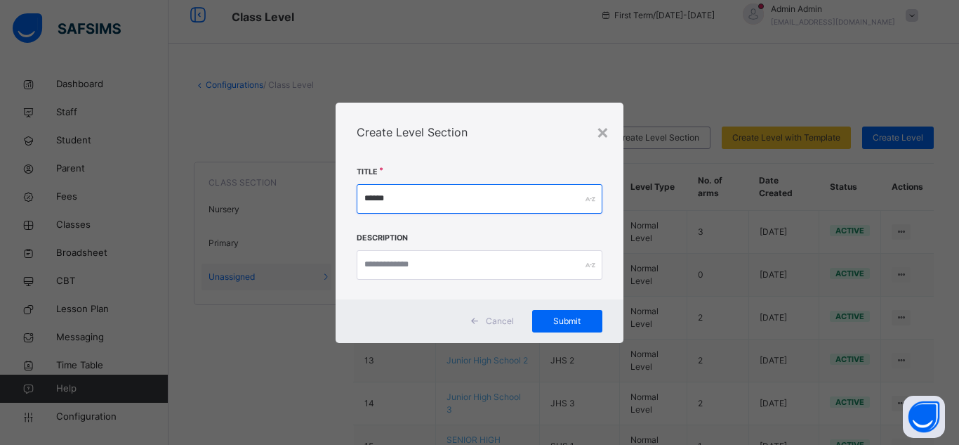
type input "******"
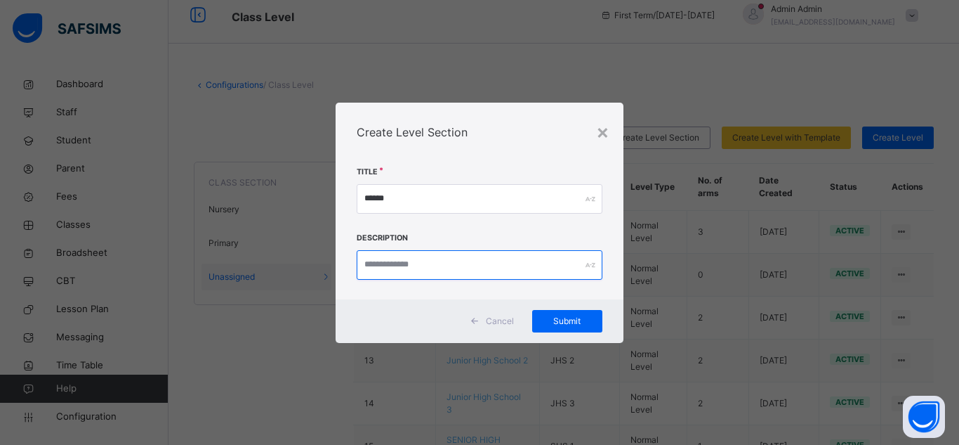
paste input "******"
type input "******"
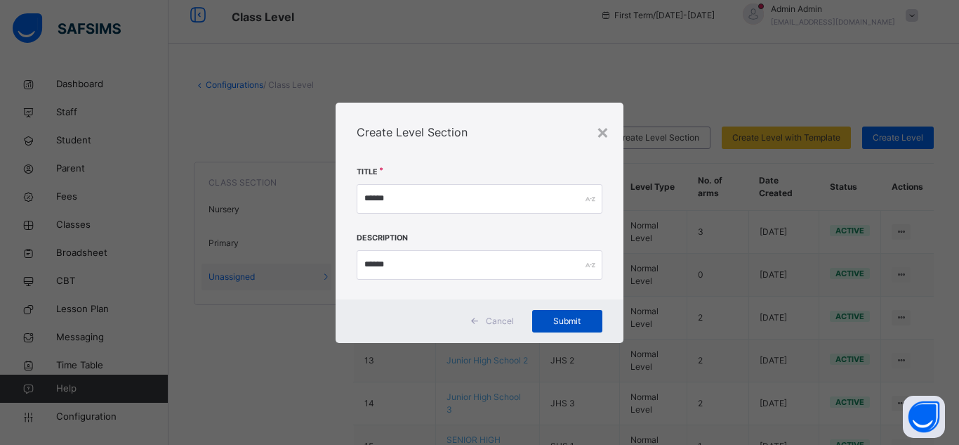
click at [570, 317] on span "Submit" at bounding box center [567, 321] width 49 height 13
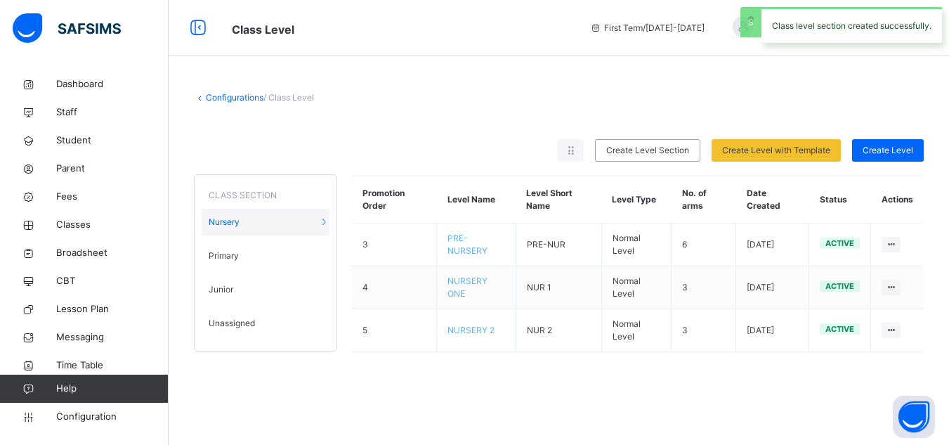
scroll to position [0, 0]
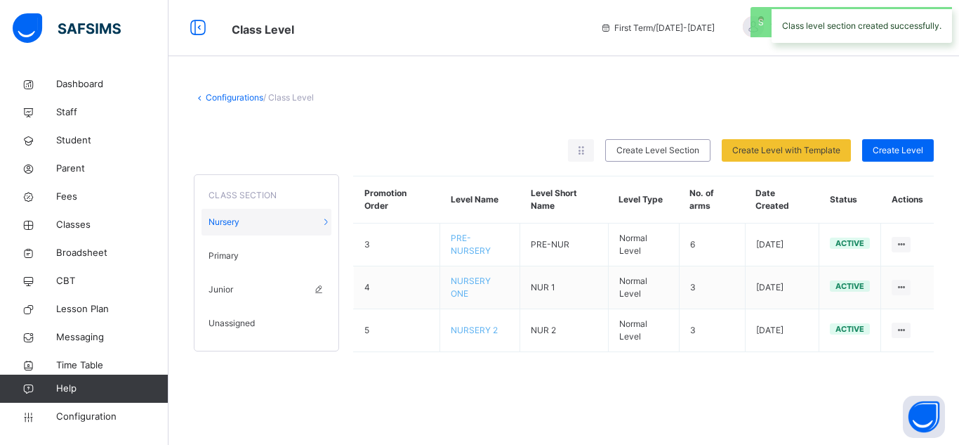
click at [225, 288] on span "Junior" at bounding box center [221, 289] width 25 height 13
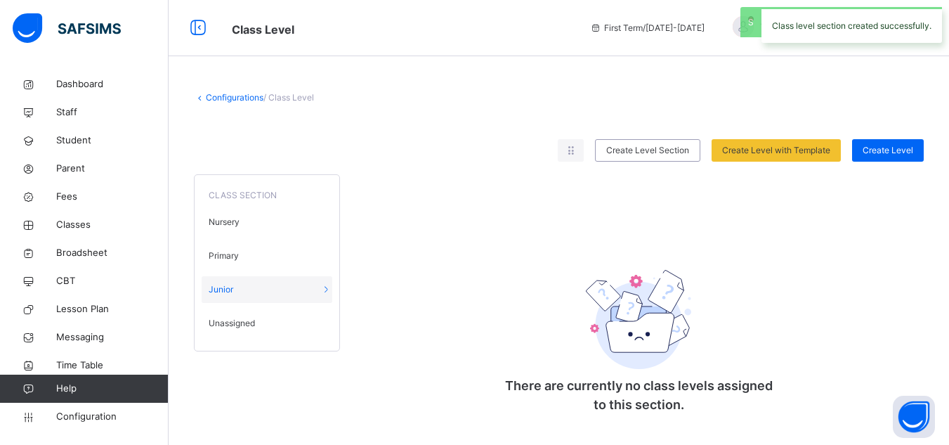
click at [236, 316] on div "Unassigned" at bounding box center [267, 323] width 131 height 27
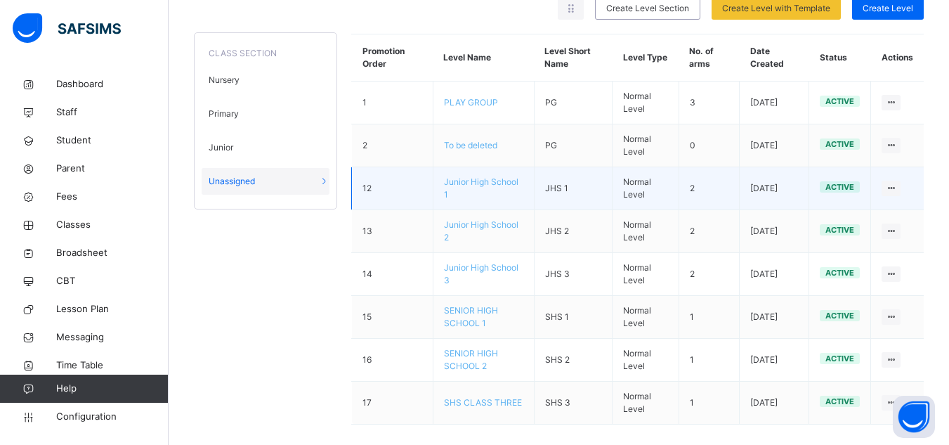
scroll to position [146, 0]
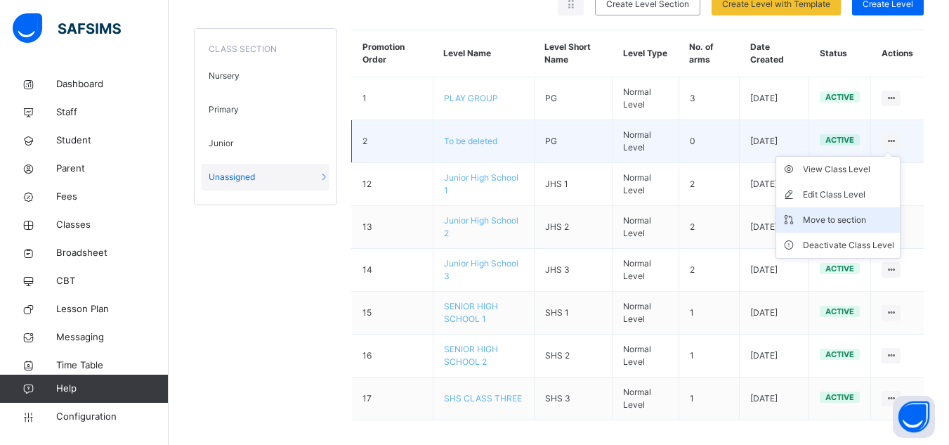
click at [855, 220] on div "Move to section" at bounding box center [848, 220] width 91 height 14
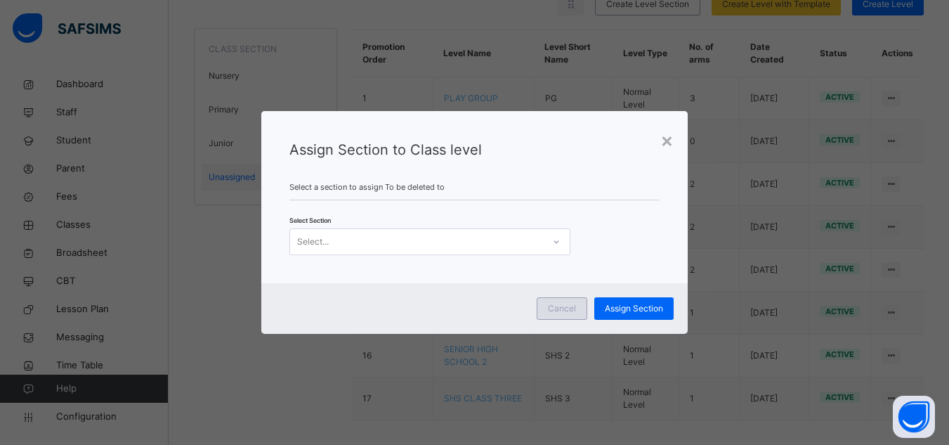
click at [563, 309] on span "Cancel" at bounding box center [562, 308] width 28 height 13
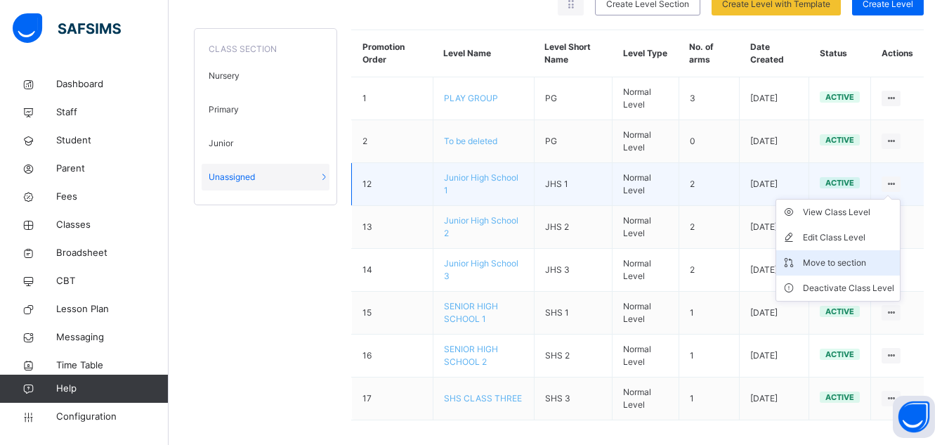
click at [860, 265] on div "Move to section" at bounding box center [848, 263] width 91 height 14
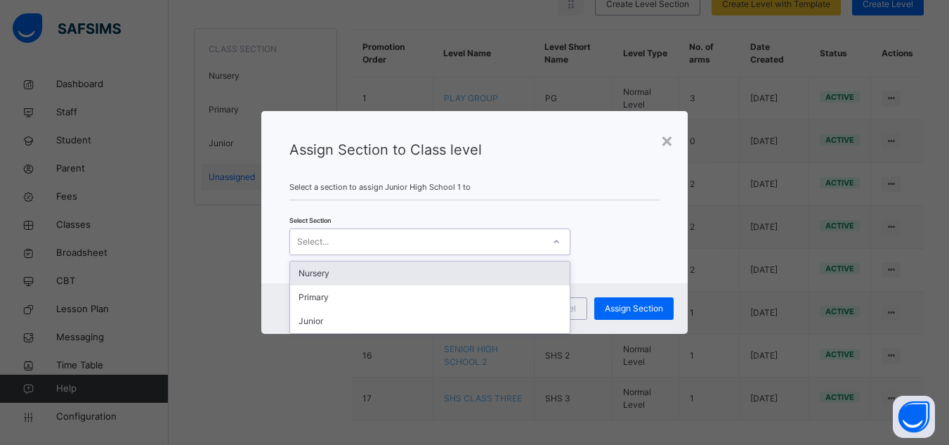
click at [428, 241] on div "Select..." at bounding box center [416, 242] width 253 height 22
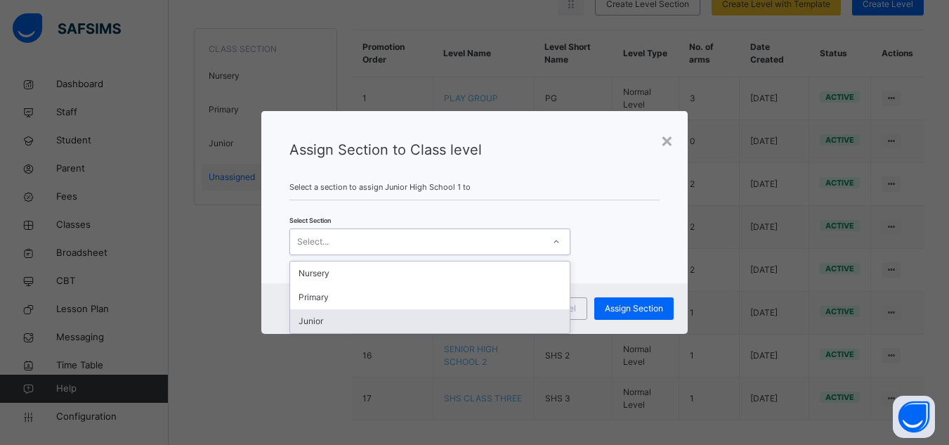
click at [332, 324] on div "Junior" at bounding box center [430, 321] width 280 height 24
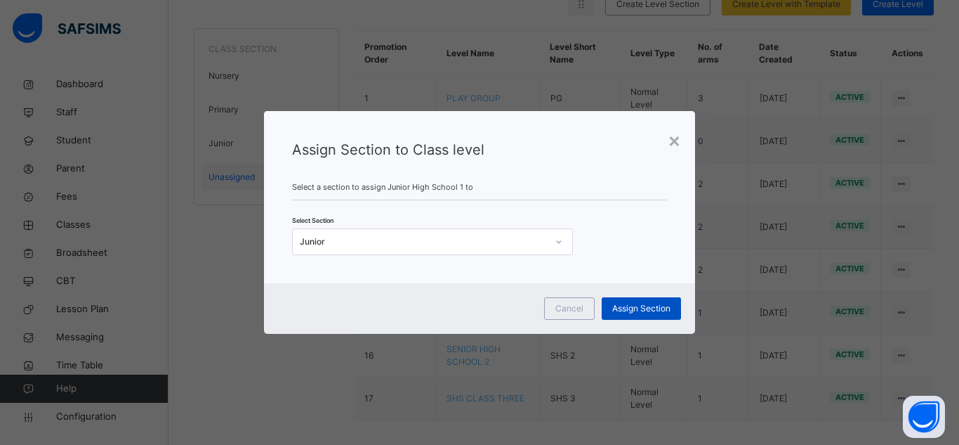
click at [623, 310] on span "Assign Section" at bounding box center [641, 308] width 58 height 13
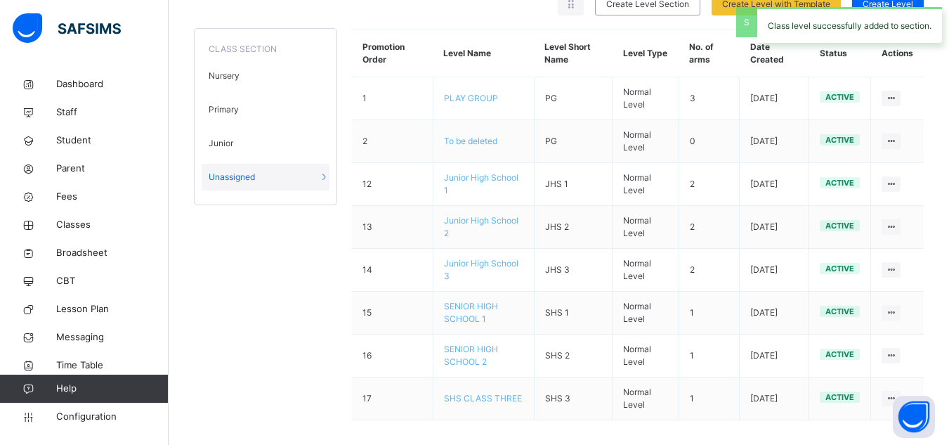
scroll to position [114, 0]
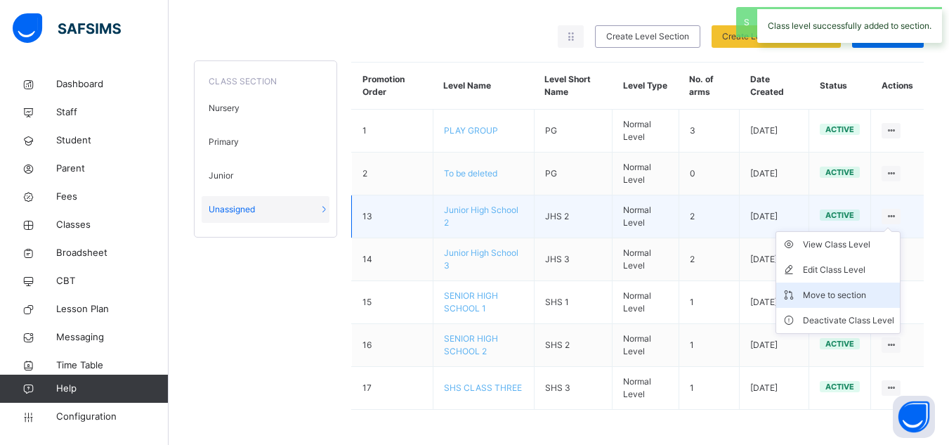
click at [861, 293] on div "Move to section" at bounding box center [848, 295] width 91 height 14
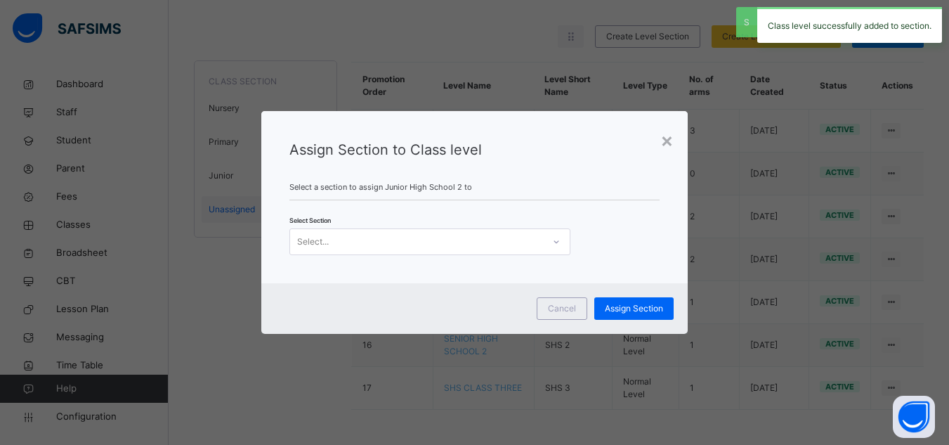
click at [433, 245] on div "Select..." at bounding box center [416, 242] width 253 height 22
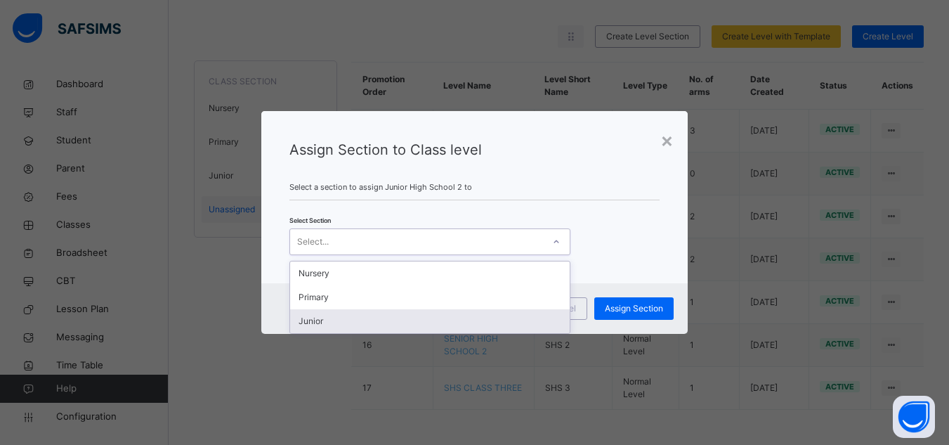
click at [328, 327] on div "Junior" at bounding box center [430, 321] width 280 height 24
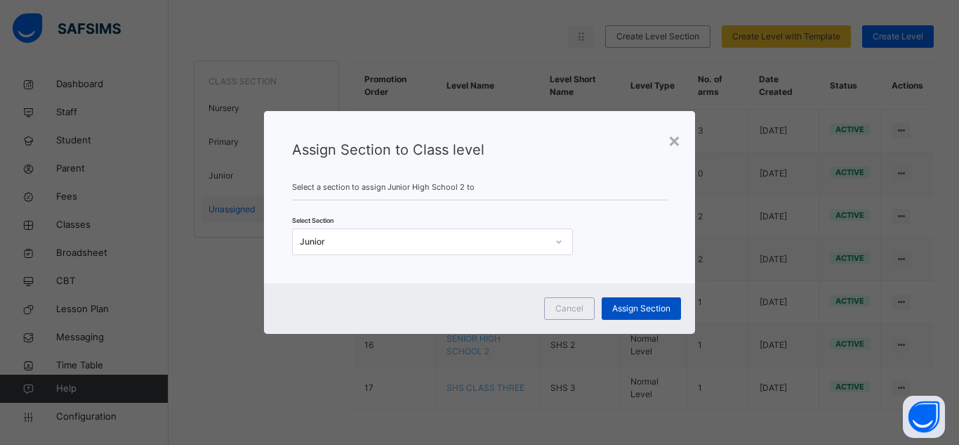
click at [638, 310] on span "Assign Section" at bounding box center [641, 308] width 58 height 13
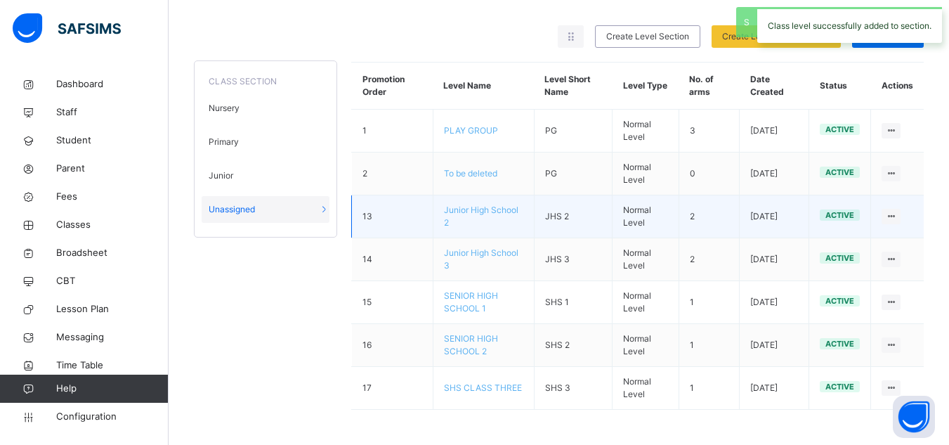
scroll to position [71, 0]
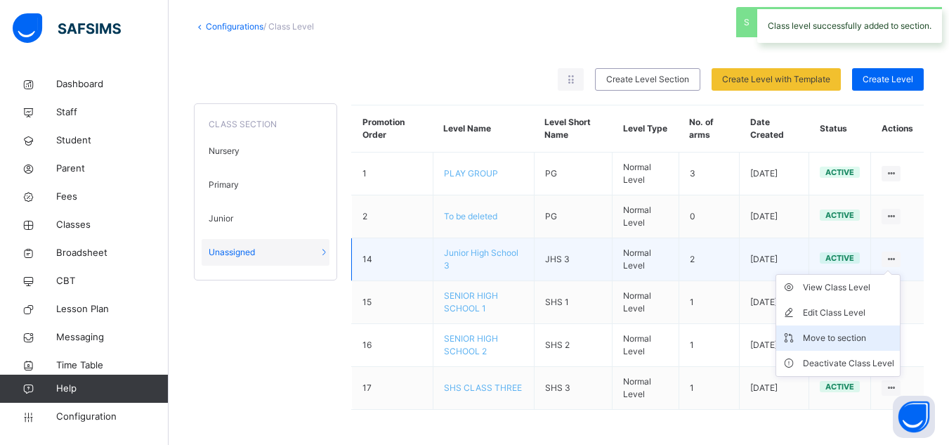
click at [862, 336] on div "Move to section" at bounding box center [848, 338] width 91 height 14
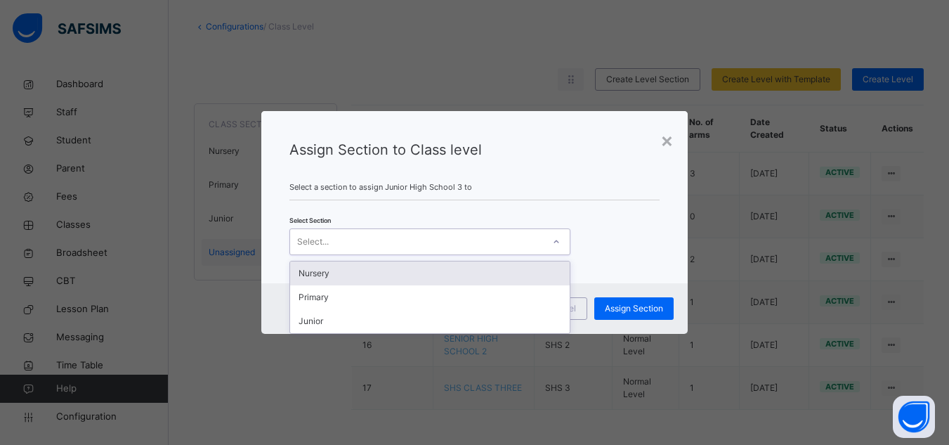
click at [432, 242] on div "Select..." at bounding box center [416, 242] width 253 height 22
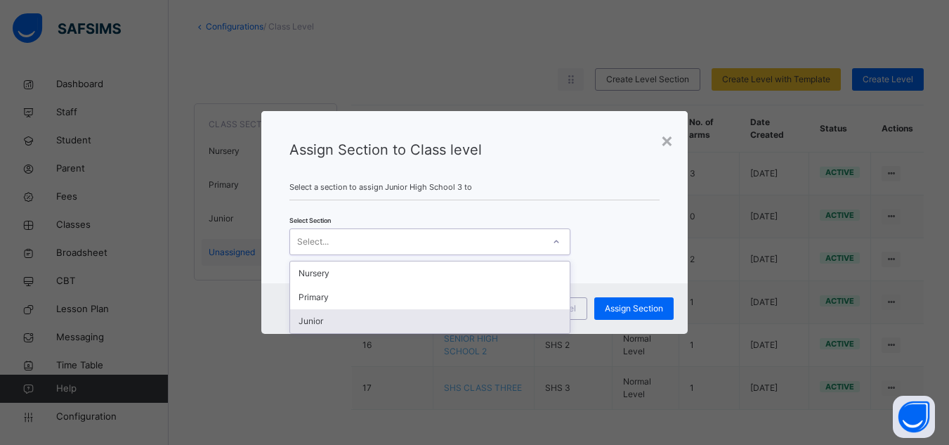
click at [323, 317] on div "Junior" at bounding box center [430, 321] width 280 height 24
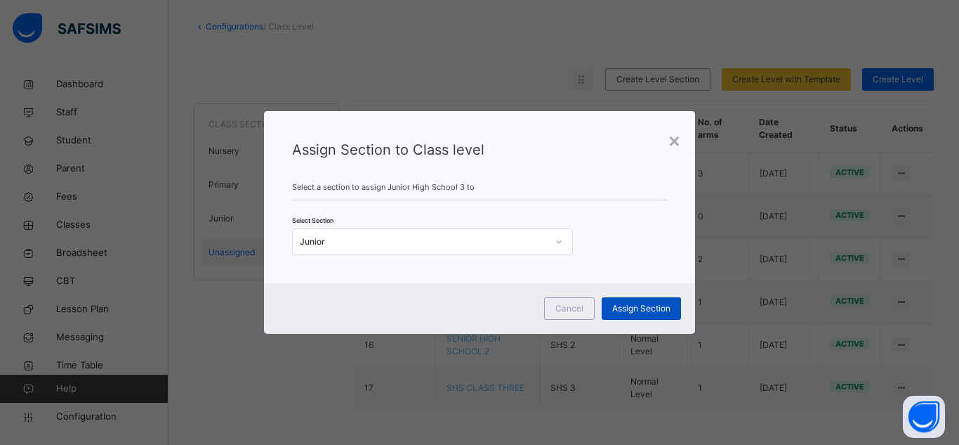
click at [662, 313] on span "Assign Section" at bounding box center [641, 308] width 58 height 13
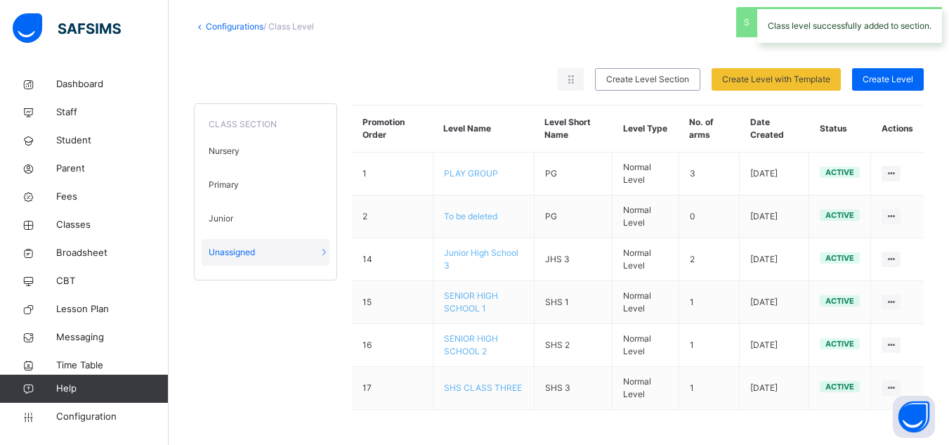
scroll to position [28, 0]
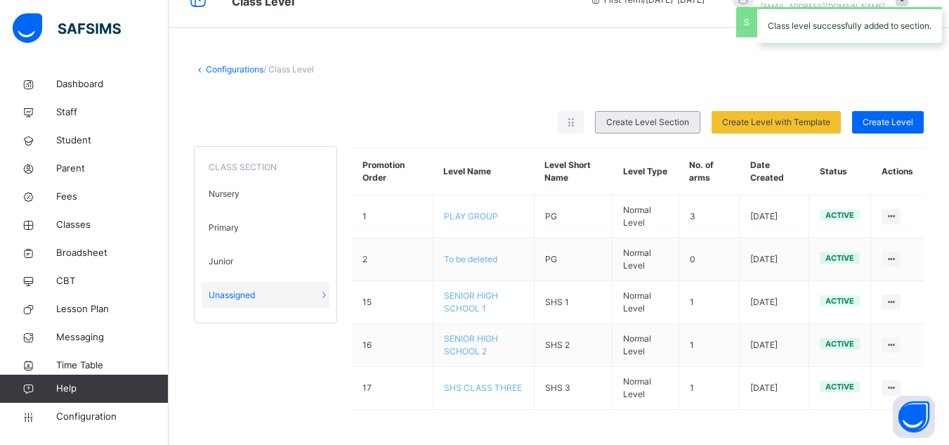
click at [664, 120] on span "Create Level Section" at bounding box center [647, 122] width 83 height 13
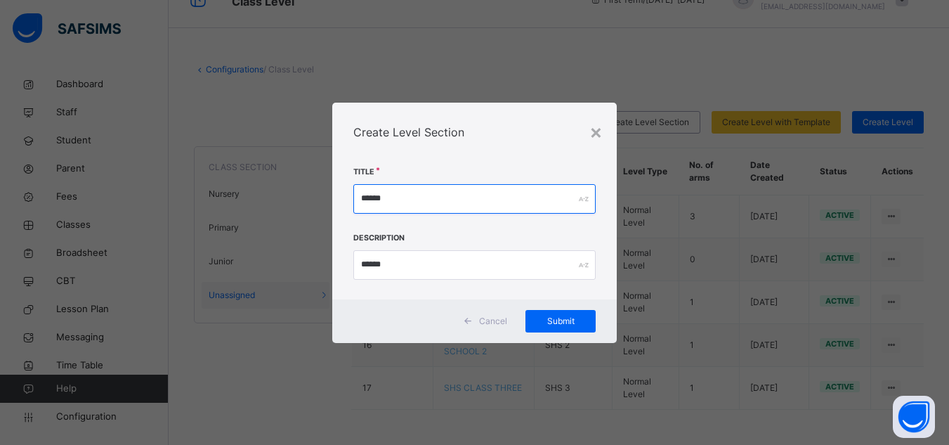
click at [425, 198] on input "******" at bounding box center [474, 198] width 242 height 29
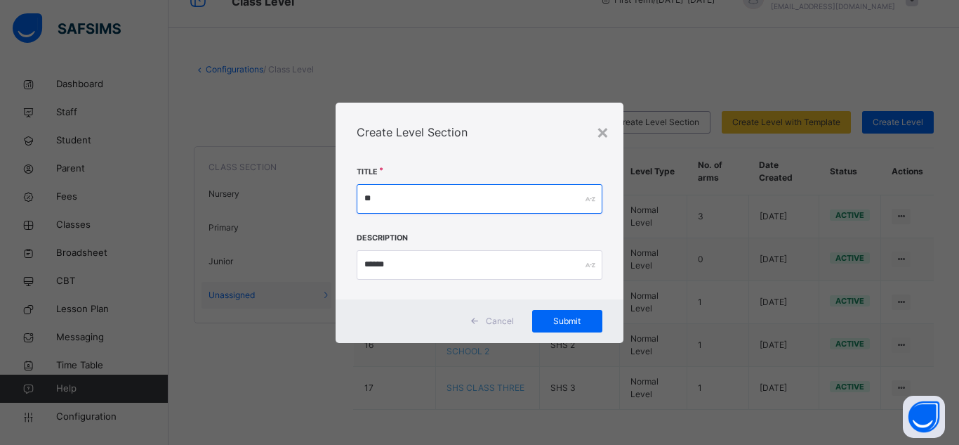
type input "*"
type input "******"
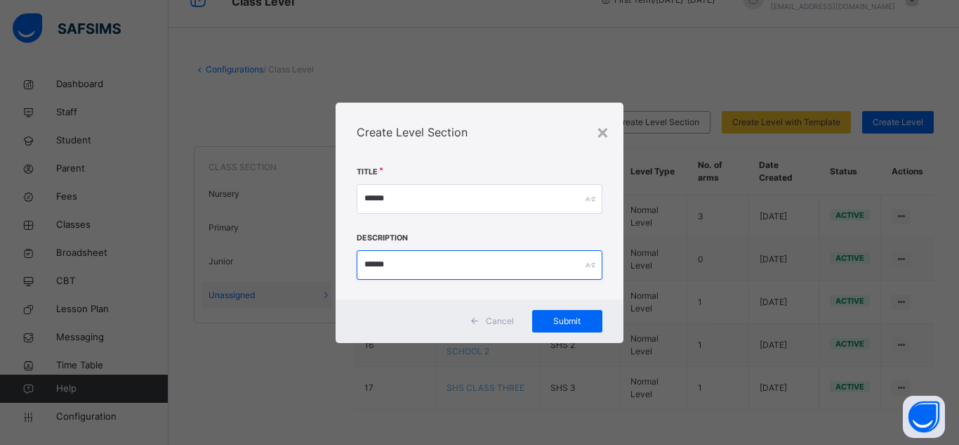
paste input "text"
type input "******"
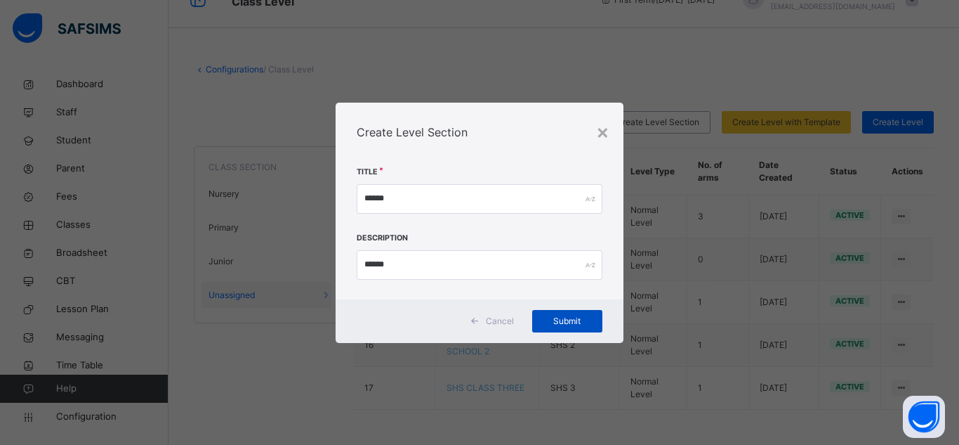
click at [572, 315] on span "Submit" at bounding box center [567, 321] width 49 height 13
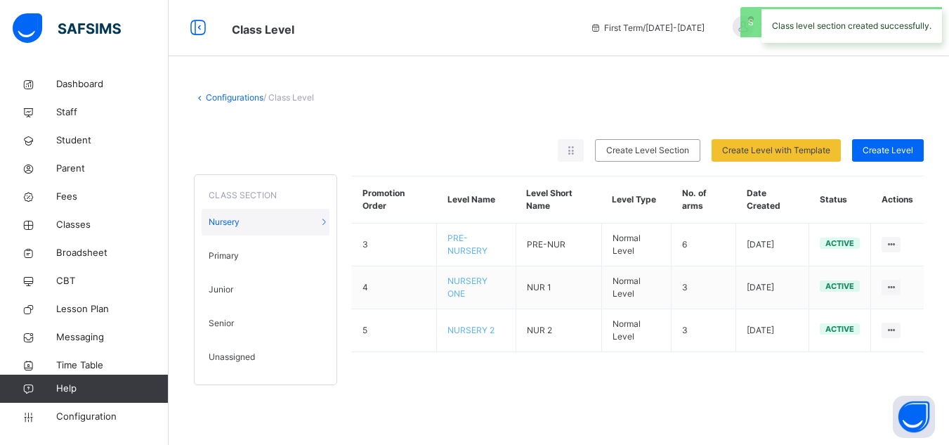
scroll to position [0, 0]
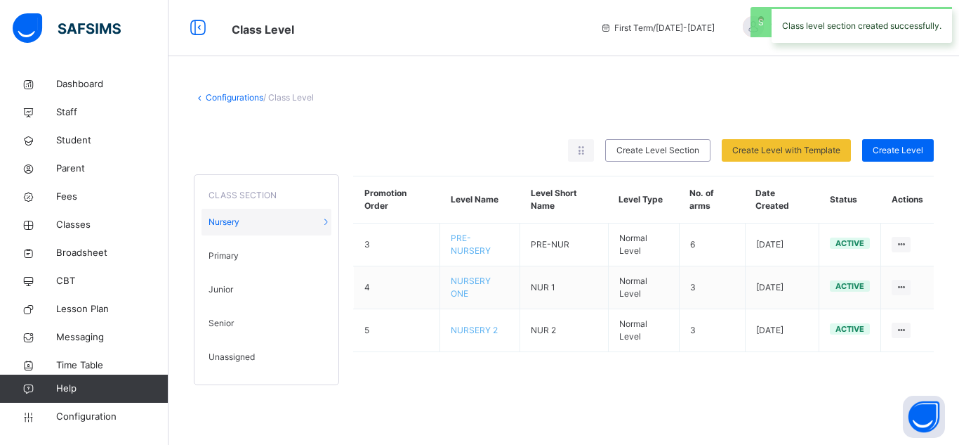
click at [251, 353] on span "Unassigned" at bounding box center [232, 356] width 46 height 13
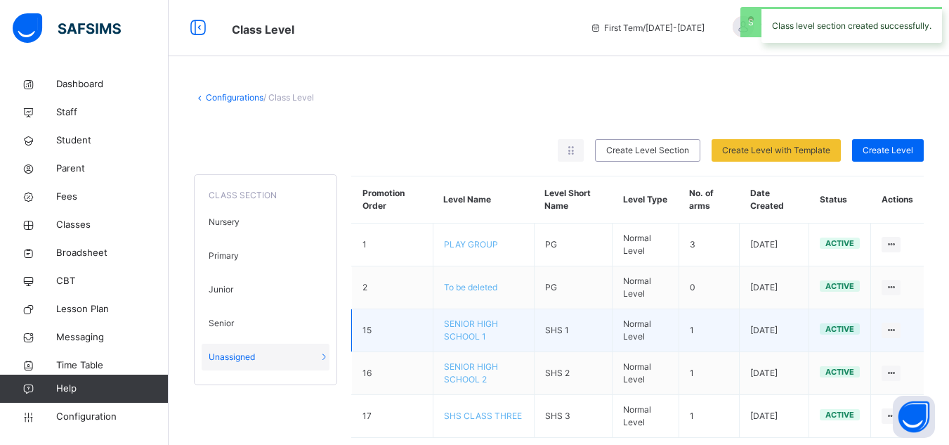
scroll to position [28, 0]
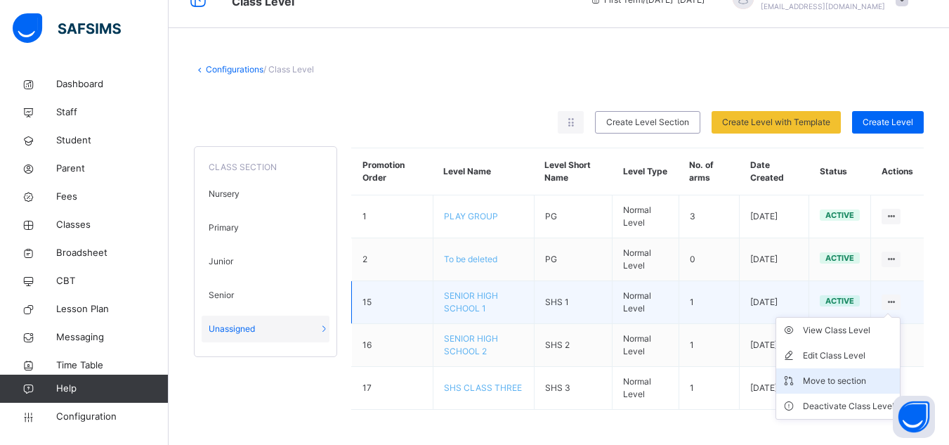
click at [835, 381] on div "Move to section" at bounding box center [848, 381] width 91 height 14
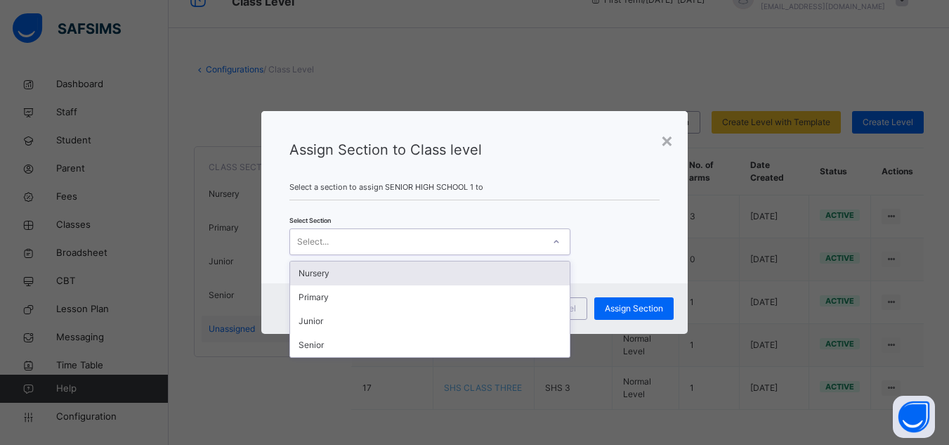
click at [434, 229] on div "Select..." at bounding box center [429, 241] width 281 height 27
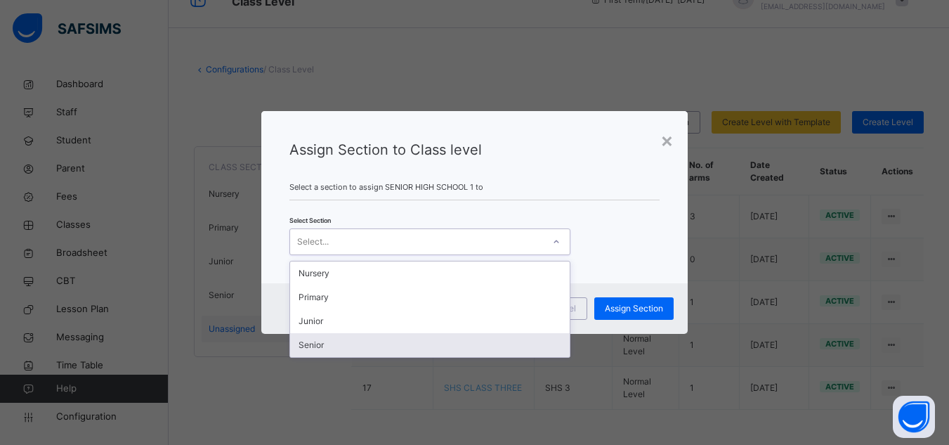
click at [321, 344] on div "Senior" at bounding box center [430, 345] width 280 height 24
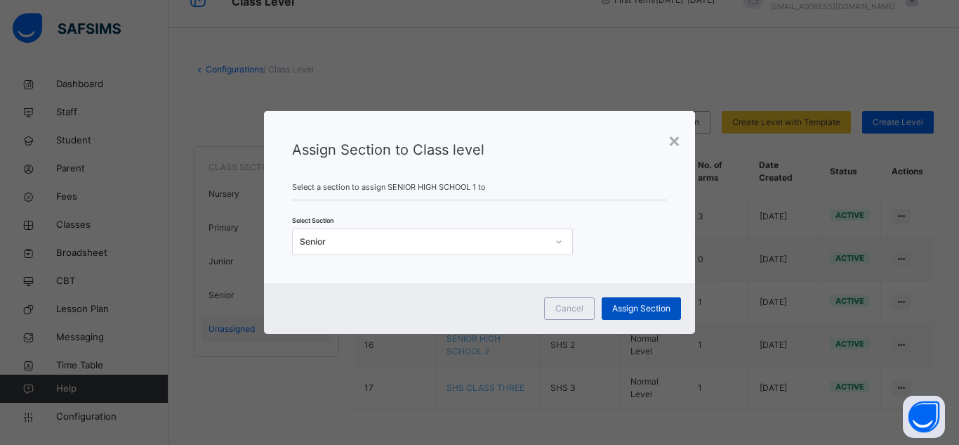
click at [642, 305] on span "Assign Section" at bounding box center [641, 308] width 58 height 13
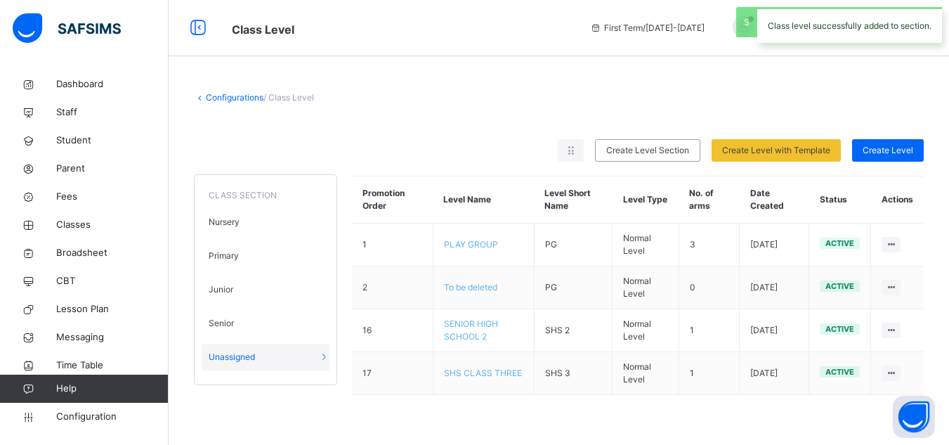
scroll to position [0, 0]
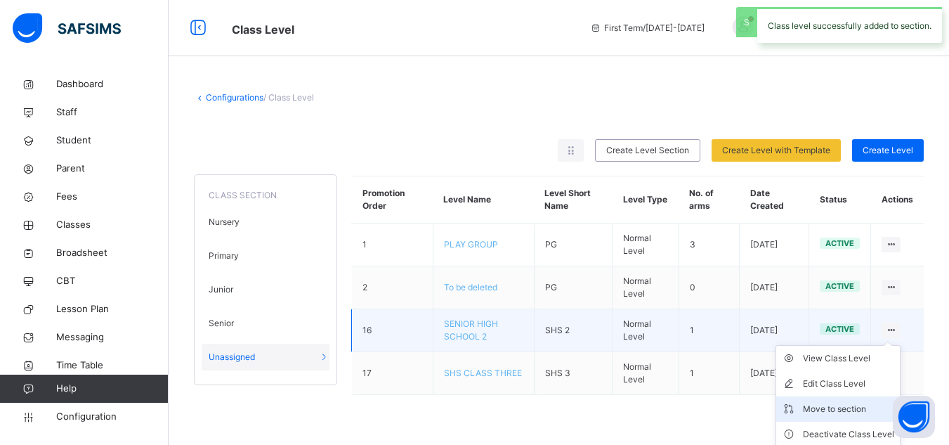
click at [855, 410] on div "Move to section" at bounding box center [848, 409] width 91 height 14
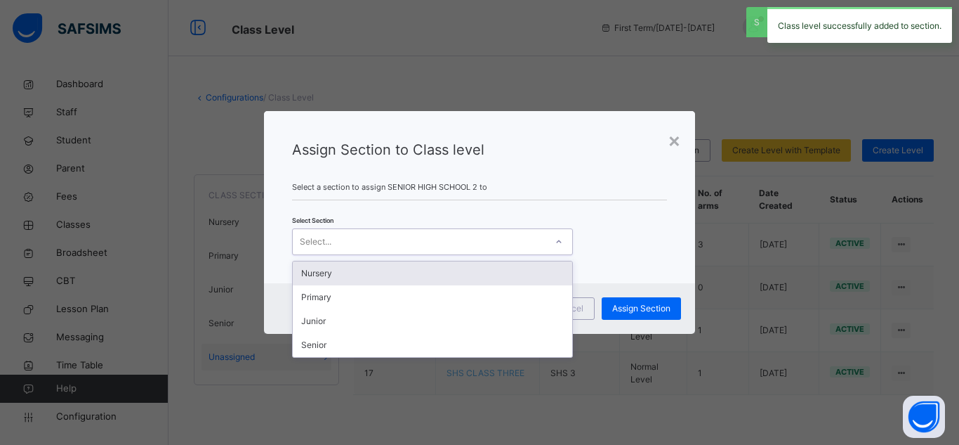
click at [461, 239] on div "Select..." at bounding box center [419, 242] width 253 height 22
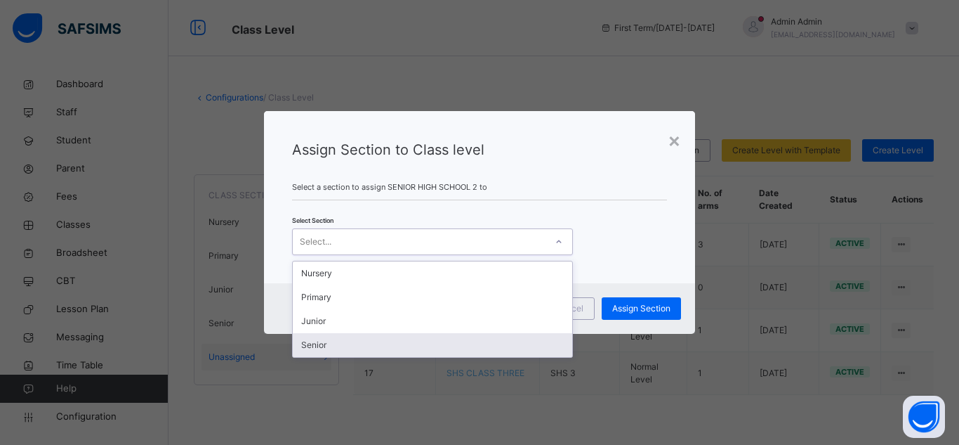
click at [325, 348] on div "Senior" at bounding box center [433, 345] width 280 height 24
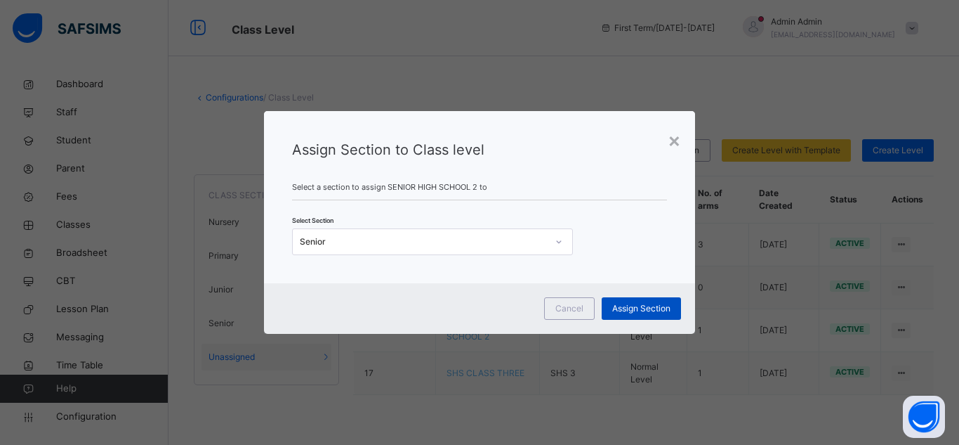
click at [643, 311] on span "Assign Section" at bounding box center [641, 308] width 58 height 13
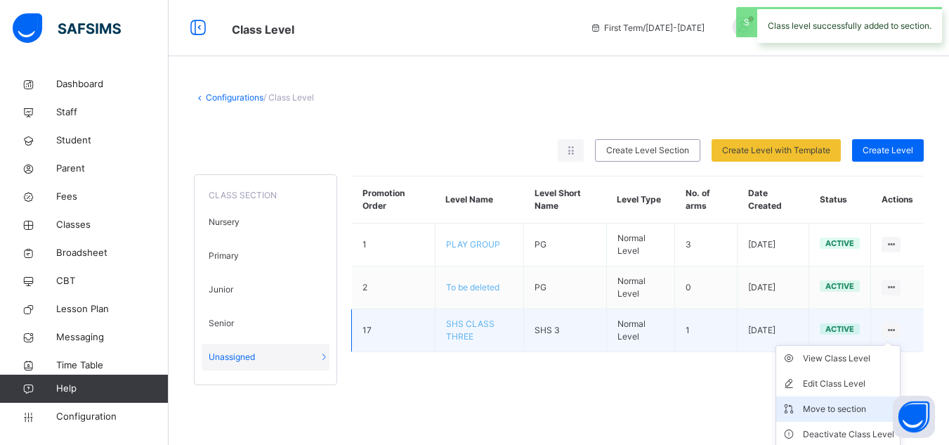
click at [848, 405] on div "Move to section" at bounding box center [848, 409] width 91 height 14
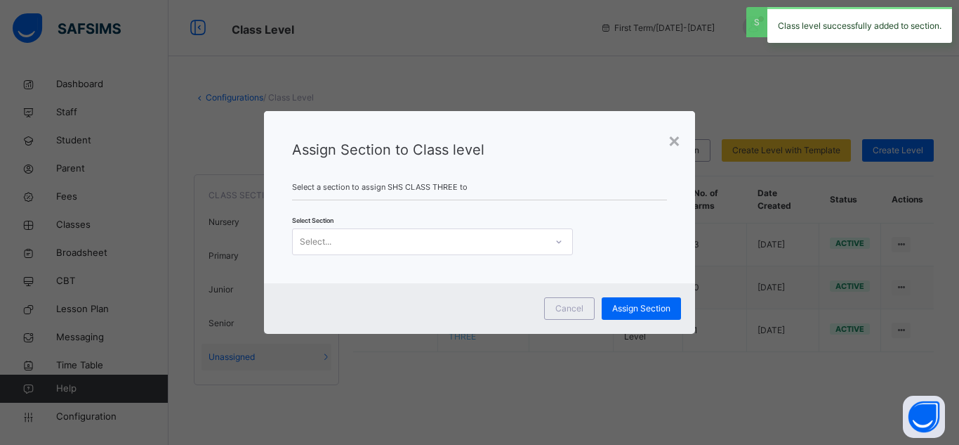
click at [448, 236] on div "Select..." at bounding box center [419, 242] width 253 height 22
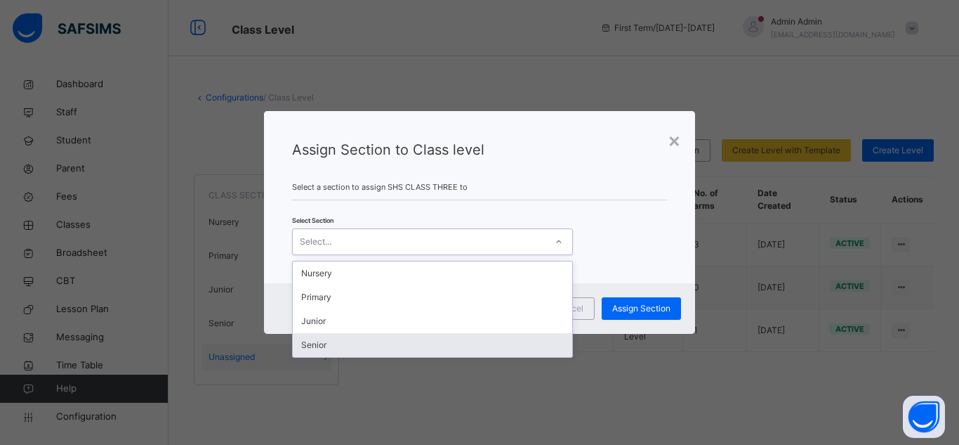
click at [338, 346] on div "Senior" at bounding box center [433, 345] width 280 height 24
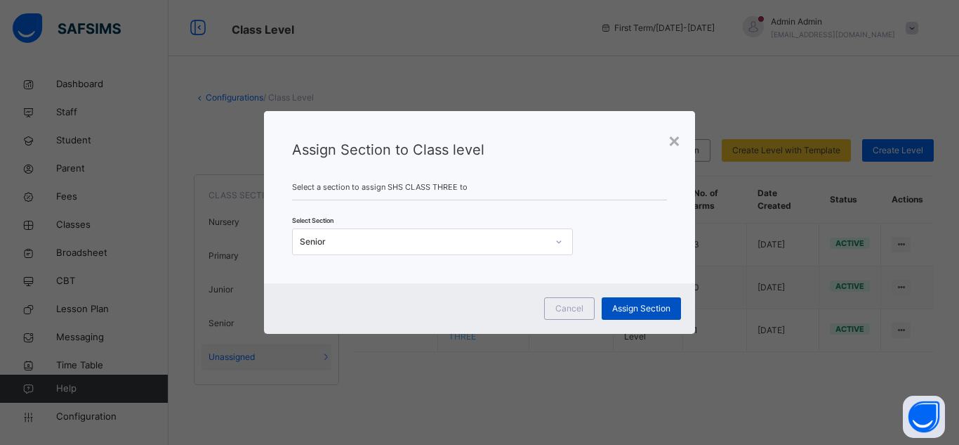
click at [627, 310] on span "Assign Section" at bounding box center [641, 308] width 58 height 13
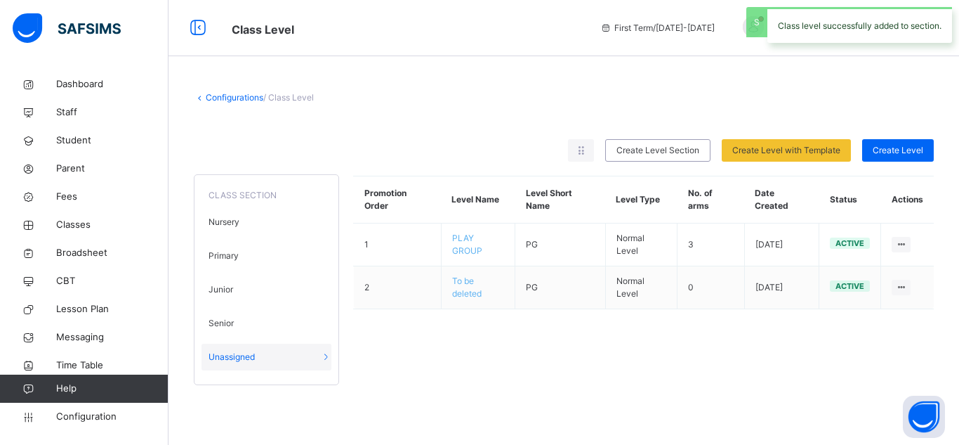
click at [496, 367] on div "Promotion Order Level Name Level Short Name Level Type No. of arms Date Created…" at bounding box center [643, 273] width 581 height 223
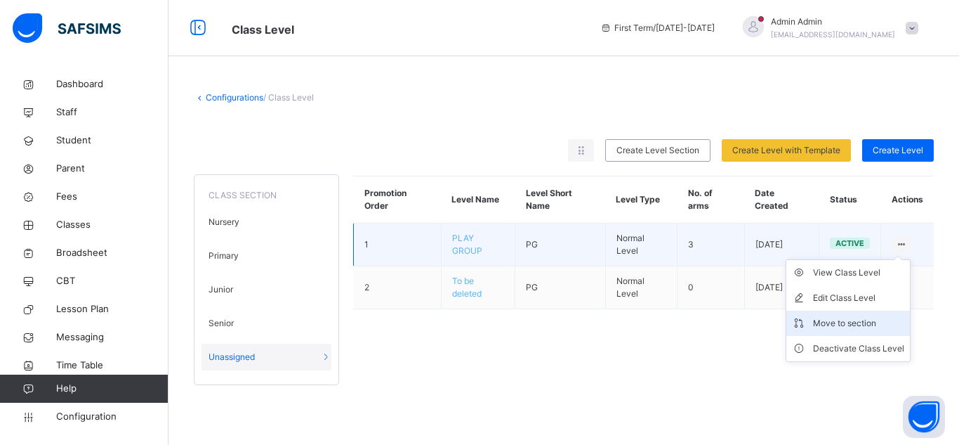
click at [860, 321] on div "Move to section" at bounding box center [858, 323] width 91 height 14
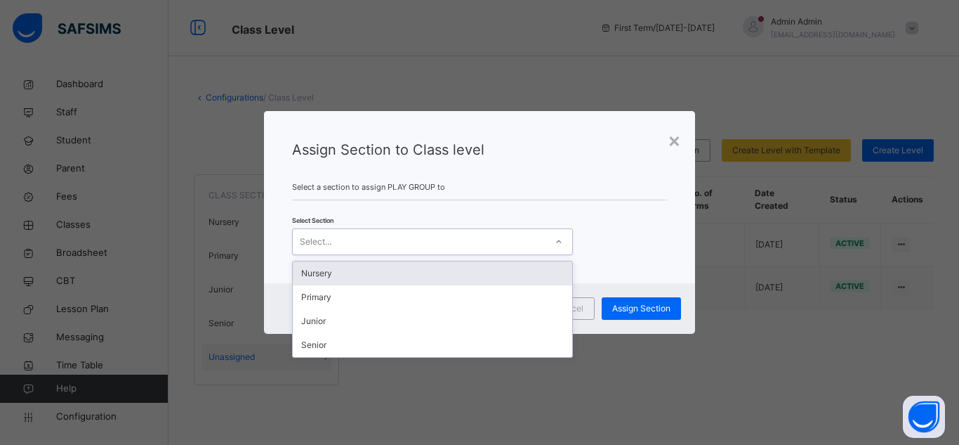
click at [450, 244] on div "Select..." at bounding box center [419, 242] width 253 height 22
click at [322, 271] on div "Nursery" at bounding box center [433, 273] width 280 height 24
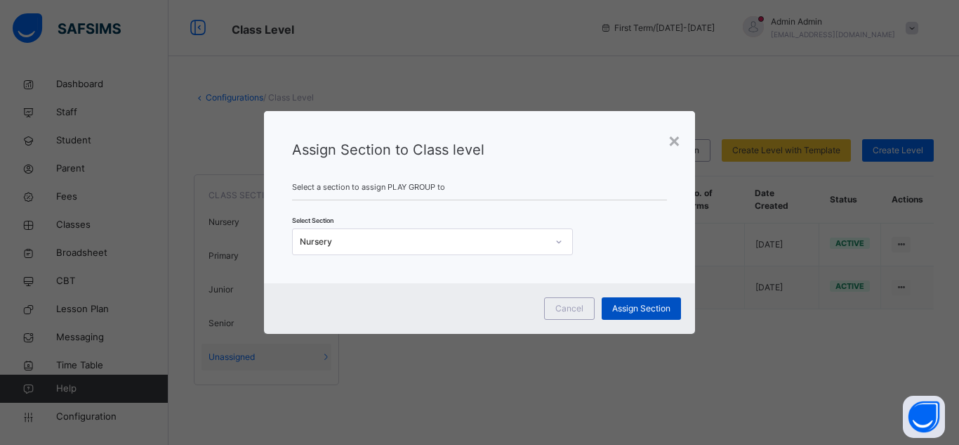
click at [629, 308] on span "Assign Section" at bounding box center [641, 308] width 58 height 13
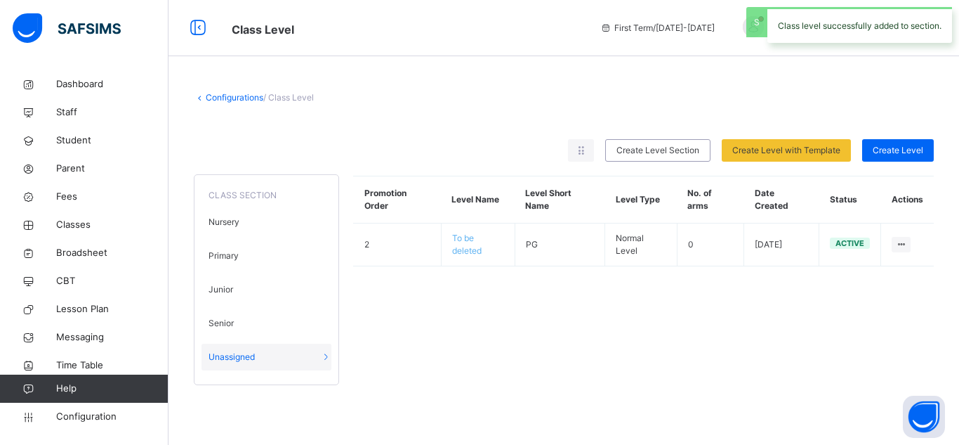
click at [500, 336] on div "Promotion Order Level Name Level Short Name Level Type No. of arms Date Created…" at bounding box center [643, 273] width 581 height 223
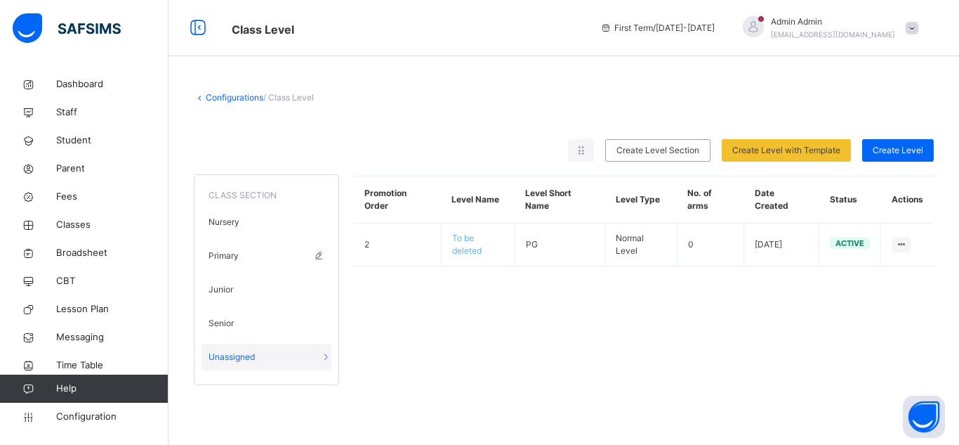
click at [235, 247] on div "Primary" at bounding box center [267, 255] width 130 height 27
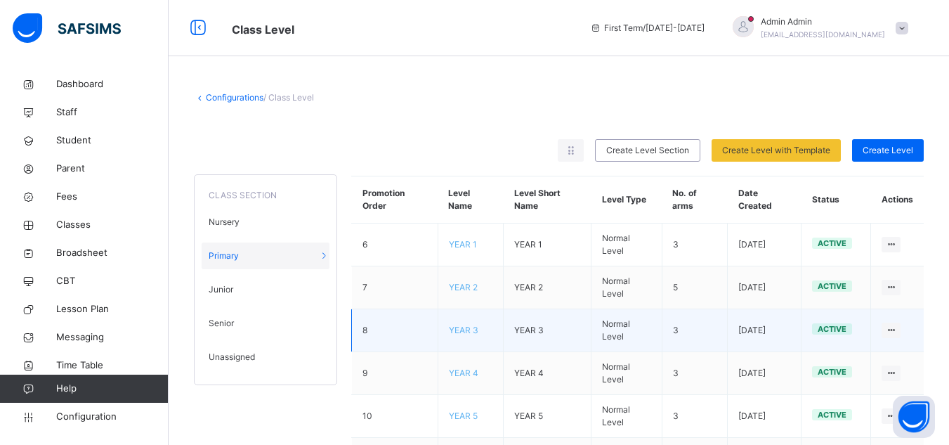
scroll to position [114, 0]
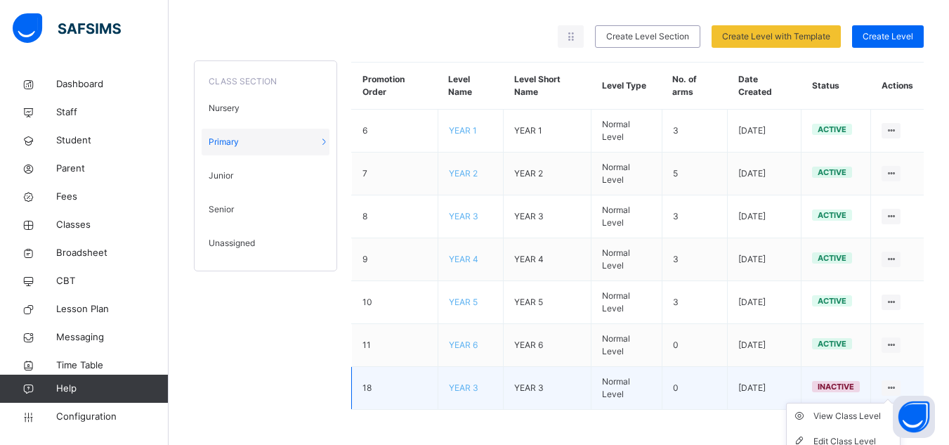
click at [897, 386] on icon at bounding box center [891, 387] width 12 height 11
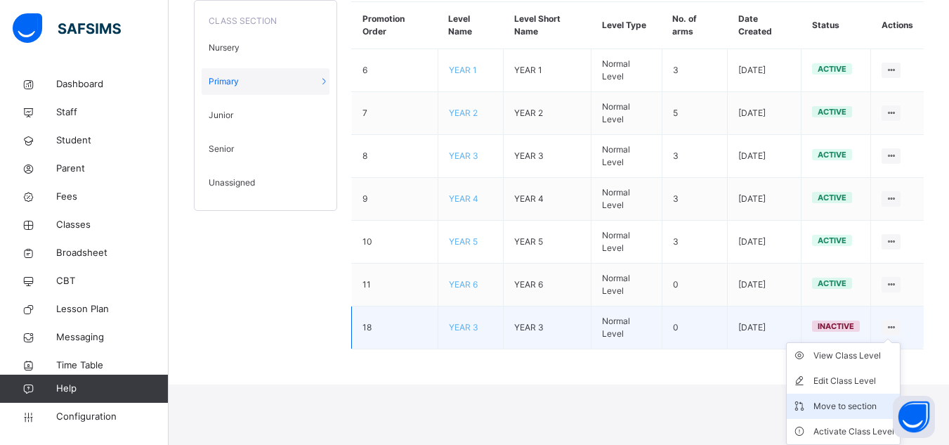
click at [854, 404] on div "Move to section" at bounding box center [853, 406] width 81 height 14
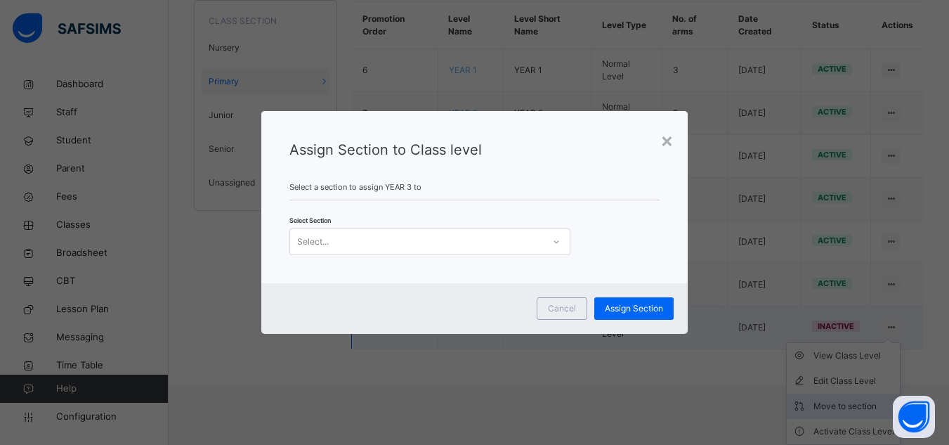
scroll to position [114, 0]
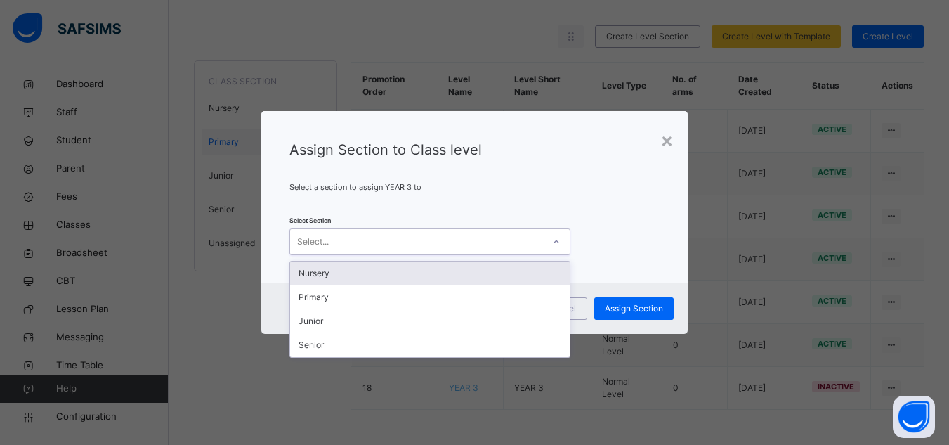
click at [399, 239] on div "Select..." at bounding box center [416, 242] width 253 height 22
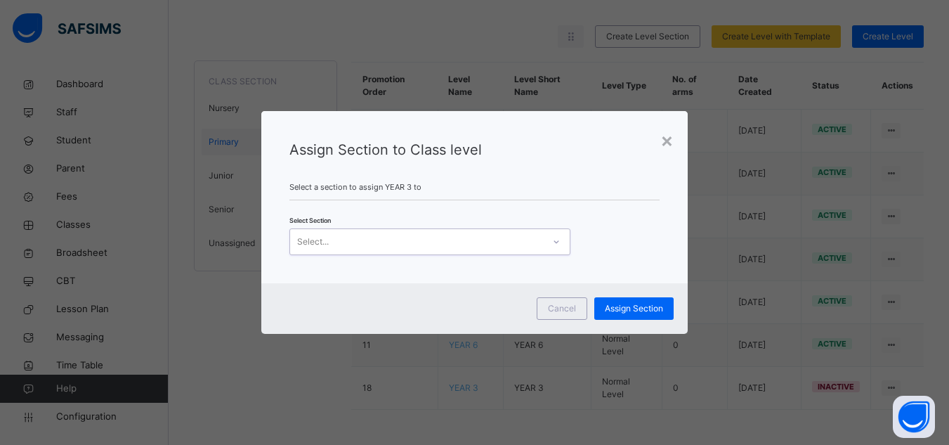
click at [426, 235] on div "Select..." at bounding box center [416, 242] width 253 height 22
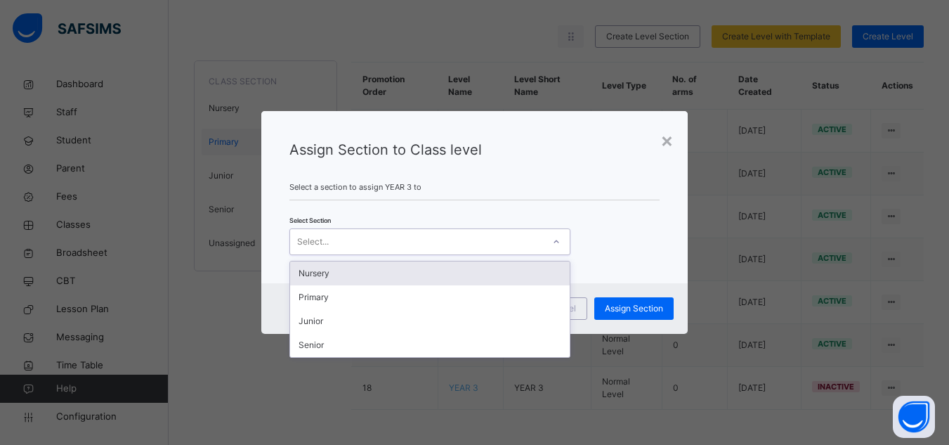
click at [426, 235] on div "Select..." at bounding box center [416, 242] width 253 height 22
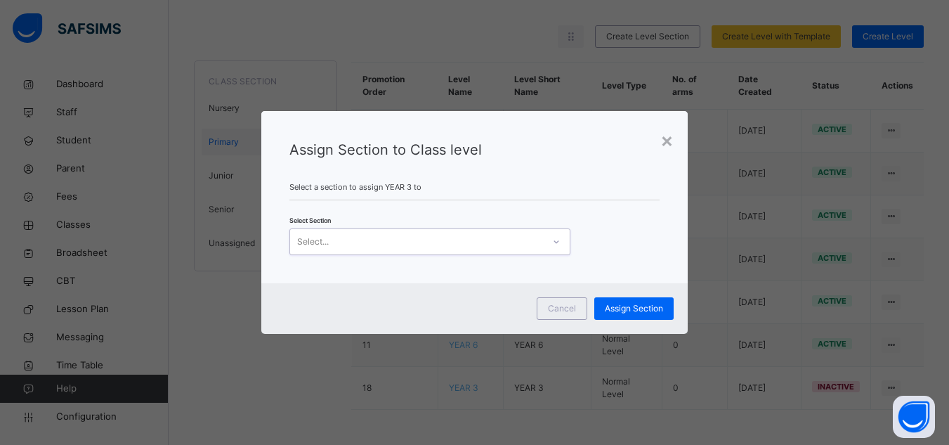
click at [426, 235] on div "Select..." at bounding box center [416, 242] width 253 height 22
click at [559, 307] on span "Cancel" at bounding box center [562, 308] width 28 height 13
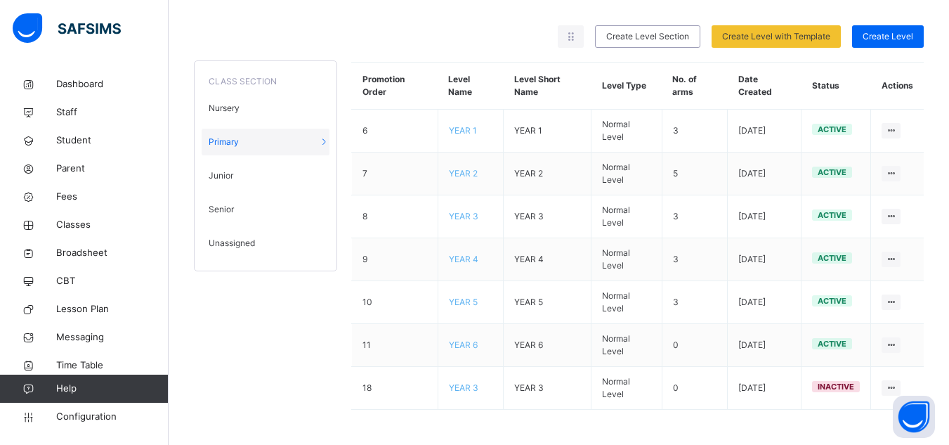
click at [226, 237] on span "Unassigned" at bounding box center [232, 243] width 46 height 13
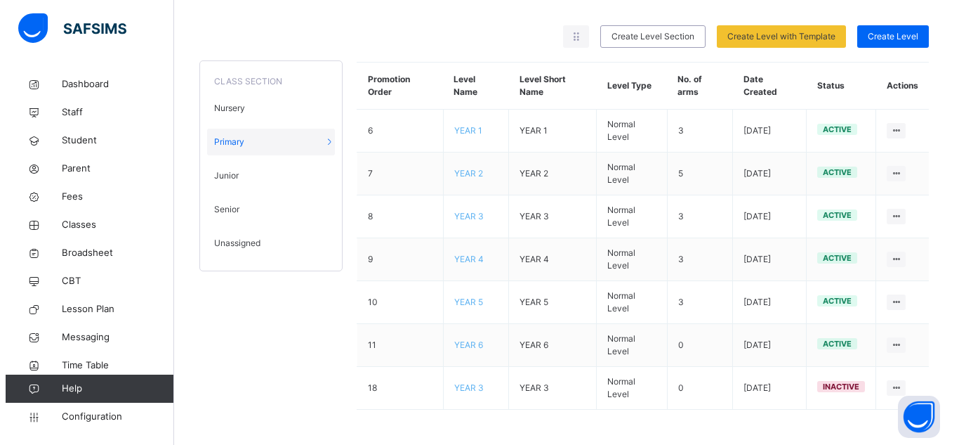
scroll to position [0, 0]
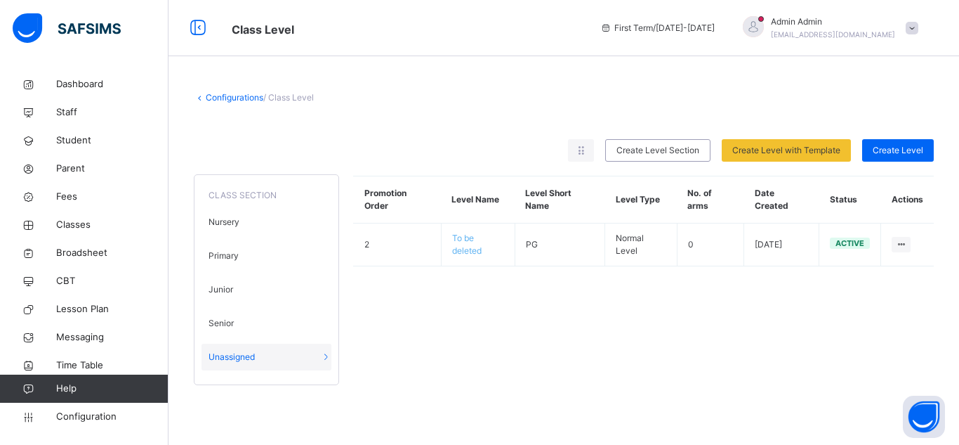
click at [249, 358] on span "Unassigned" at bounding box center [232, 356] width 46 height 13
click at [548, 348] on div "Promotion Order Level Name Level Short Name Level Type No. of arms Date Created…" at bounding box center [643, 273] width 581 height 223
